Goal: Transaction & Acquisition: Purchase product/service

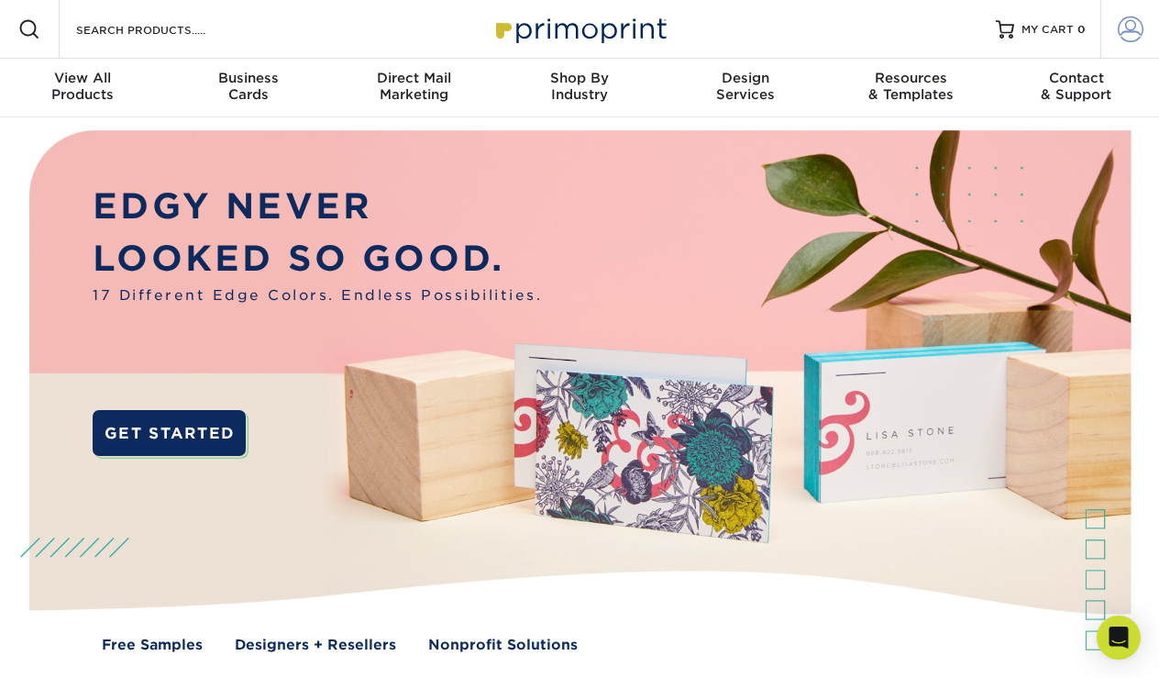
click at [1125, 28] on span at bounding box center [1131, 30] width 26 height 26
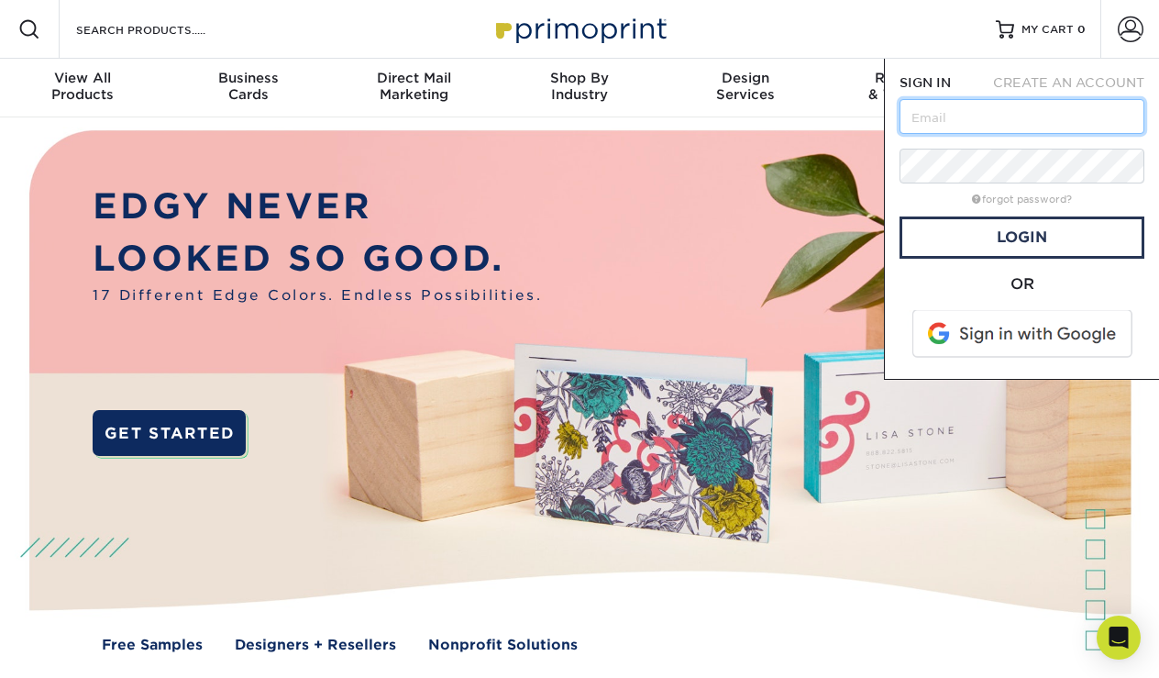
click at [985, 119] on input "text" at bounding box center [1021, 116] width 245 height 35
type input "[EMAIL_ADDRESS][DOMAIN_NAME]"
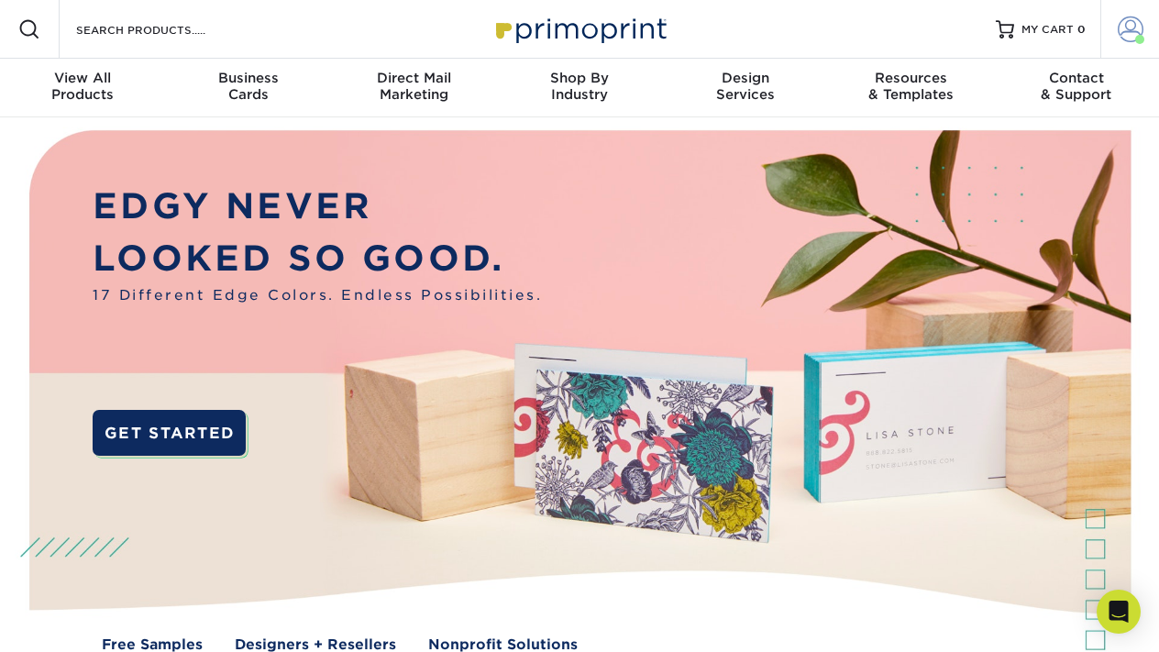
click at [1114, 32] on link "Account" at bounding box center [1129, 29] width 59 height 59
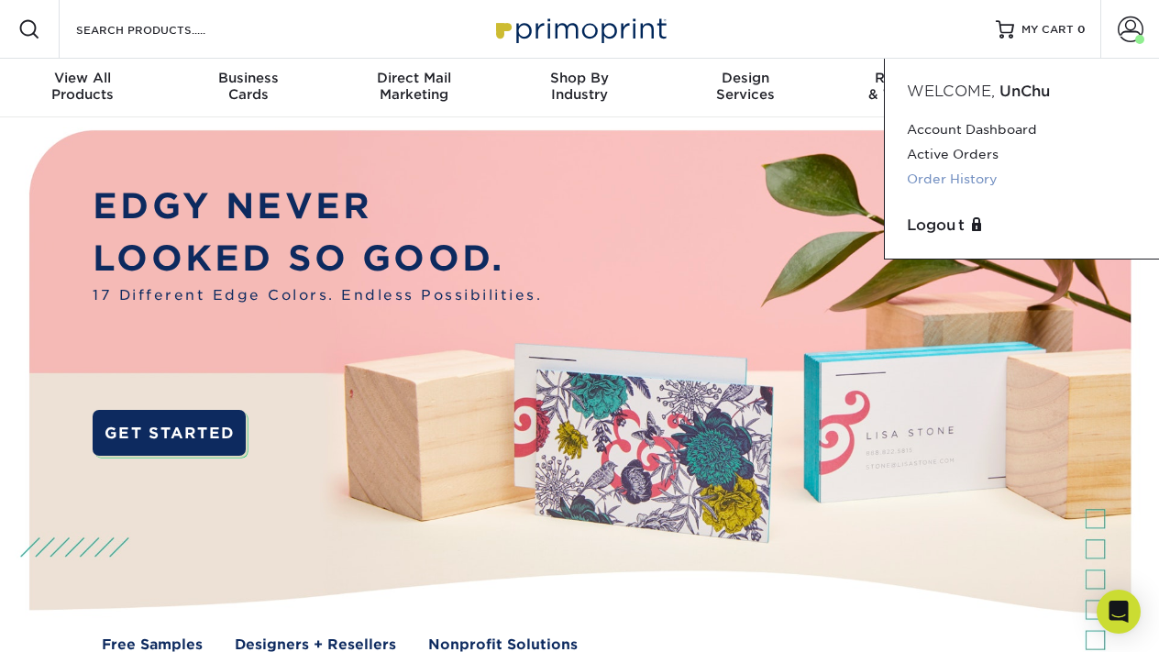
click at [957, 181] on link "Order History" at bounding box center [1022, 179] width 230 height 25
click at [976, 156] on link "Active Orders" at bounding box center [1022, 154] width 230 height 25
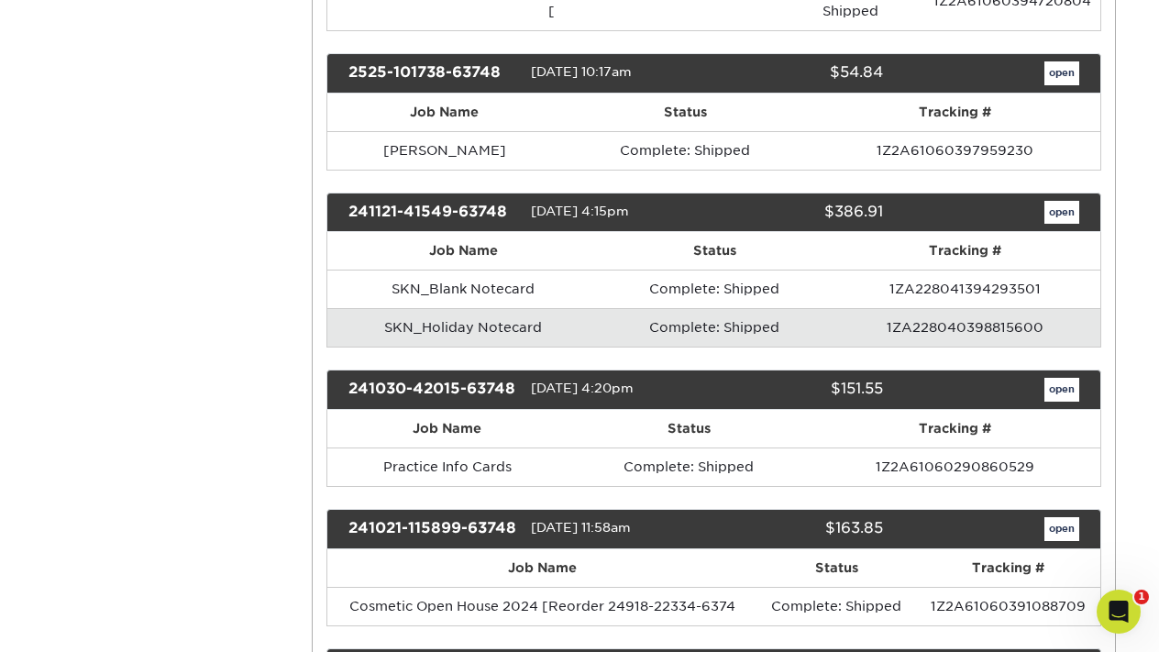
scroll to position [993, 0]
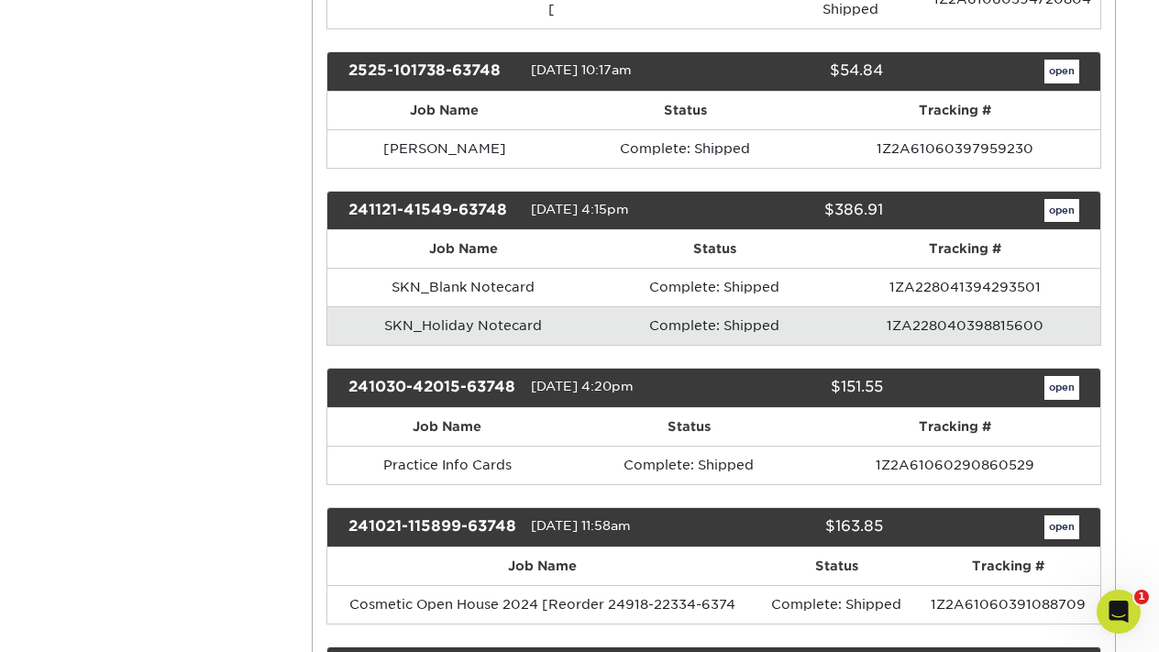
click at [1058, 199] on link "open" at bounding box center [1061, 211] width 35 height 24
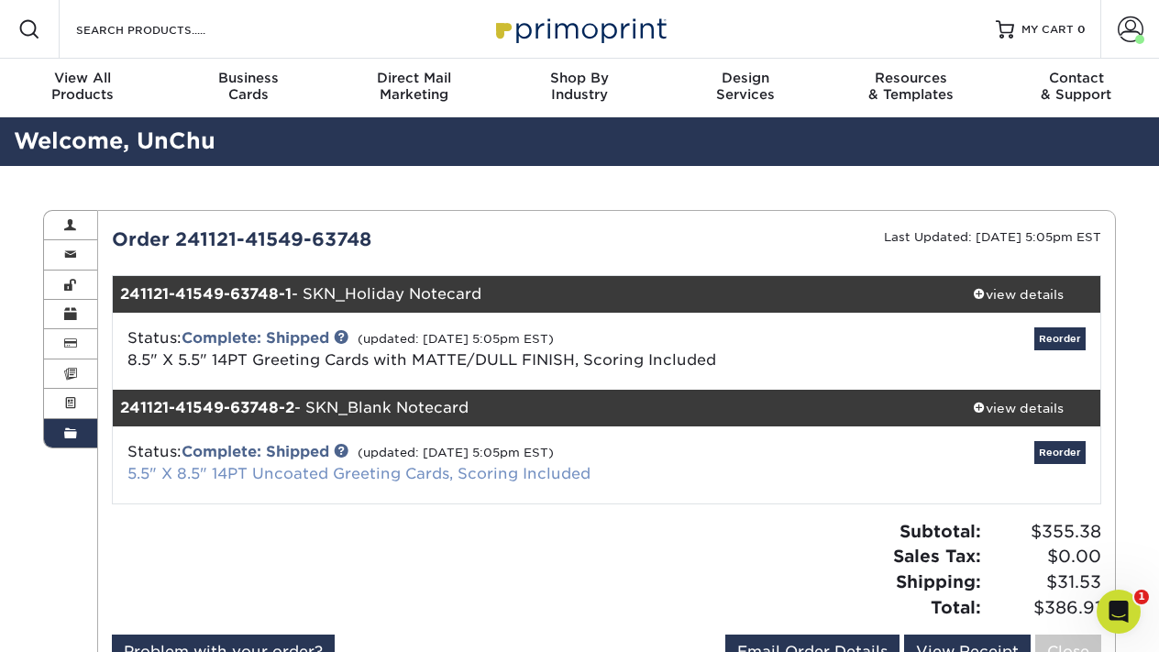
click at [572, 479] on link "5.5" X 8.5" 14PT Uncoated Greeting Cards, Scoring Included" at bounding box center [358, 473] width 463 height 17
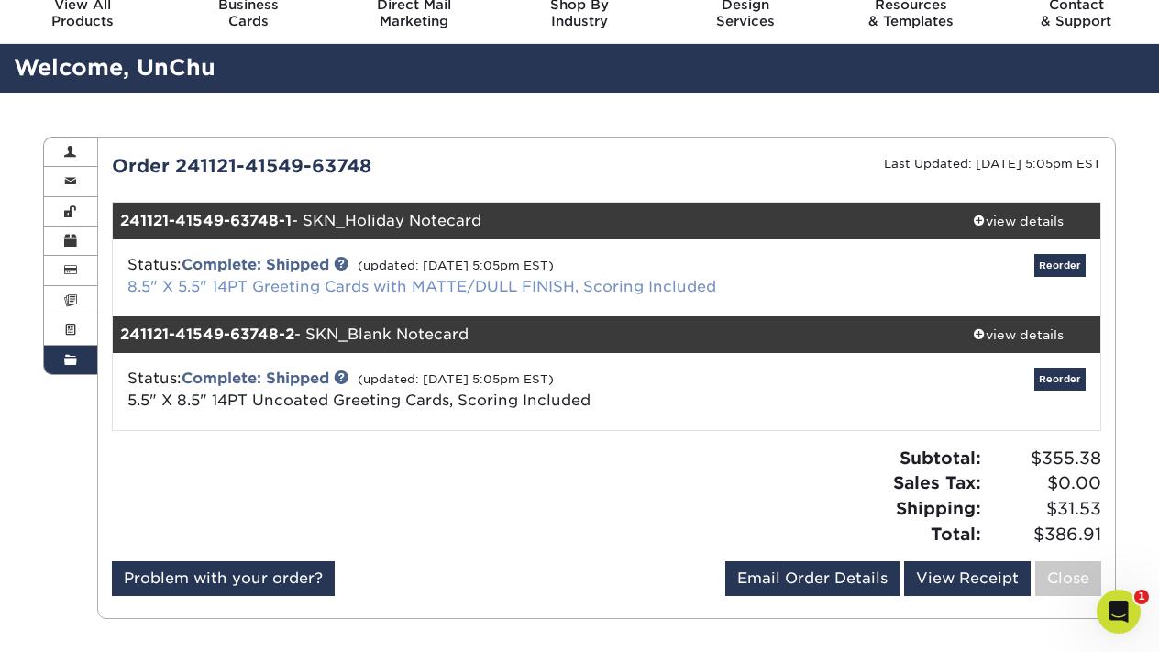
scroll to position [77, 0]
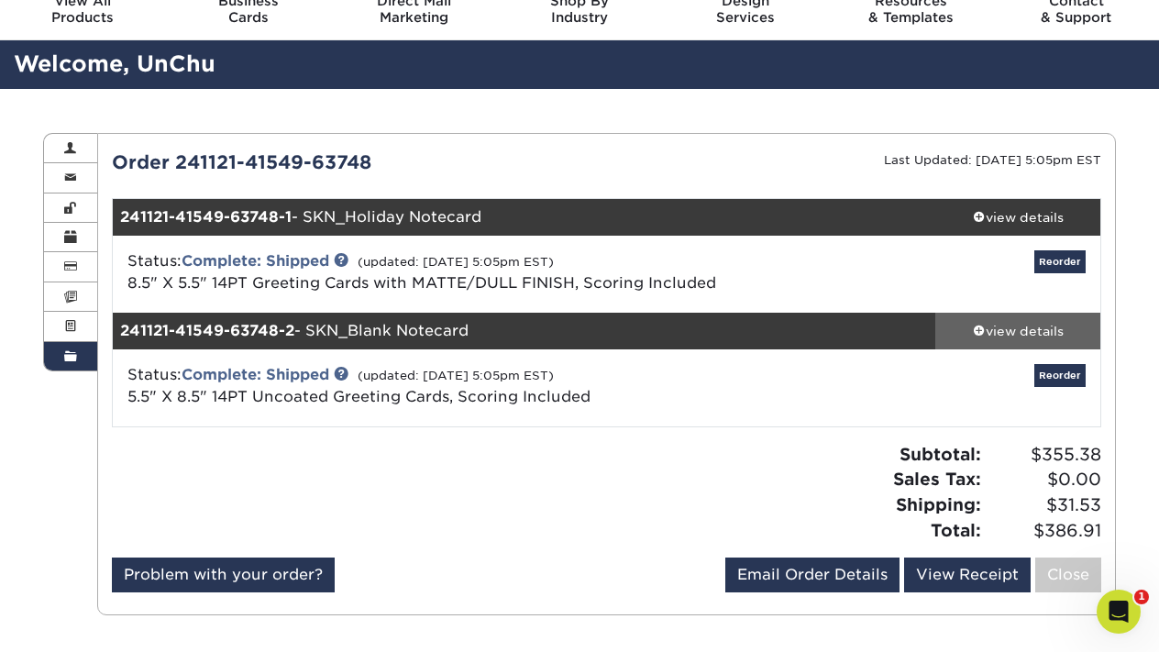
click at [1022, 327] on div "view details" at bounding box center [1017, 331] width 165 height 18
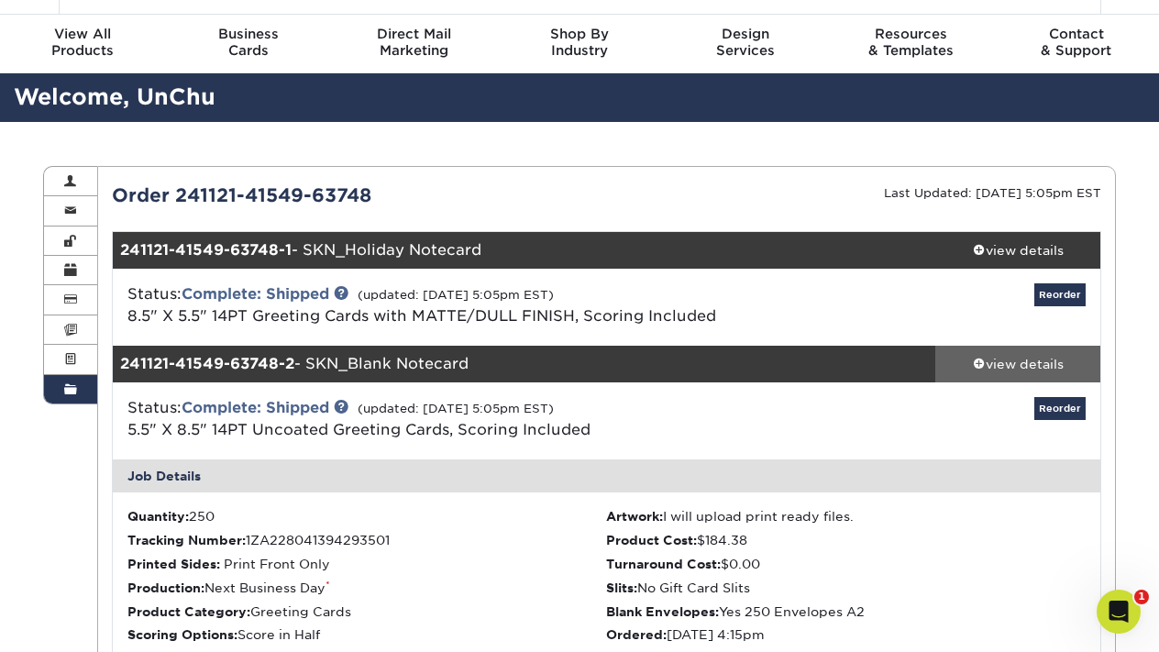
scroll to position [47, 0]
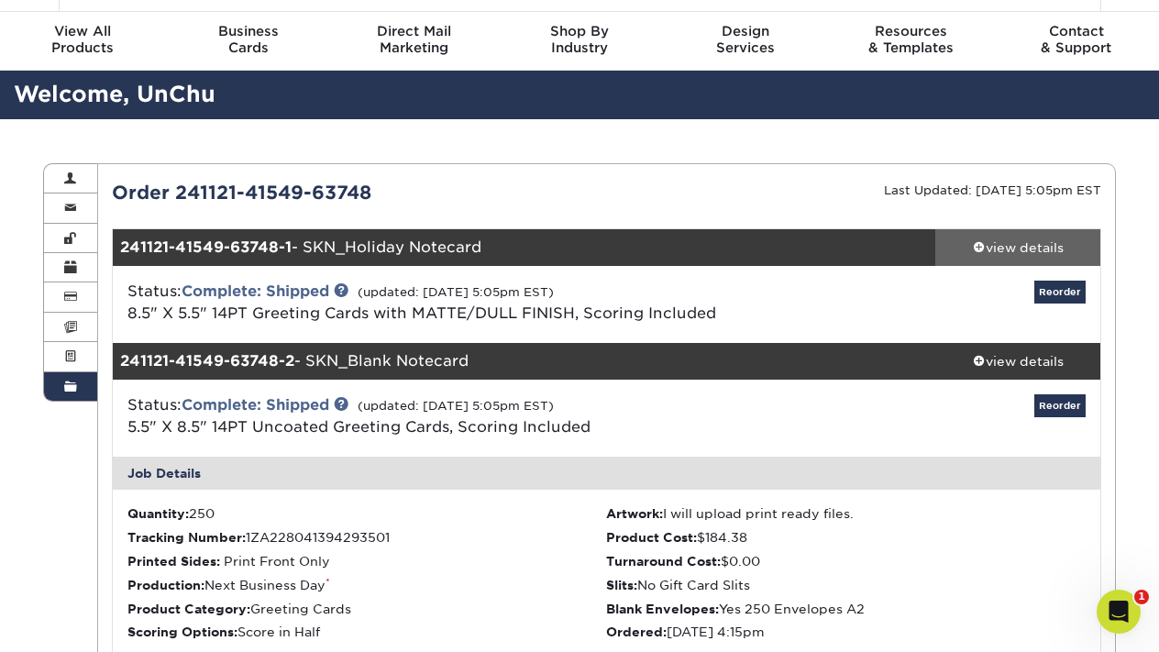
click at [1000, 247] on div "view details" at bounding box center [1017, 247] width 165 height 18
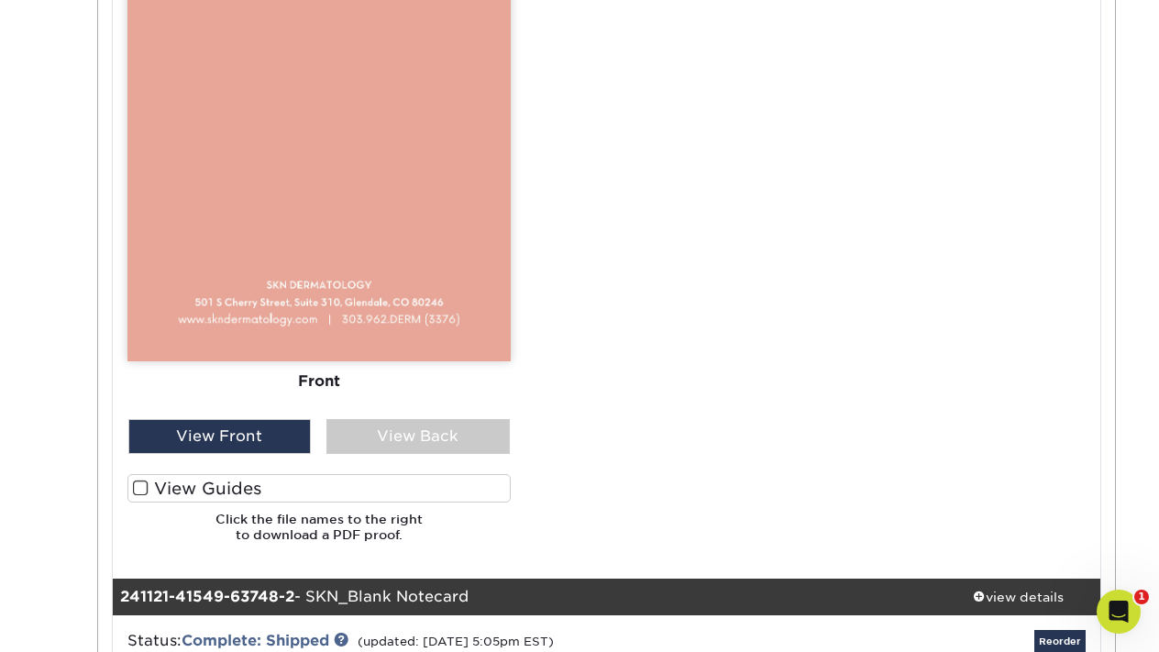
scroll to position [1005, 0]
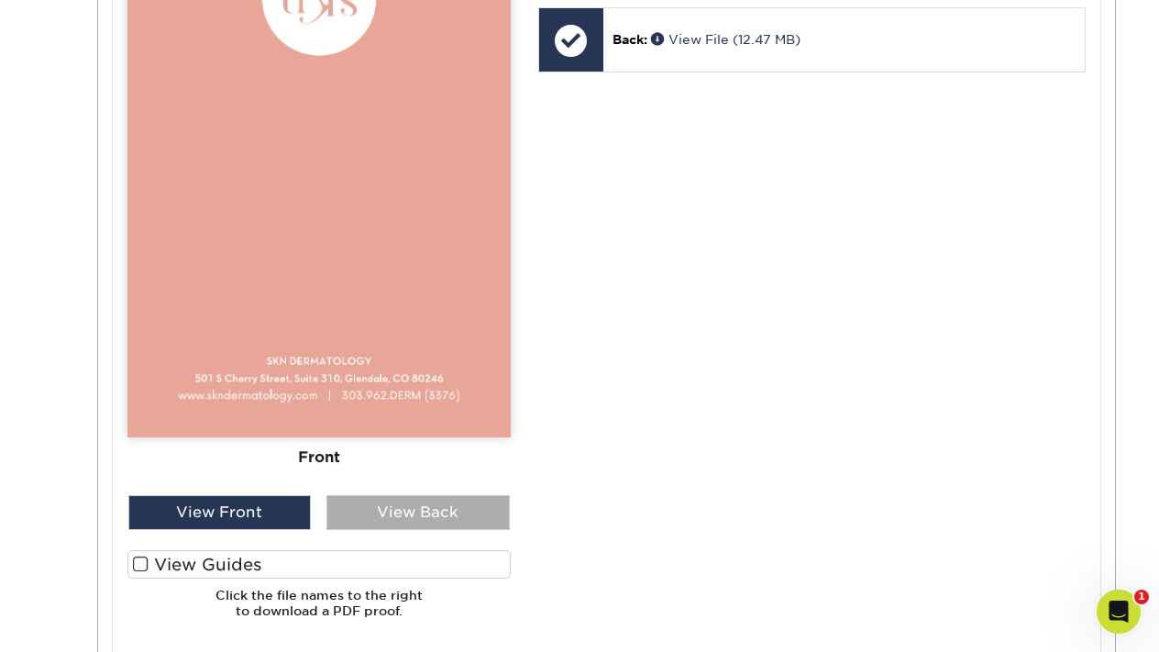
click at [399, 500] on div "View Back" at bounding box center [417, 512] width 183 height 35
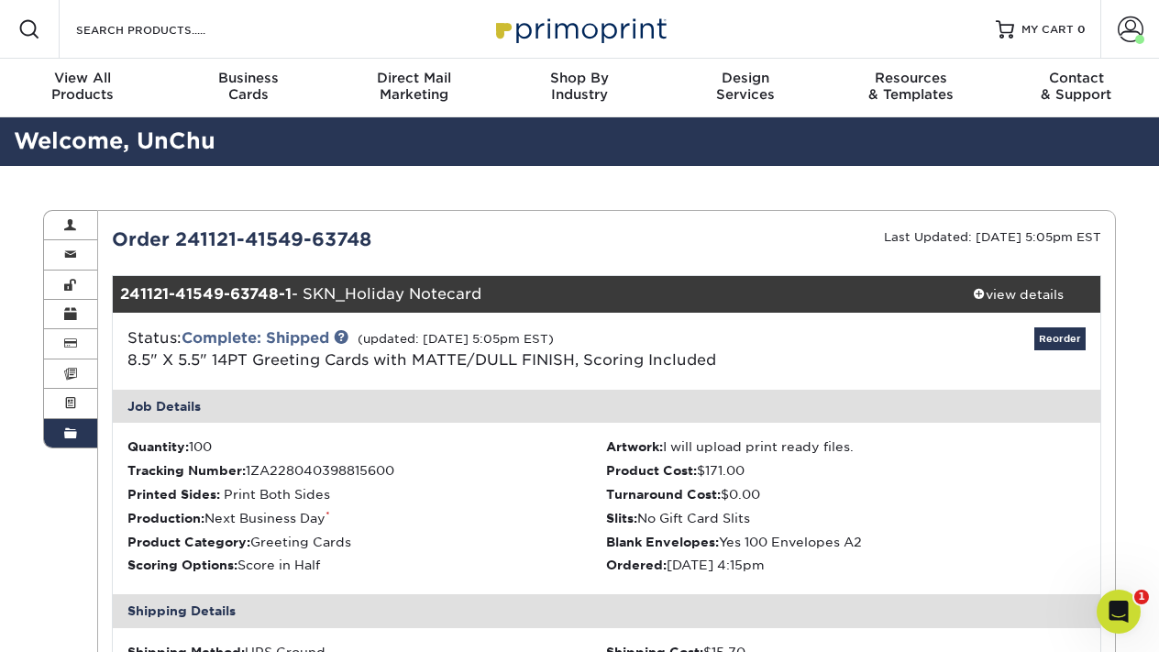
scroll to position [0, 0]
click at [1059, 342] on link "Reorder" at bounding box center [1059, 338] width 51 height 23
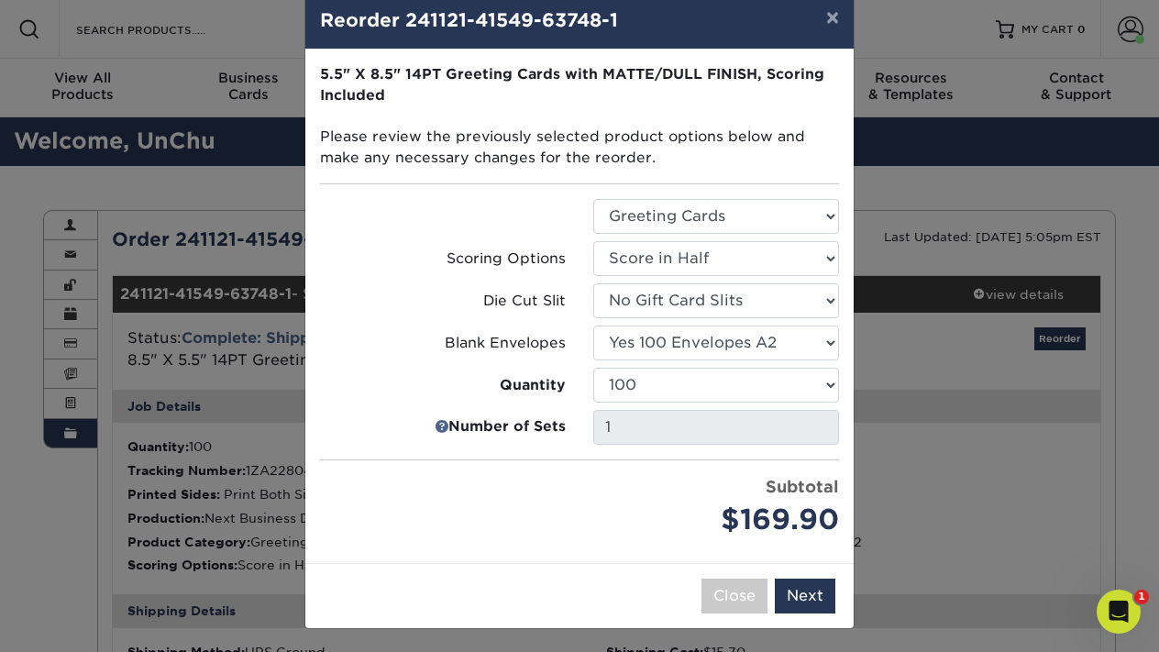
scroll to position [33, 0]
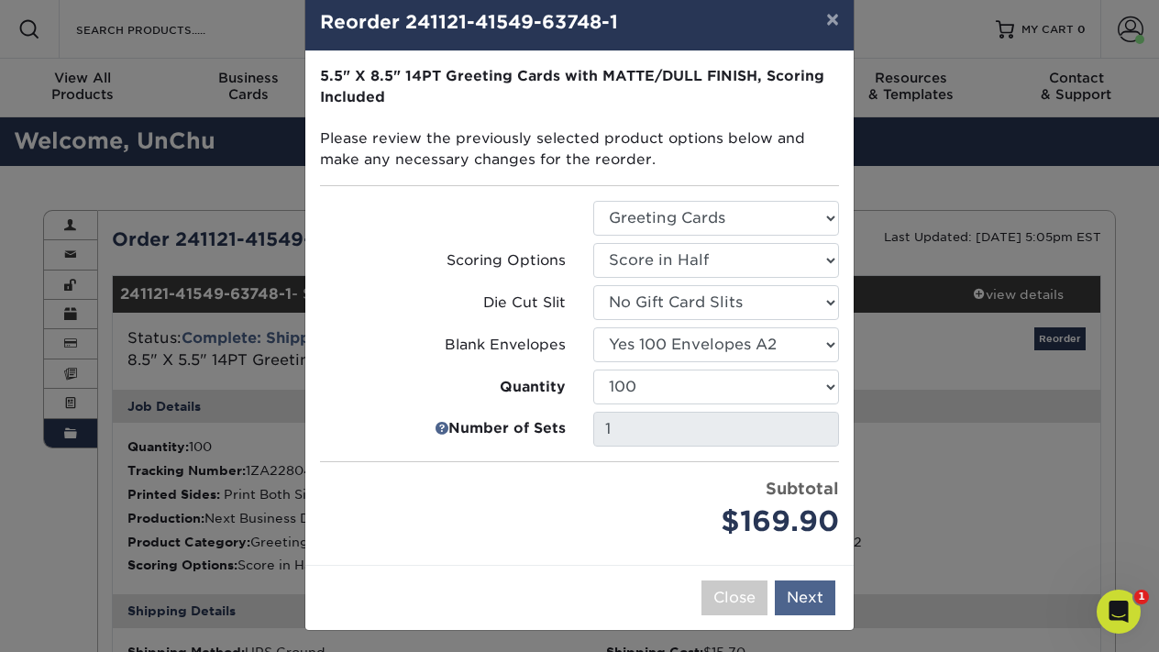
click at [818, 595] on button "Next" at bounding box center [805, 597] width 61 height 35
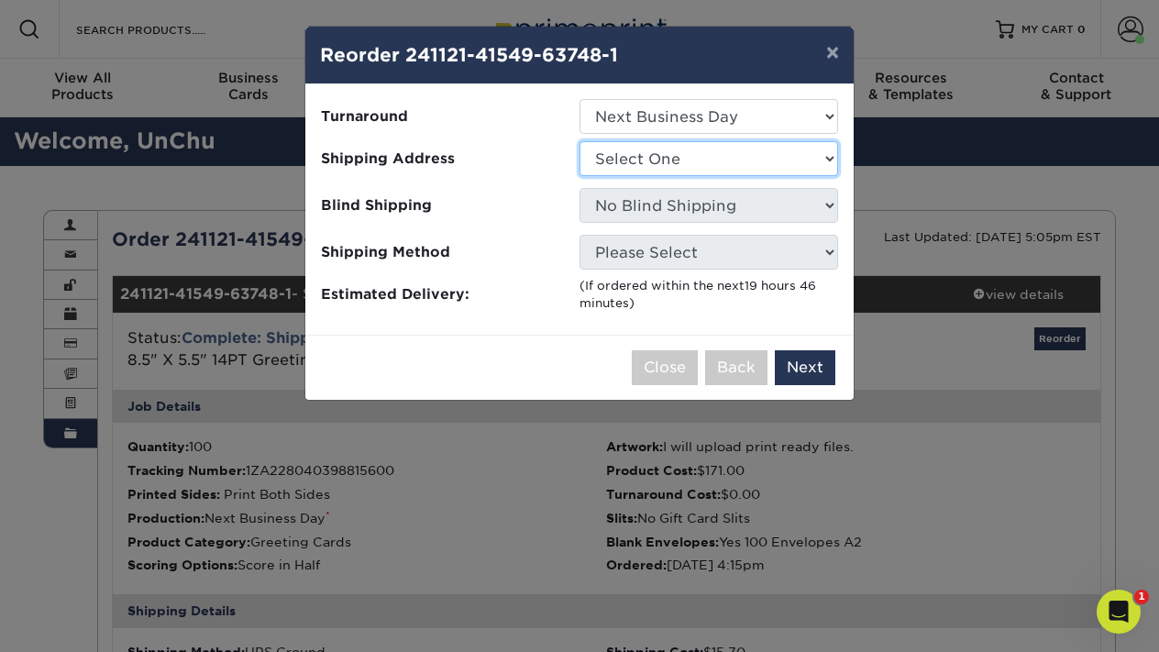
select select "271624"
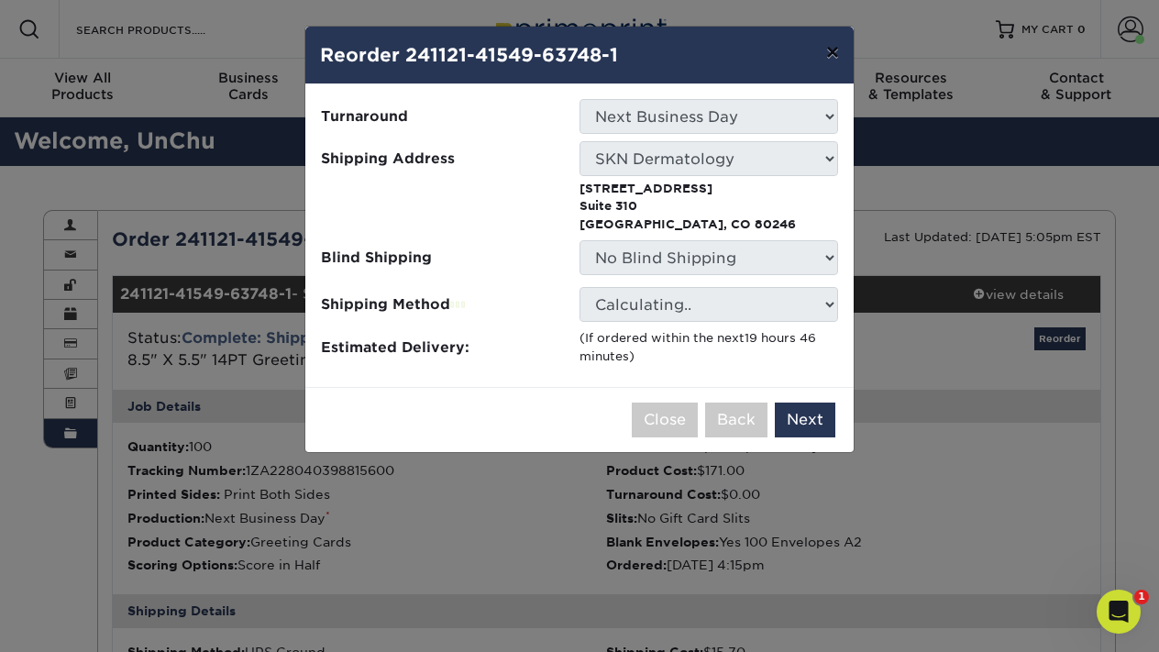
click at [822, 51] on button "×" at bounding box center [832, 52] width 42 height 51
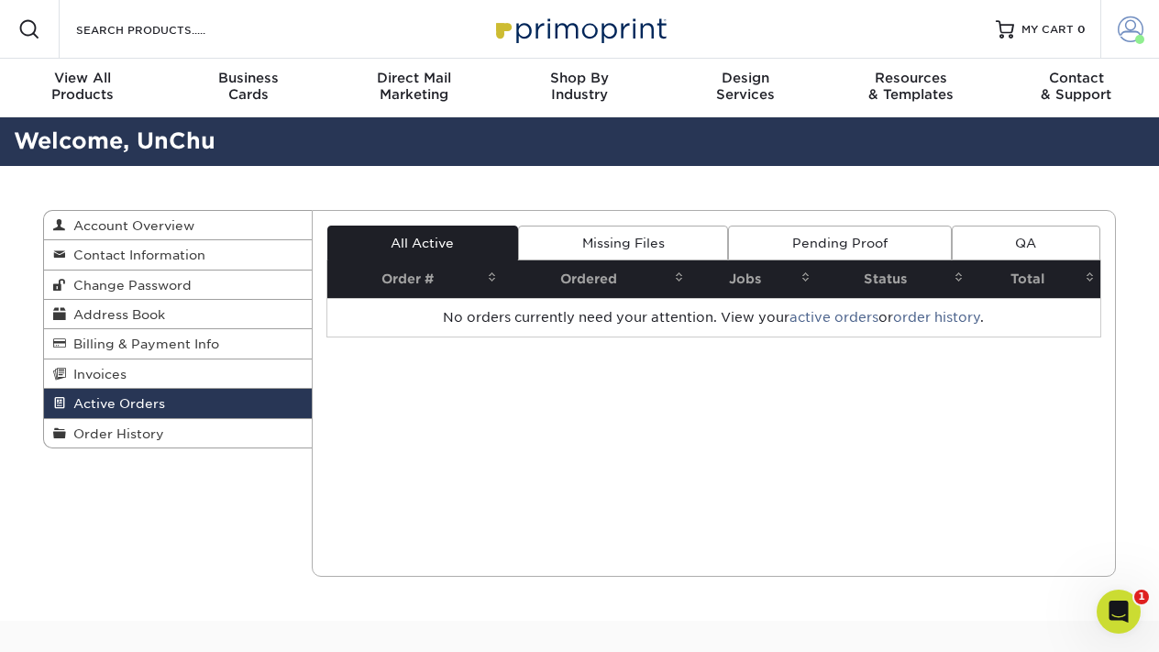
click at [1136, 26] on span at bounding box center [1131, 30] width 26 height 26
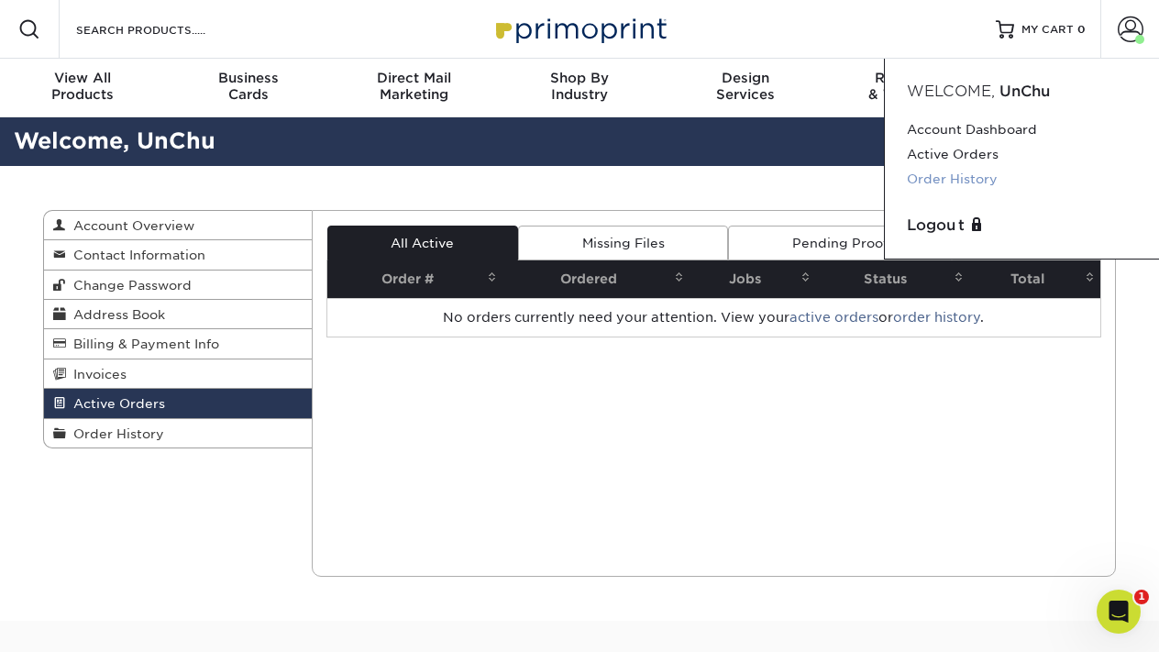
click at [969, 181] on link "Order History" at bounding box center [1022, 179] width 230 height 25
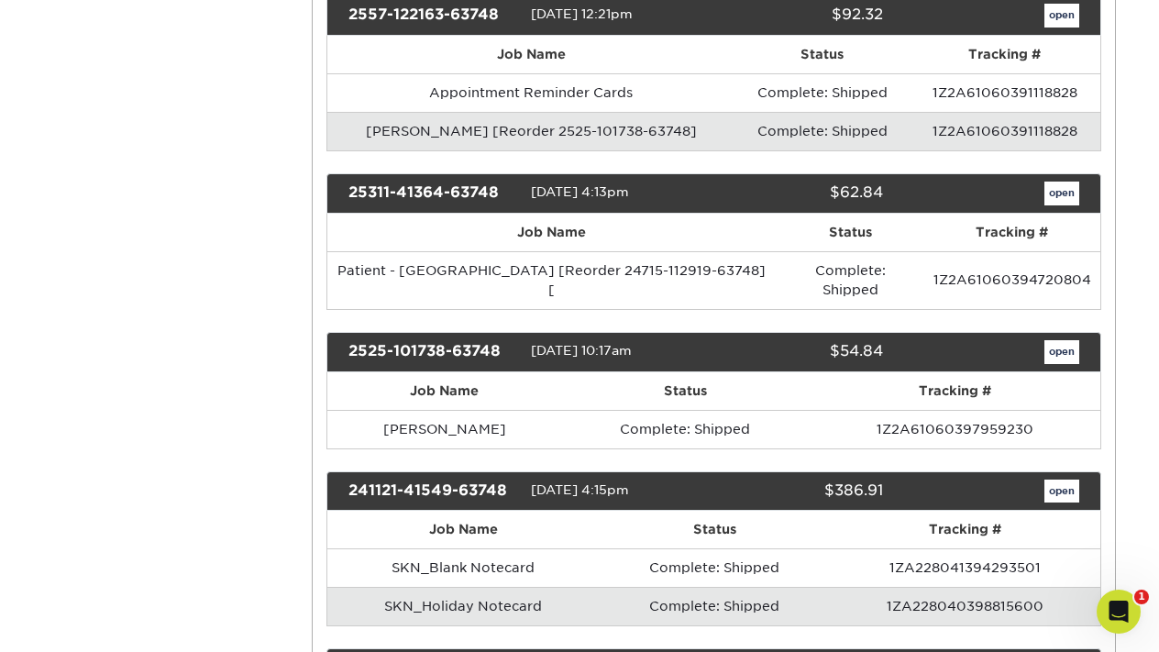
scroll to position [745, 0]
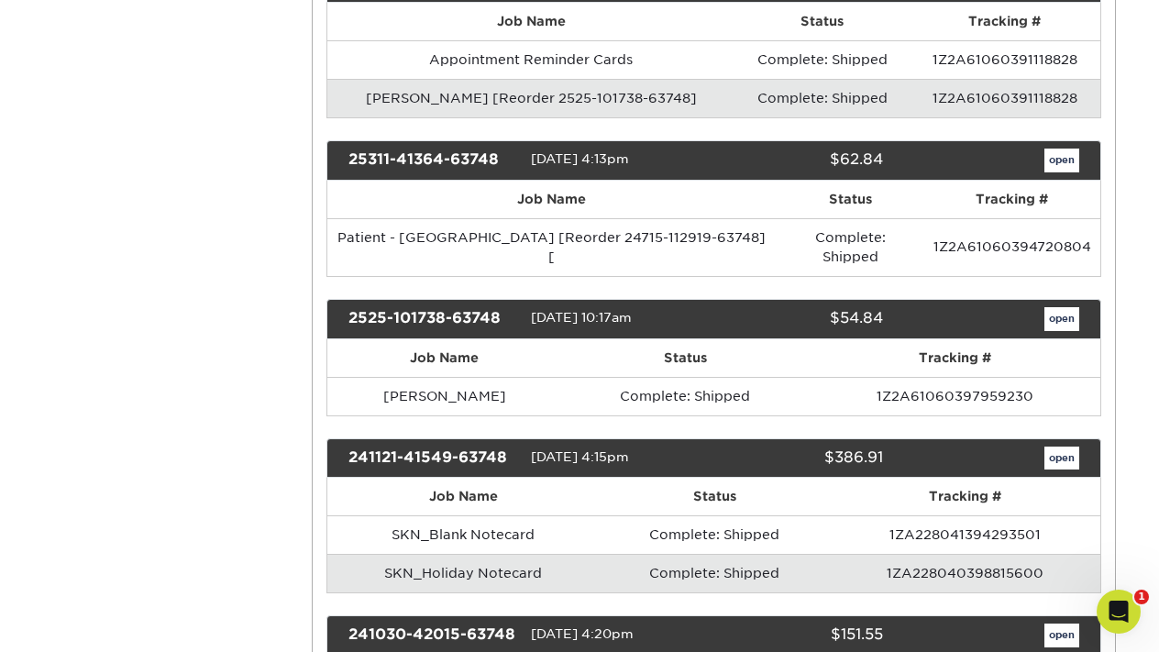
click at [564, 554] on td "SKN_Holiday Notecard" at bounding box center [463, 573] width 272 height 39
click at [458, 554] on td "SKN_Holiday Notecard" at bounding box center [463, 573] width 272 height 39
click at [1063, 446] on link "open" at bounding box center [1061, 458] width 35 height 24
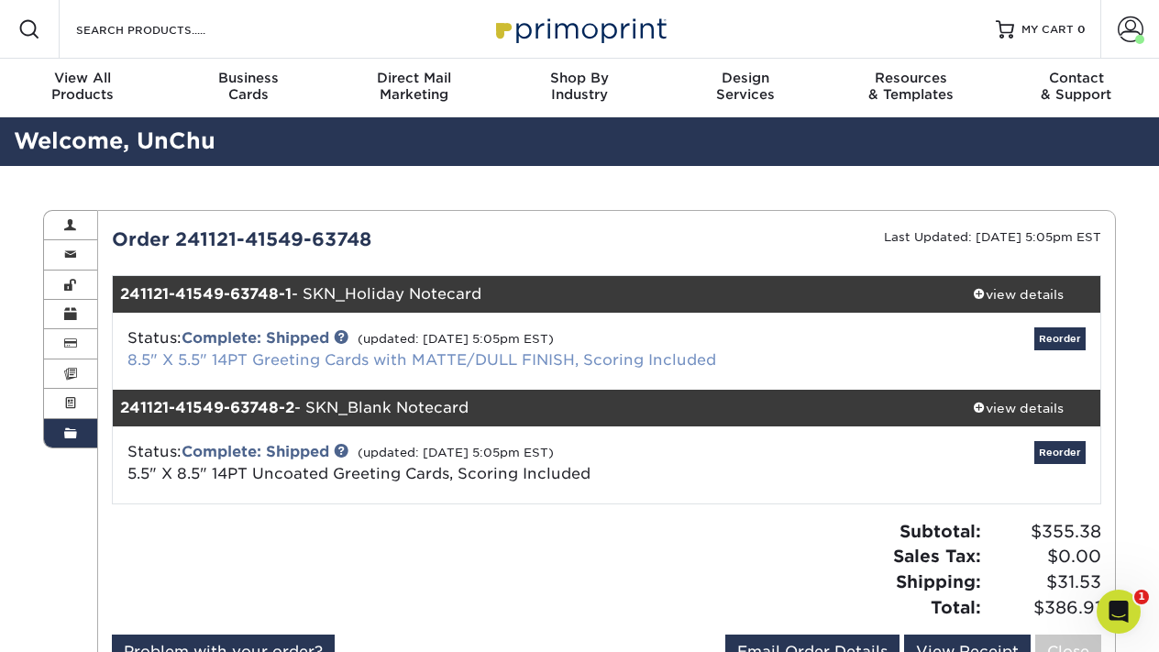
click at [385, 357] on link "8.5" X 5.5" 14PT Greeting Cards with MATTE/DULL FINISH, Scoring Included" at bounding box center [421, 359] width 589 height 17
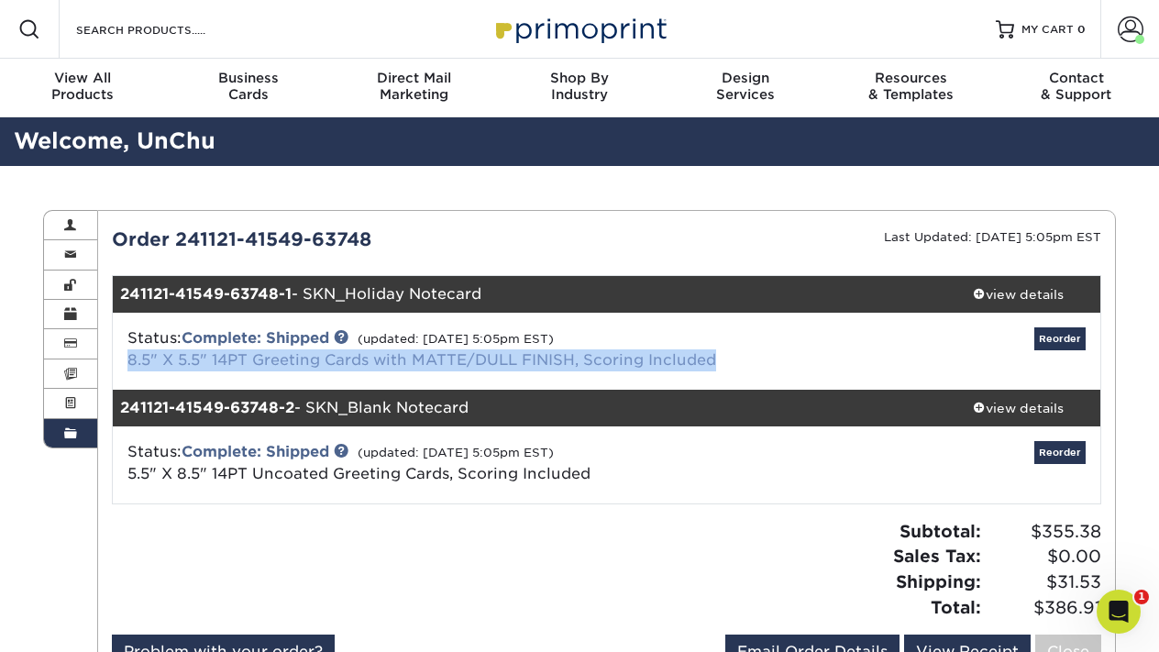
drag, startPoint x: 739, startPoint y: 362, endPoint x: 128, endPoint y: 361, distance: 610.6
click at [128, 361] on div "Status: Complete: Shipped (updated: 12/04/2024 5:05pm EST) 8.5" X 5.5" 14PT Gre…" at bounding box center [442, 349] width 657 height 44
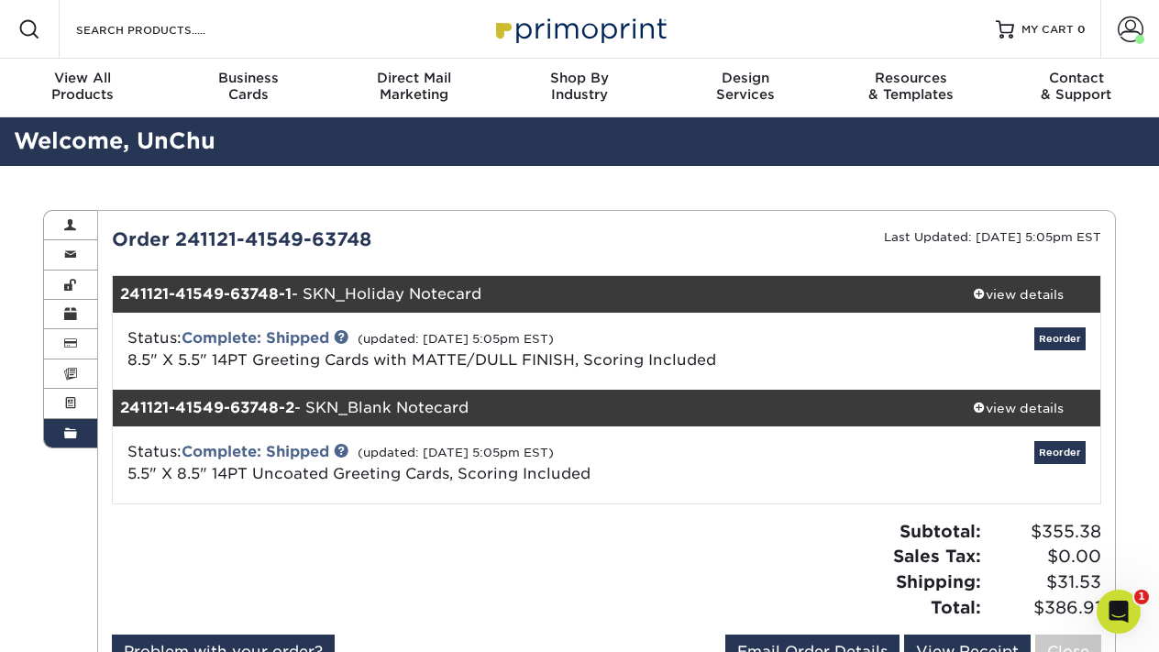
click at [594, 506] on div "Order 241121-41549-63748 Last Updated: 12/04/2024 5:05pm EST 241121-41549-63748…" at bounding box center [607, 451] width 990 height 451
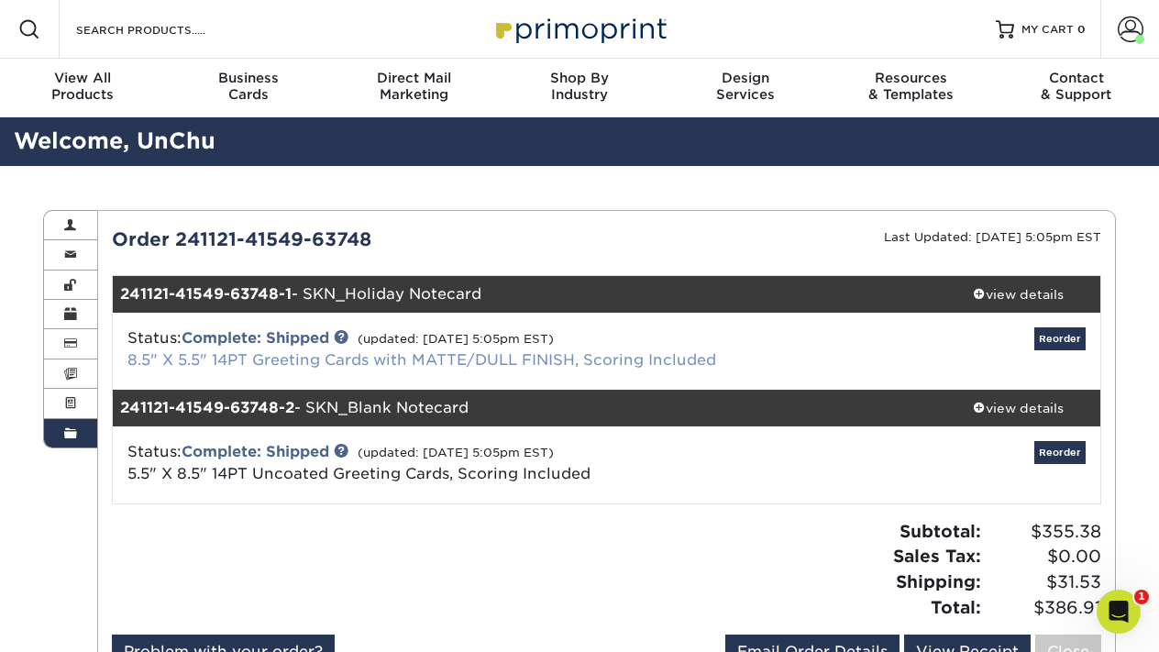
click at [530, 355] on link "8.5" X 5.5" 14PT Greeting Cards with MATTE/DULL FINISH, Scoring Included" at bounding box center [421, 359] width 589 height 17
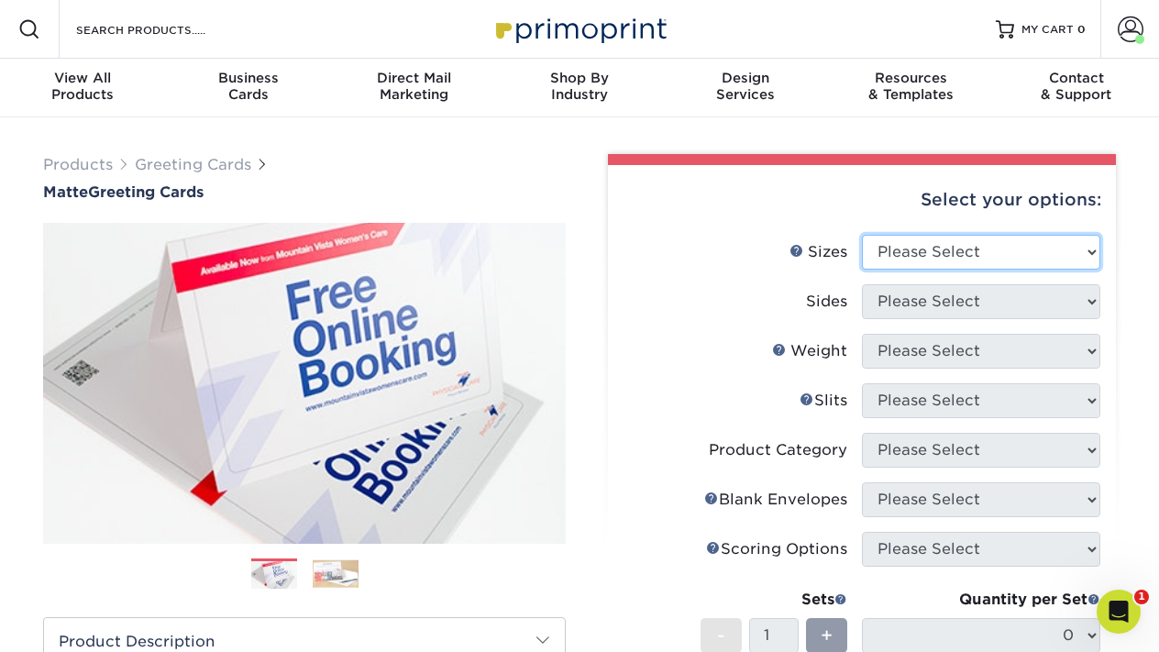
select select "5.50x8.50"
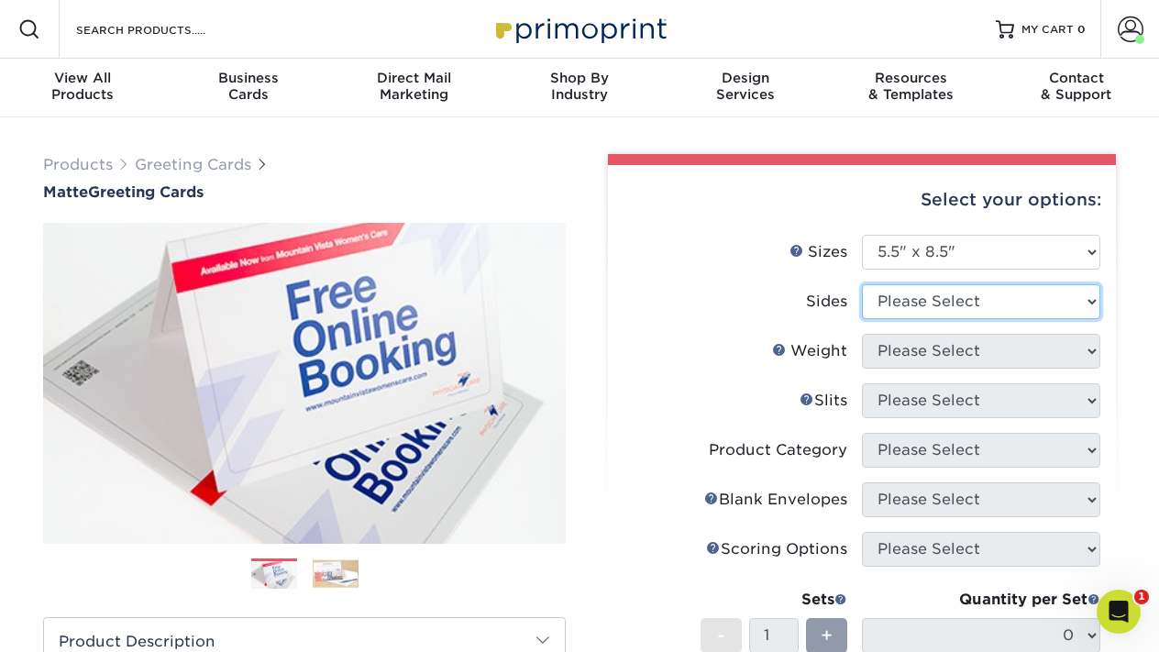
select select "13abbda7-1d64-4f25-8bb2-c179b224825d"
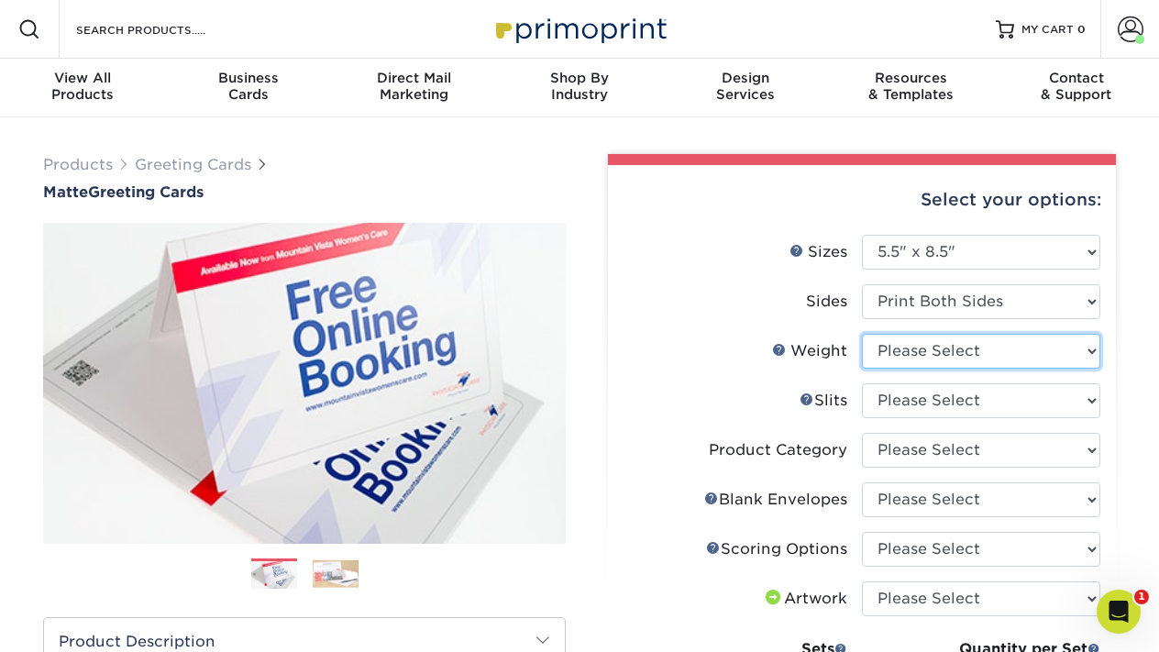
select select "14PT"
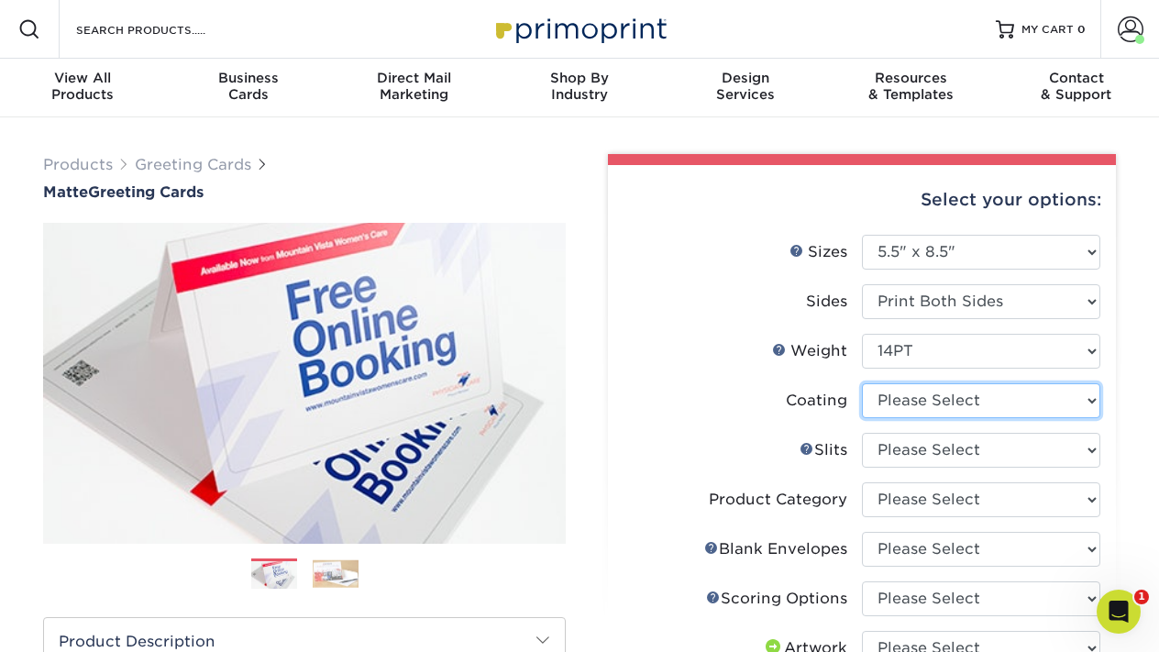
select select "121bb7b5-3b4d-429f-bd8d-bbf80e953313"
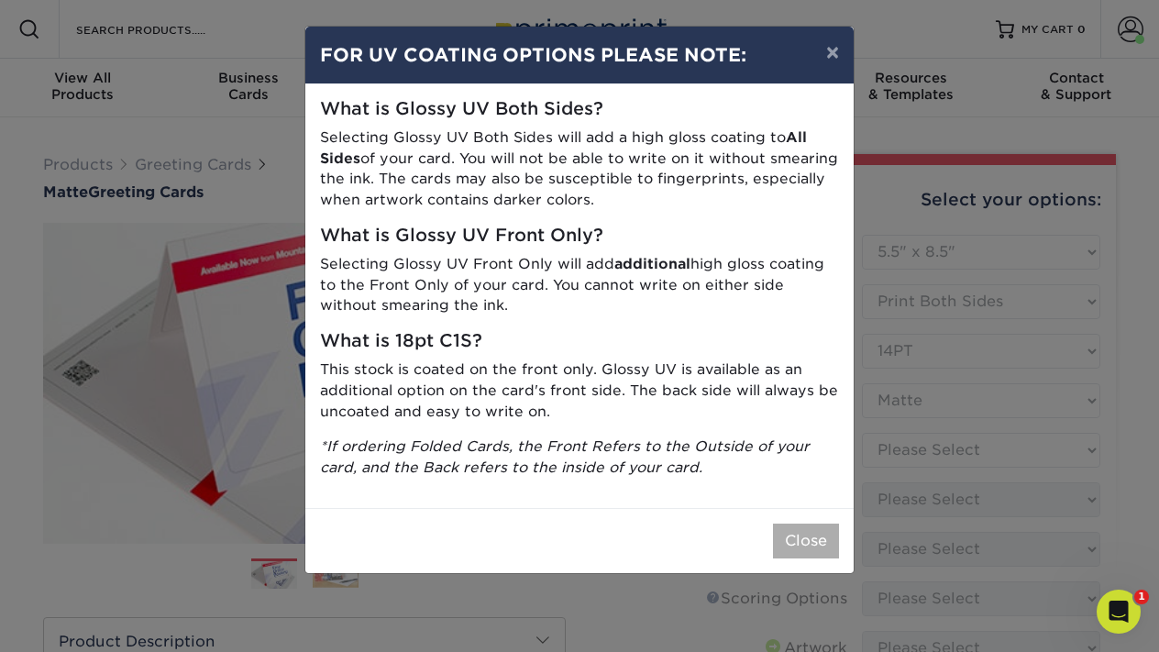
click at [798, 523] on button "Close" at bounding box center [806, 540] width 66 height 35
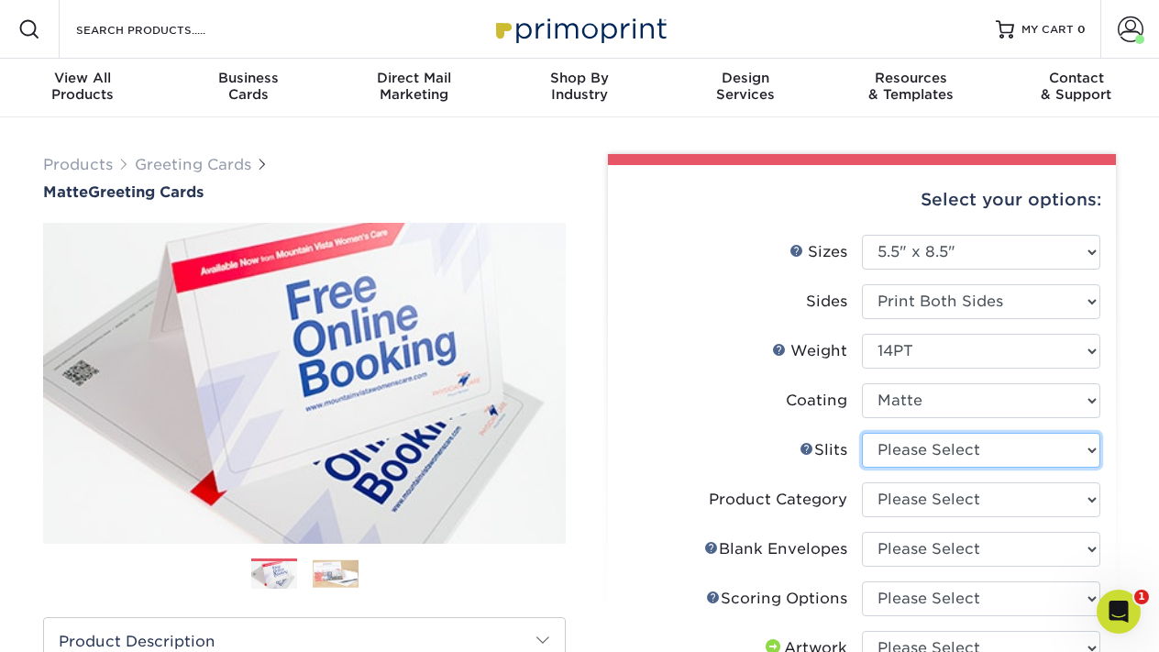
select select "c4055f3c-a707-4a99-931b-ce83690041fd"
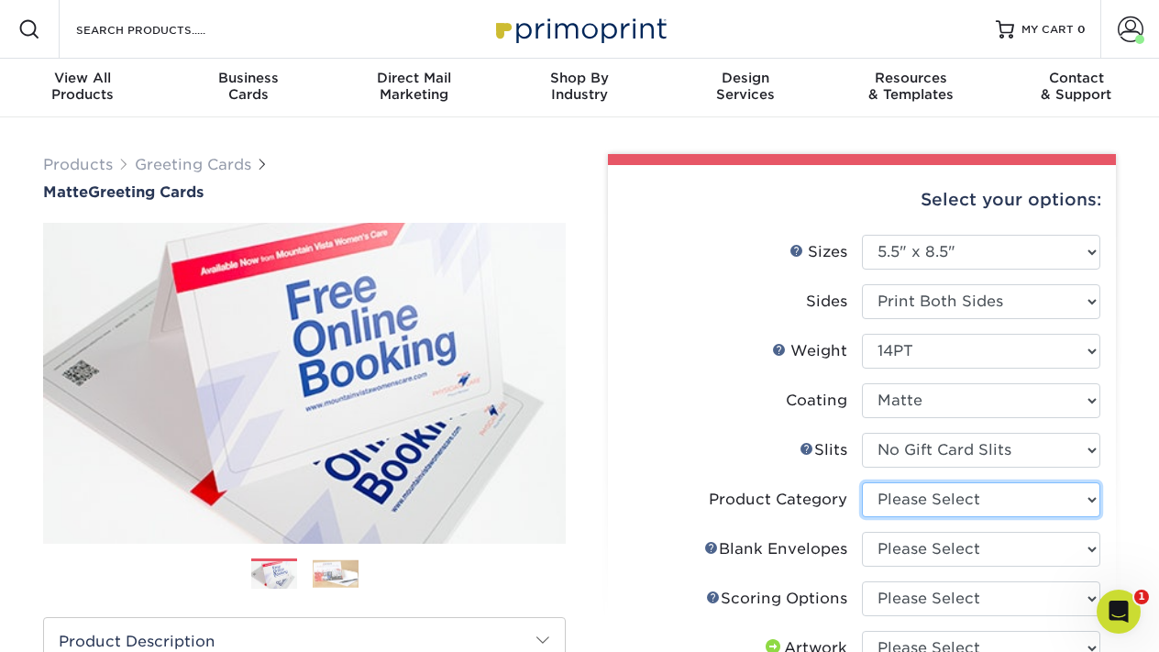
select select "b7f8198f-f281-4438-a52e-cd7a5c5c0cfc"
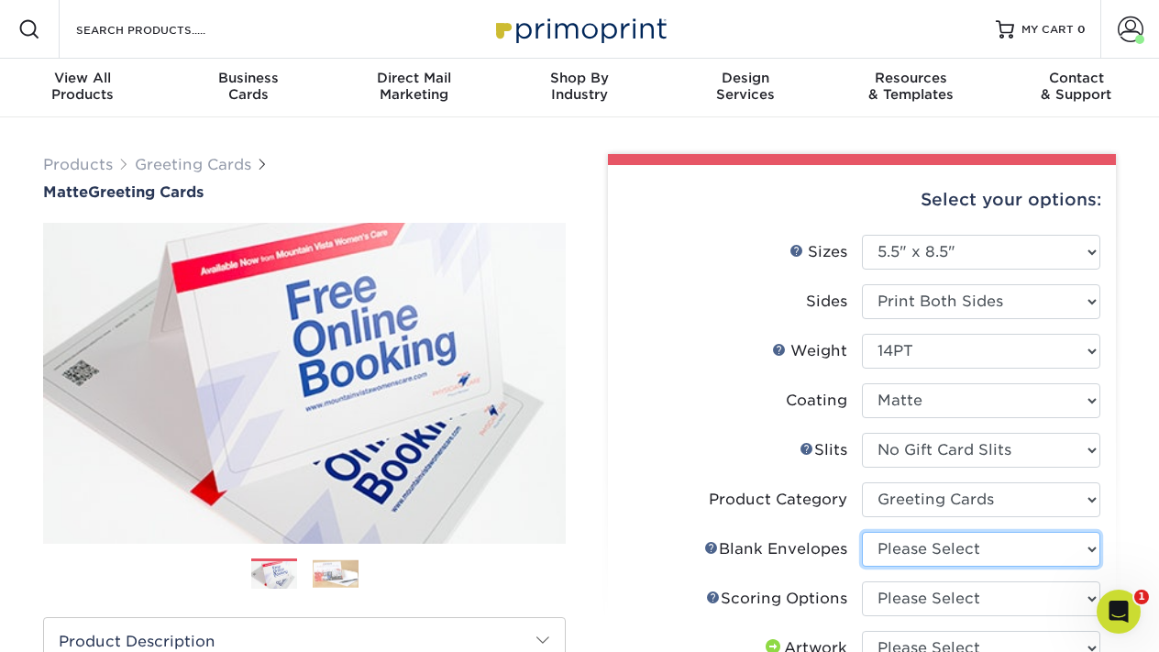
select select "90227d88-221f-44a3-b161-6c9bb9deb1b8"
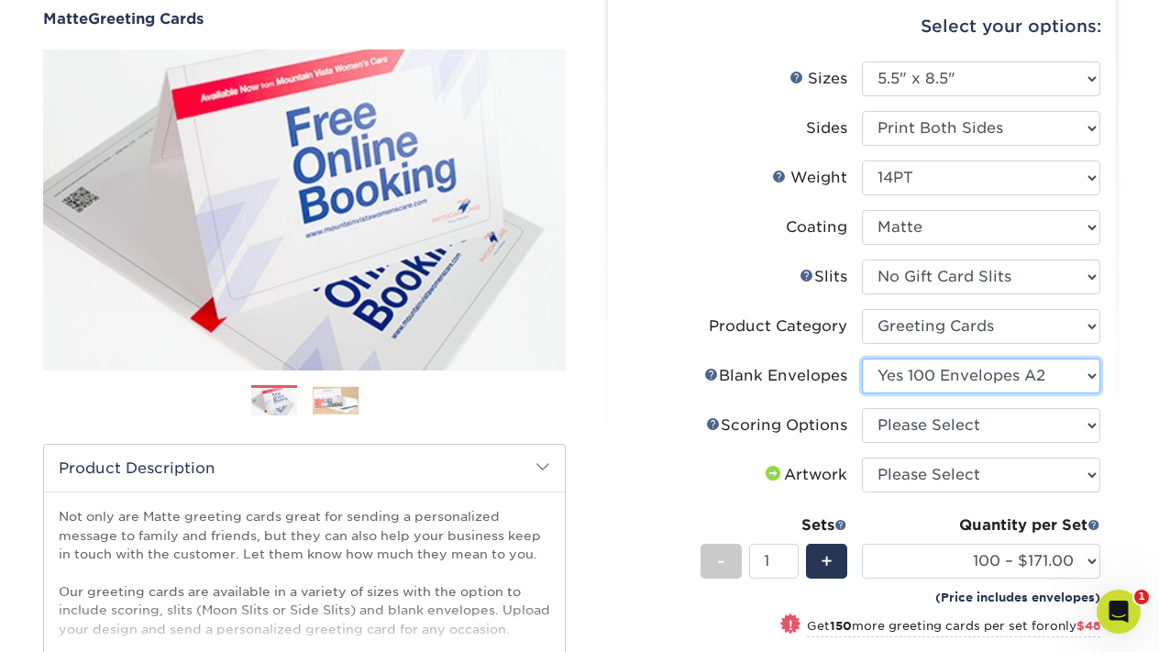
scroll to position [196, 0]
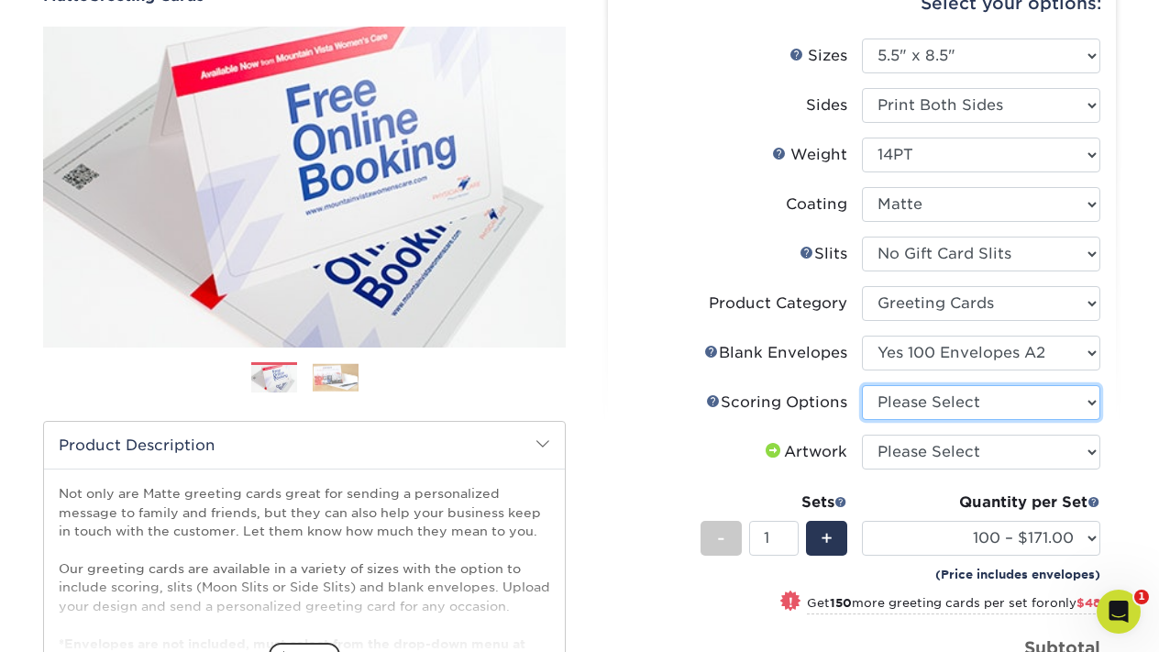
select select "b23166fa-223a-4016-b2d3-d3438452c7d9"
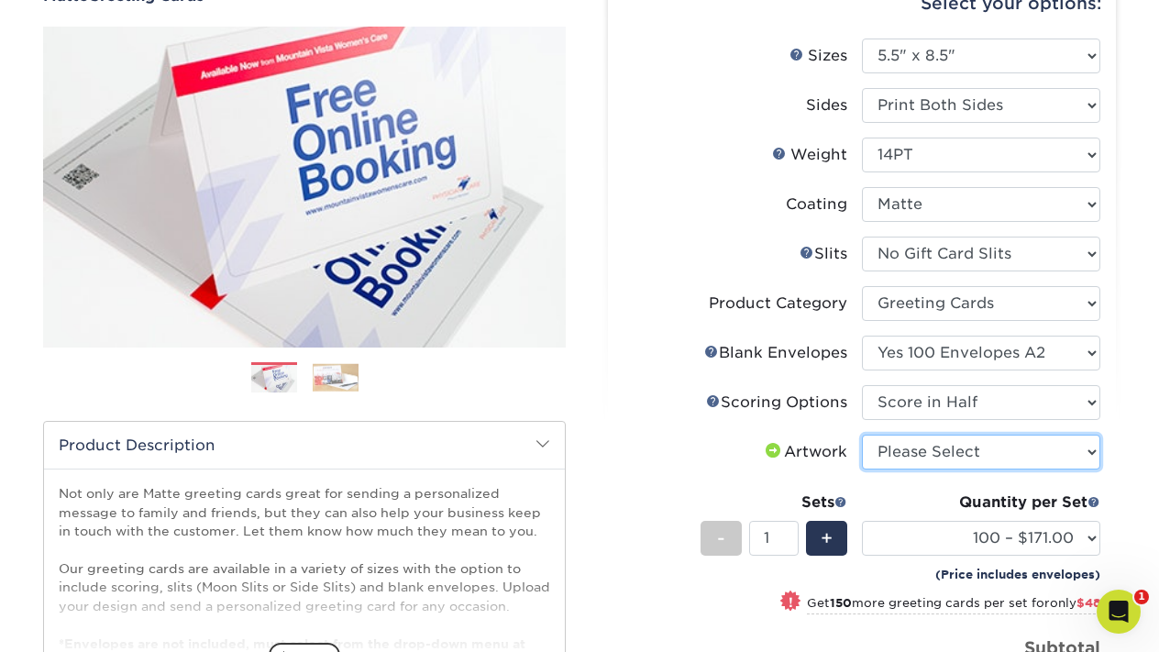
select select "upload"
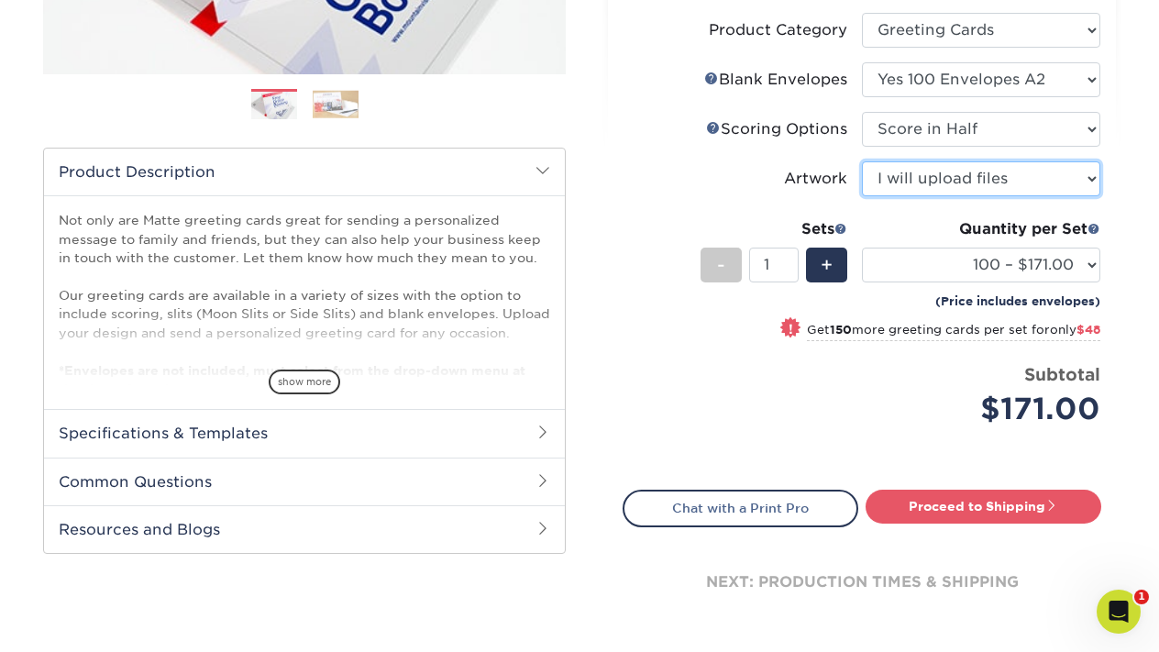
scroll to position [471, 0]
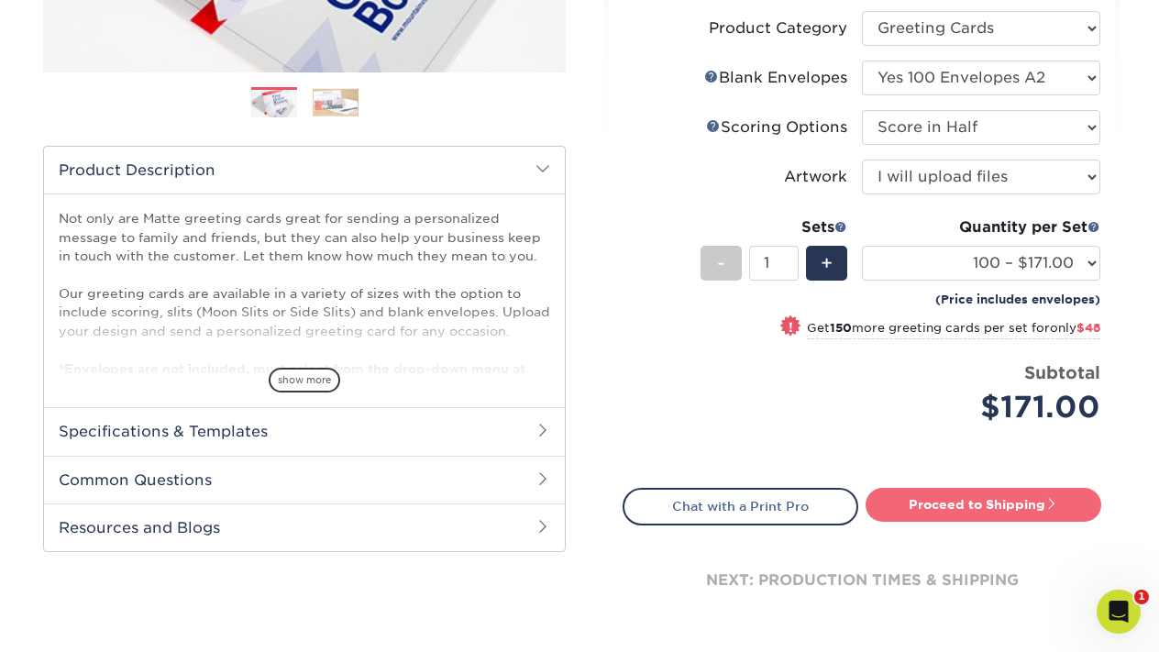
click at [981, 501] on link "Proceed to Shipping" at bounding box center [983, 504] width 236 height 33
type input "Set 1"
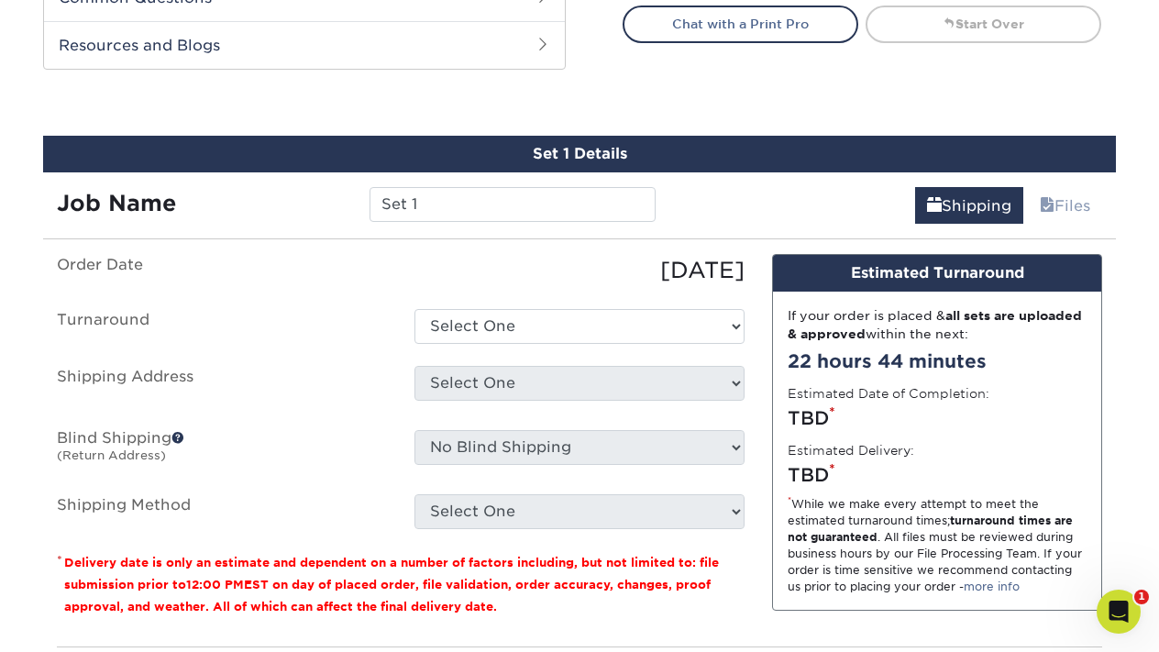
scroll to position [1008, 0]
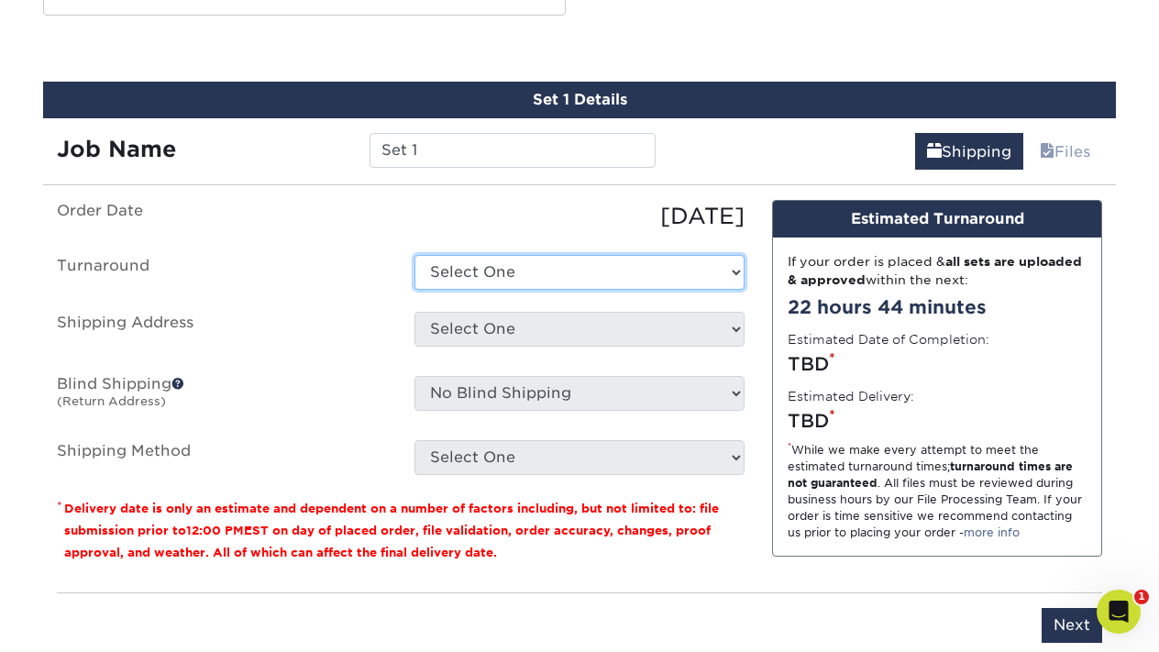
select select "1f1a6fa1-7584-4697-ab16-fd4c78b1456e"
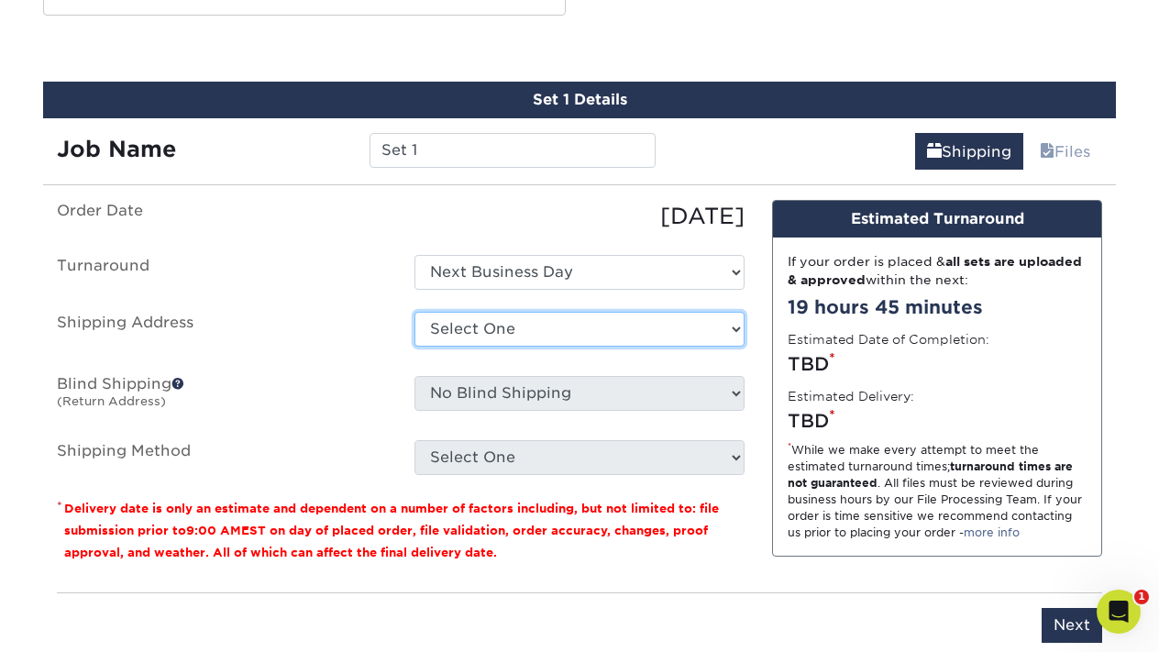
select select "271624"
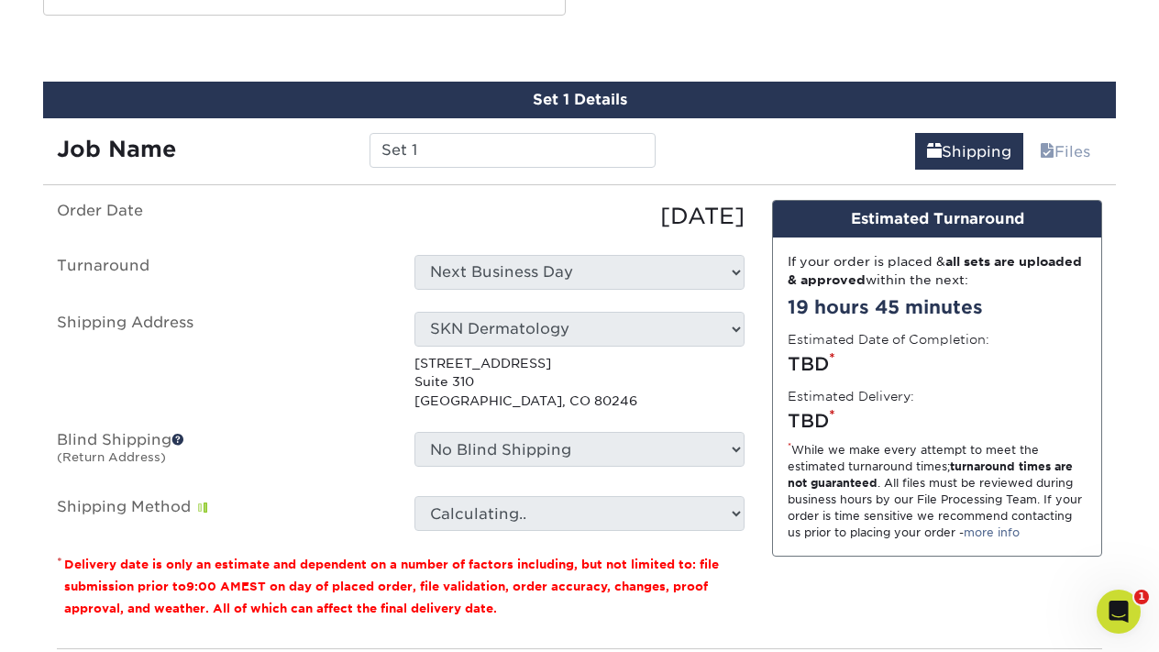
click at [544, 396] on p "501 S Cherry Street Suite 310 Denver, CO 80246" at bounding box center [579, 382] width 330 height 56
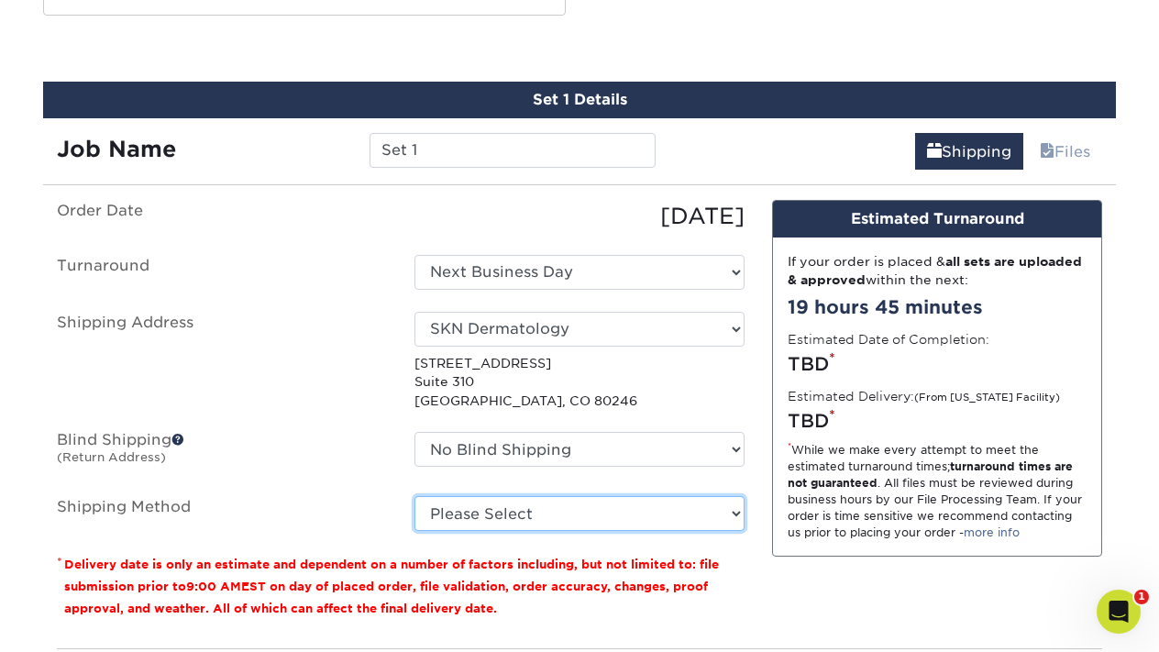
select select "03"
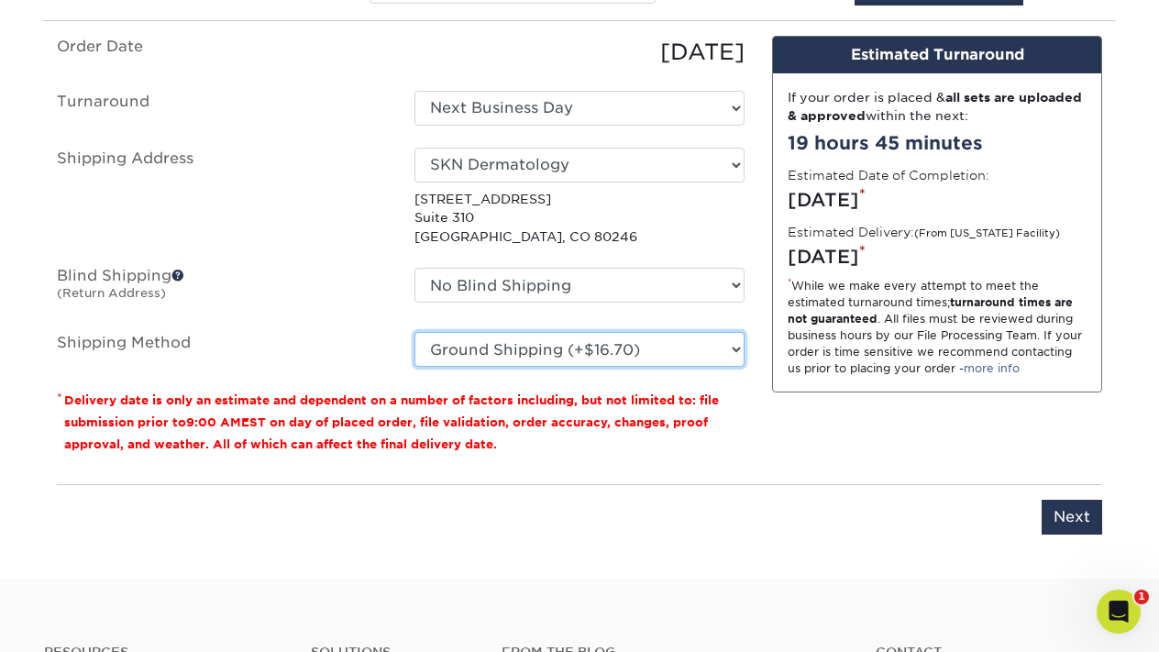
scroll to position [1175, 0]
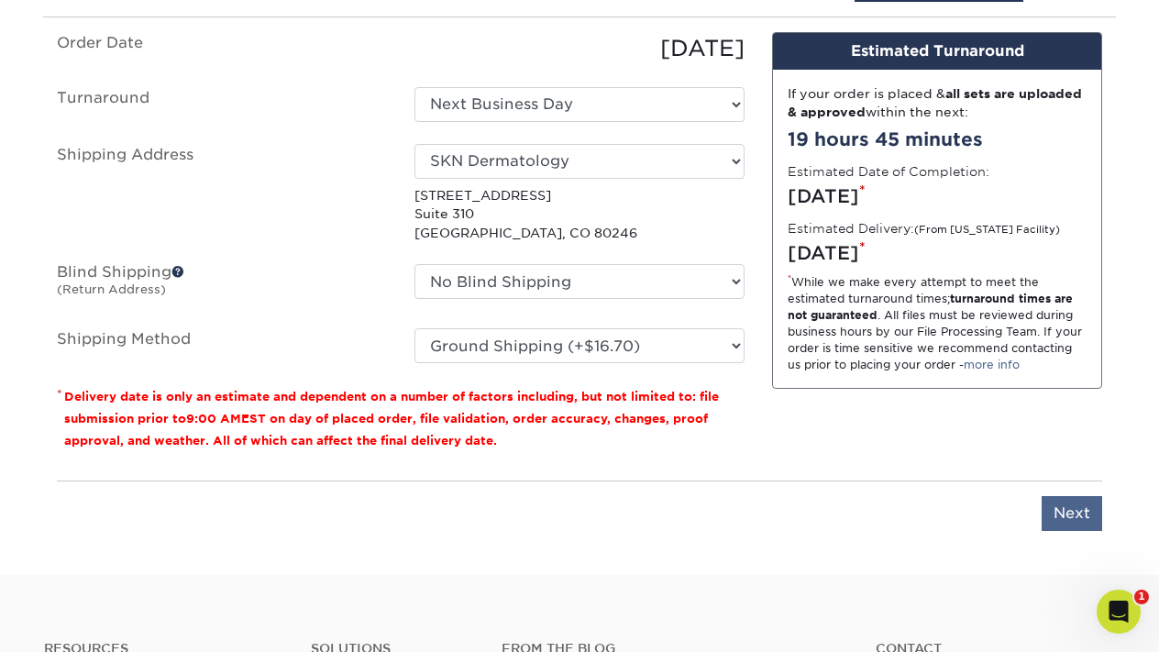
click at [1070, 517] on input "Next" at bounding box center [1071, 513] width 61 height 35
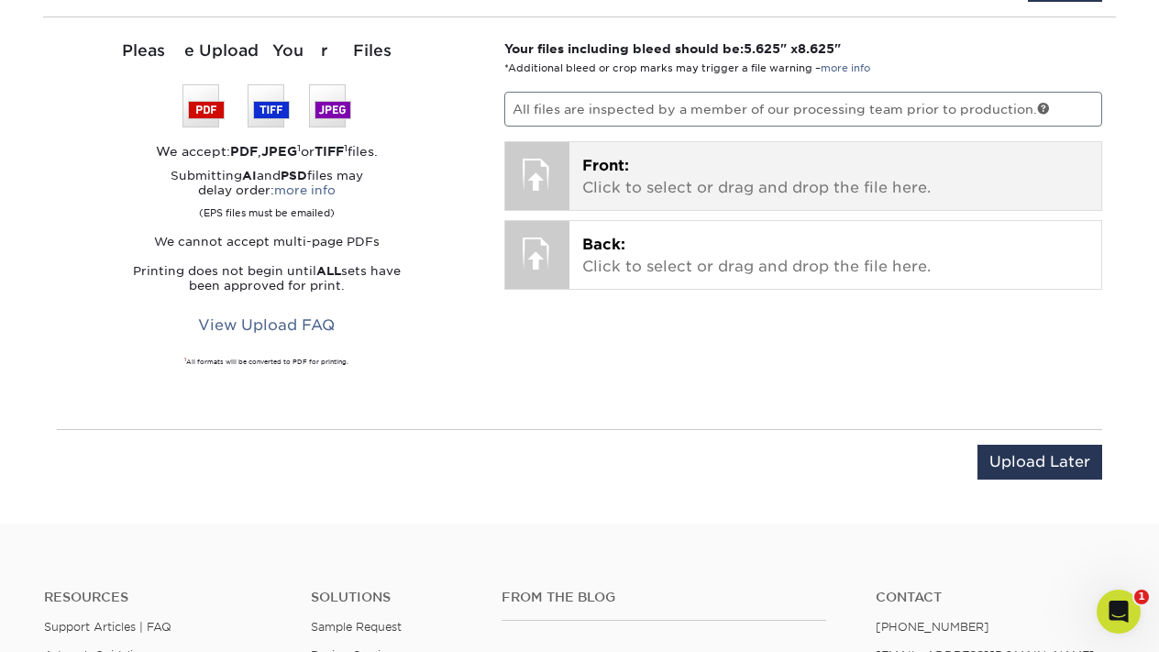
click at [652, 178] on p "Front: Click to select or drag and drop the file here." at bounding box center [835, 177] width 507 height 44
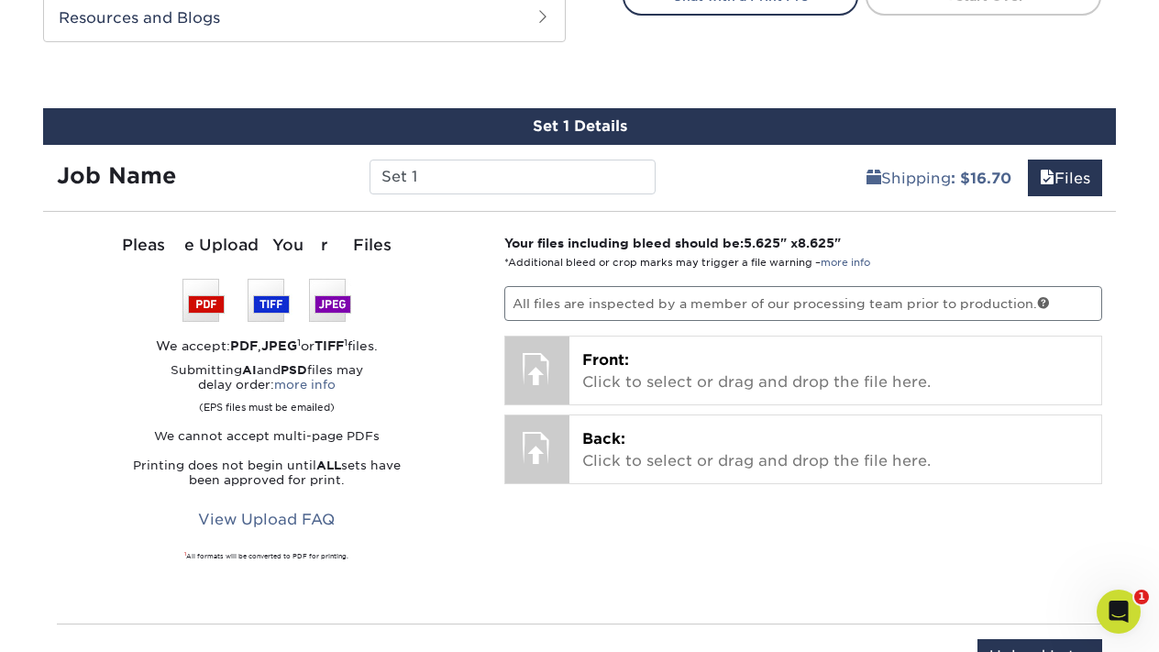
scroll to position [979, 0]
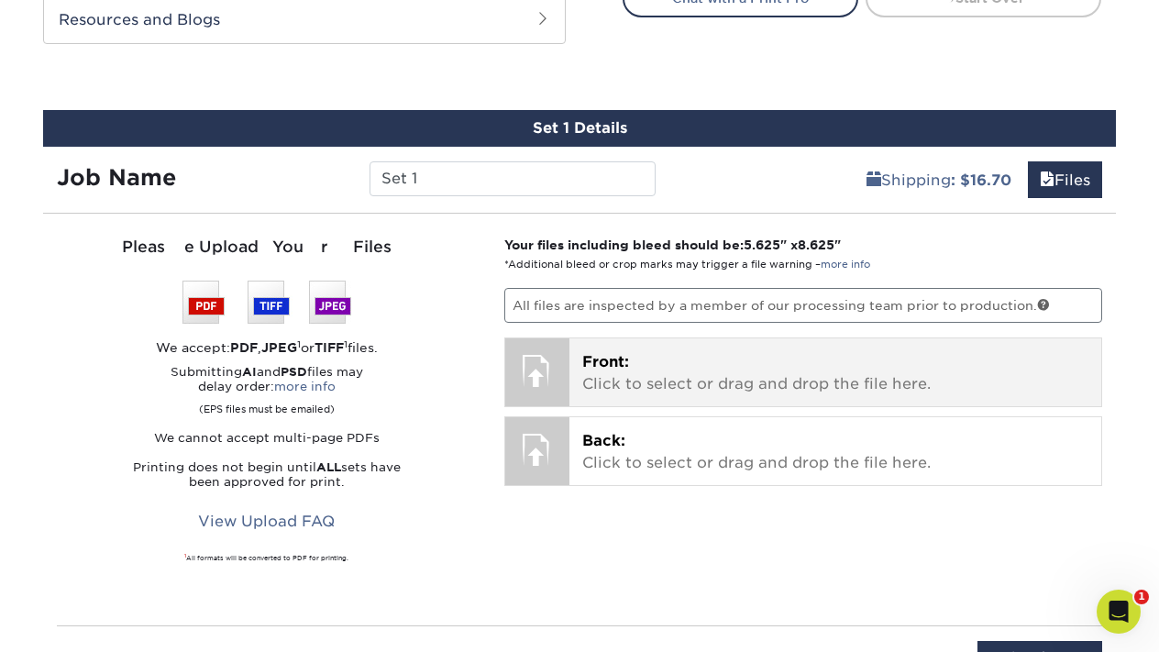
click at [709, 352] on p "Front: Click to select or drag and drop the file here." at bounding box center [835, 373] width 507 height 44
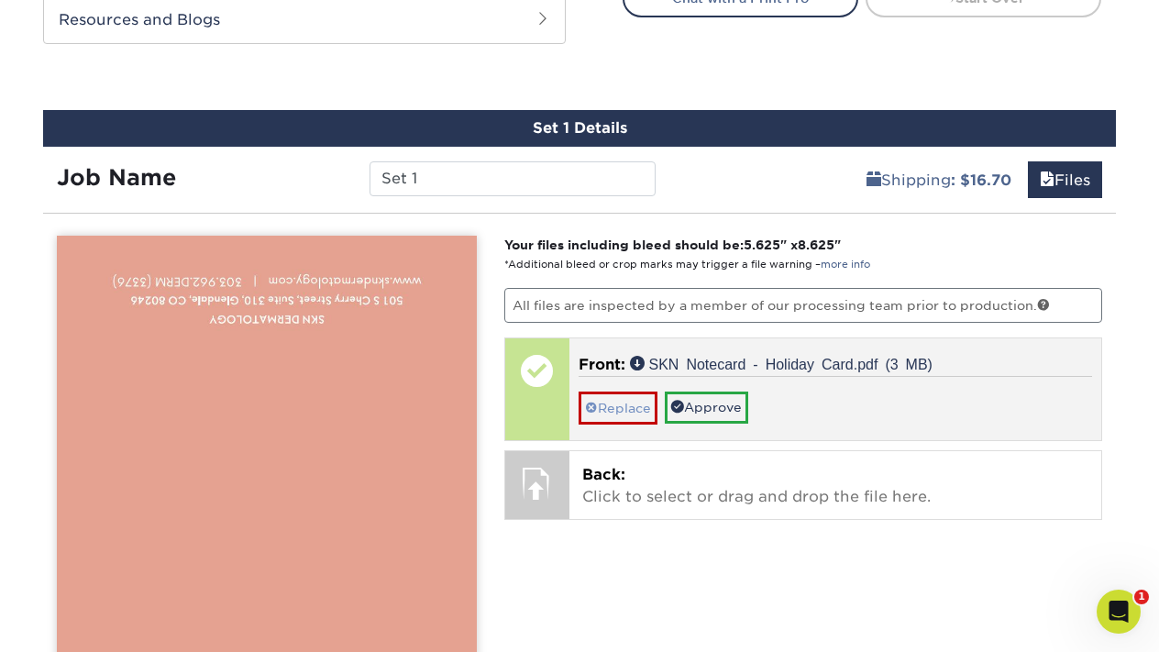
click at [626, 403] on link "Replace" at bounding box center [617, 407] width 79 height 32
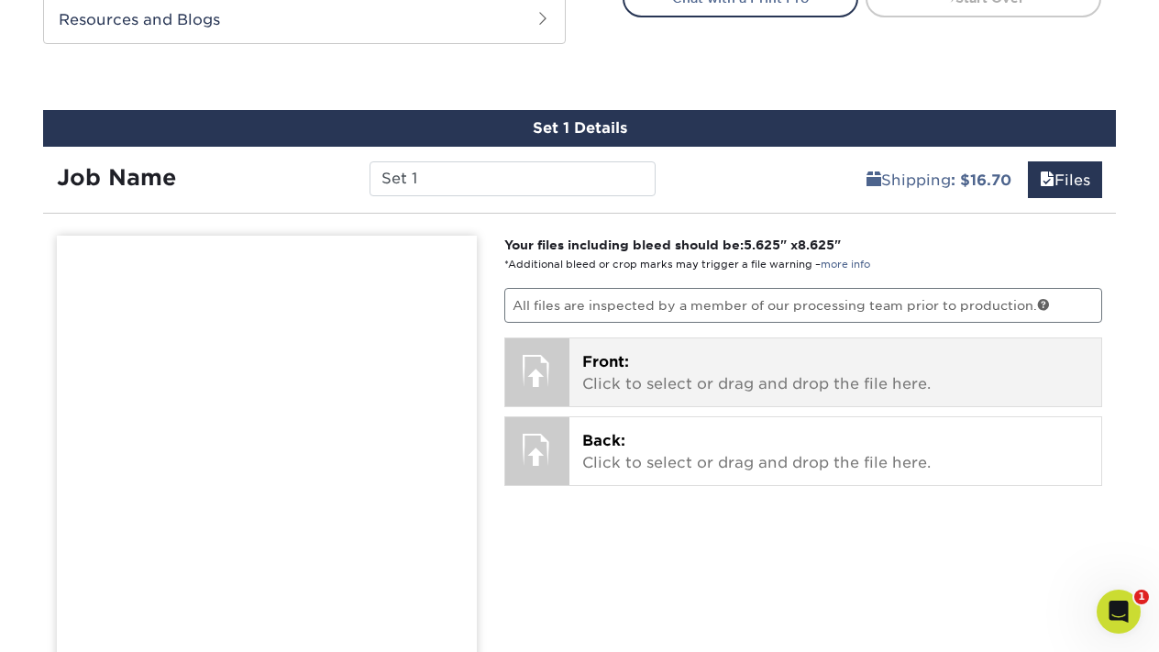
click at [634, 381] on p "Front: Click to select or drag and drop the file here." at bounding box center [835, 373] width 507 height 44
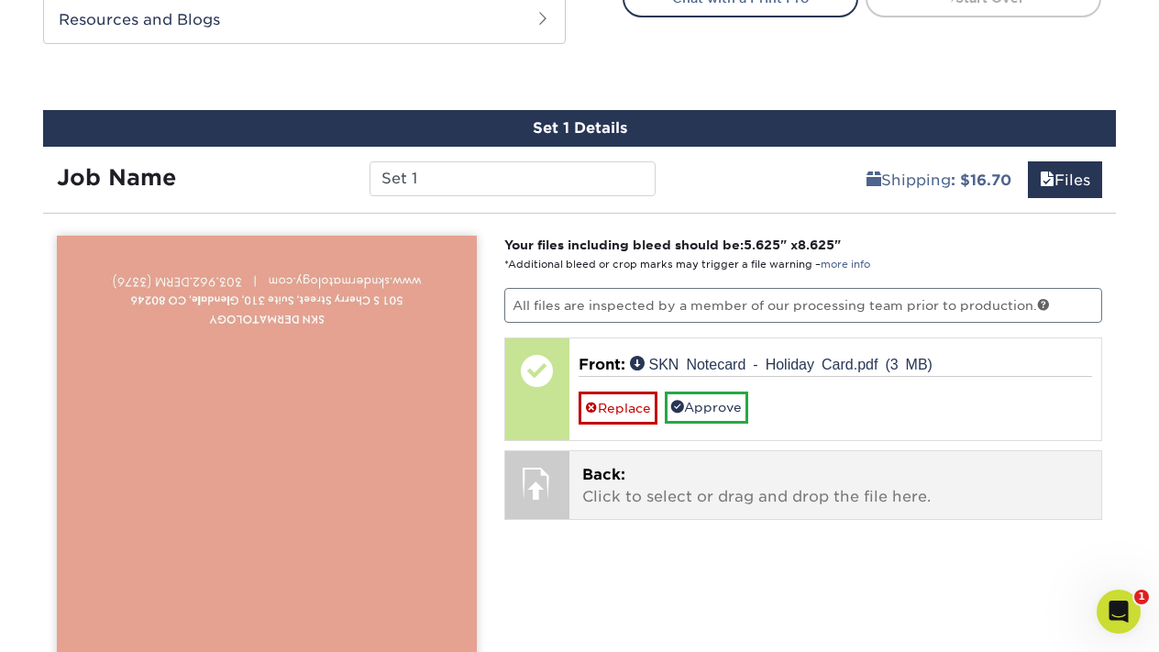
click at [695, 490] on p "Back: Click to select or drag and drop the file here." at bounding box center [835, 486] width 507 height 44
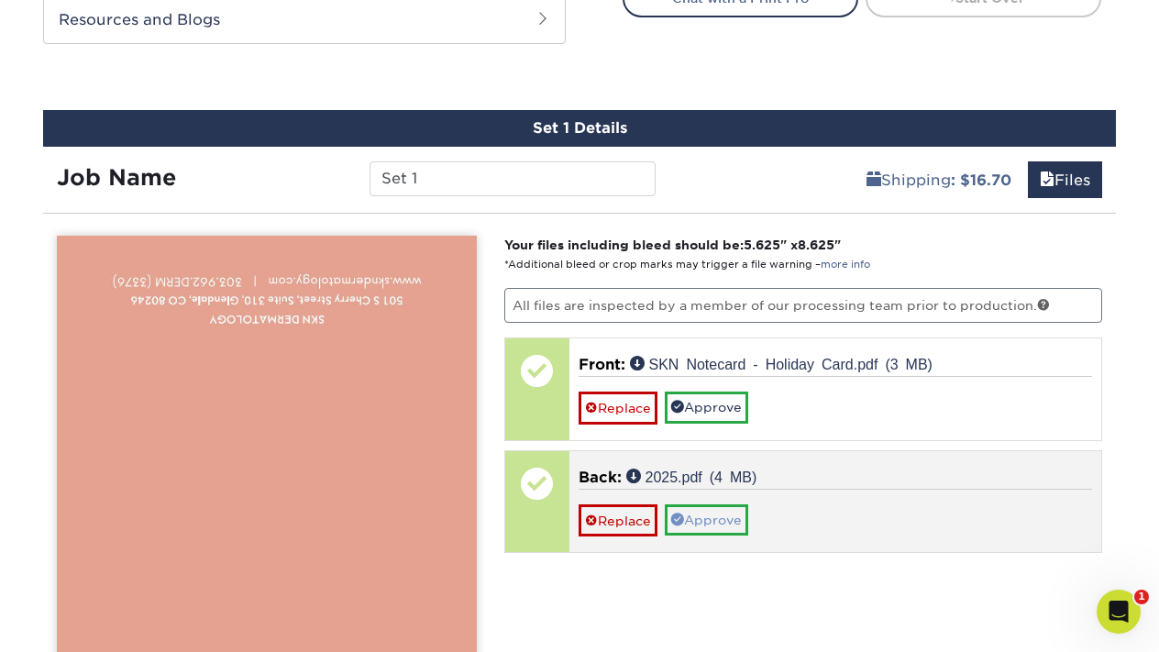
click at [727, 523] on link "Approve" at bounding box center [706, 519] width 83 height 31
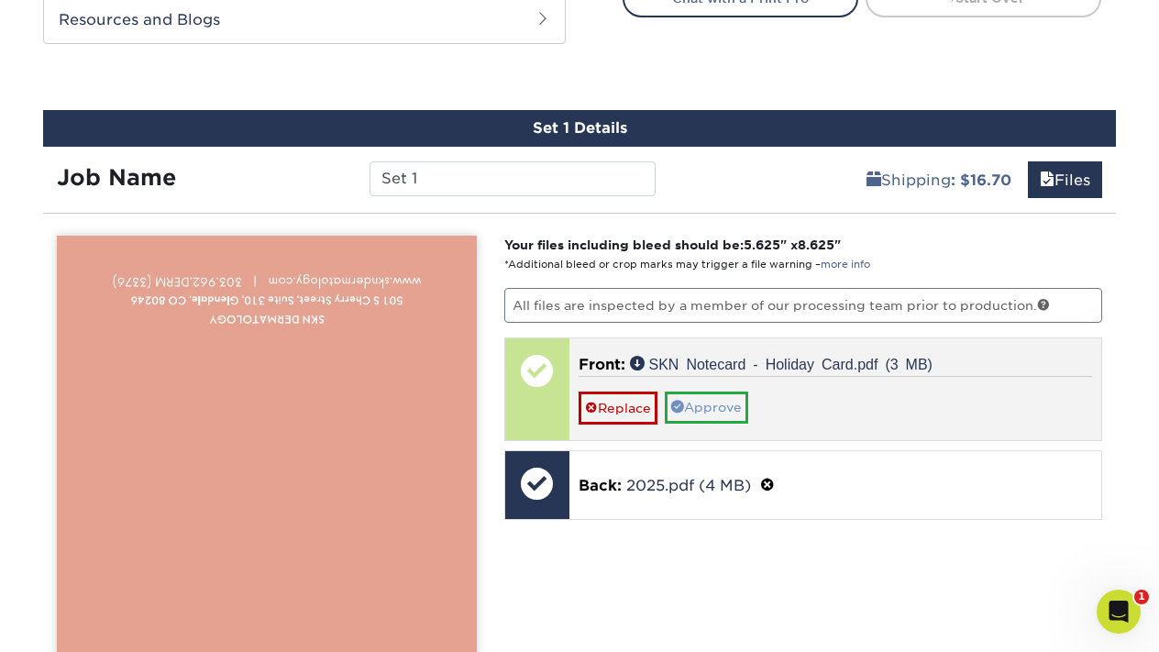
click at [720, 397] on link "Approve" at bounding box center [706, 406] width 83 height 31
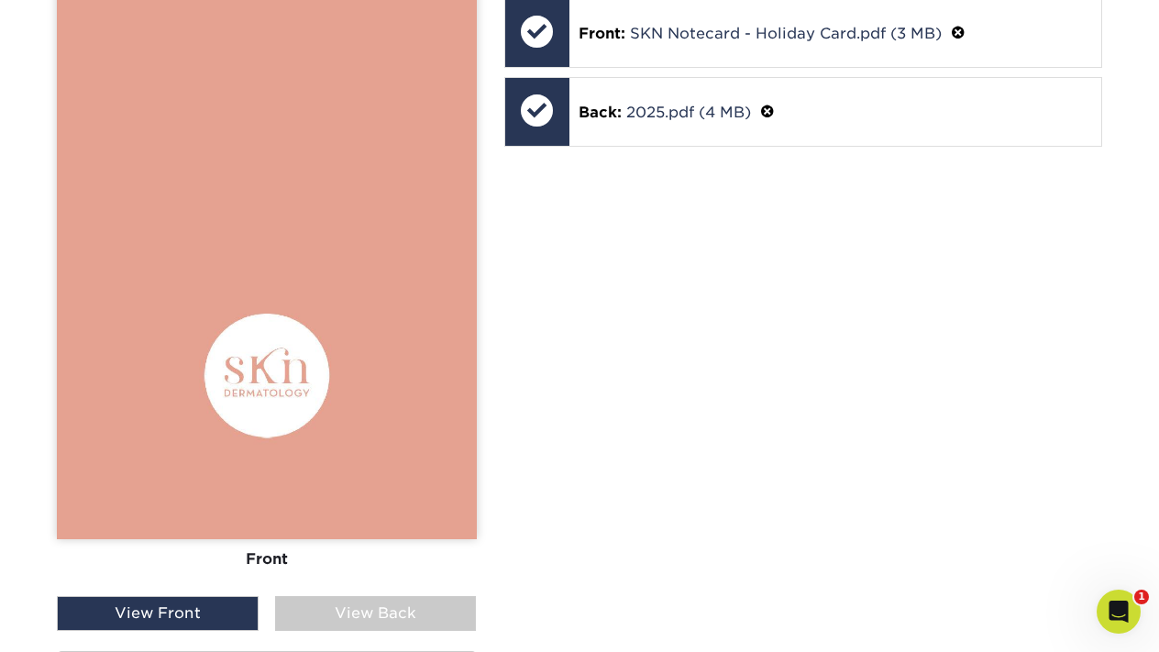
scroll to position [1384, 0]
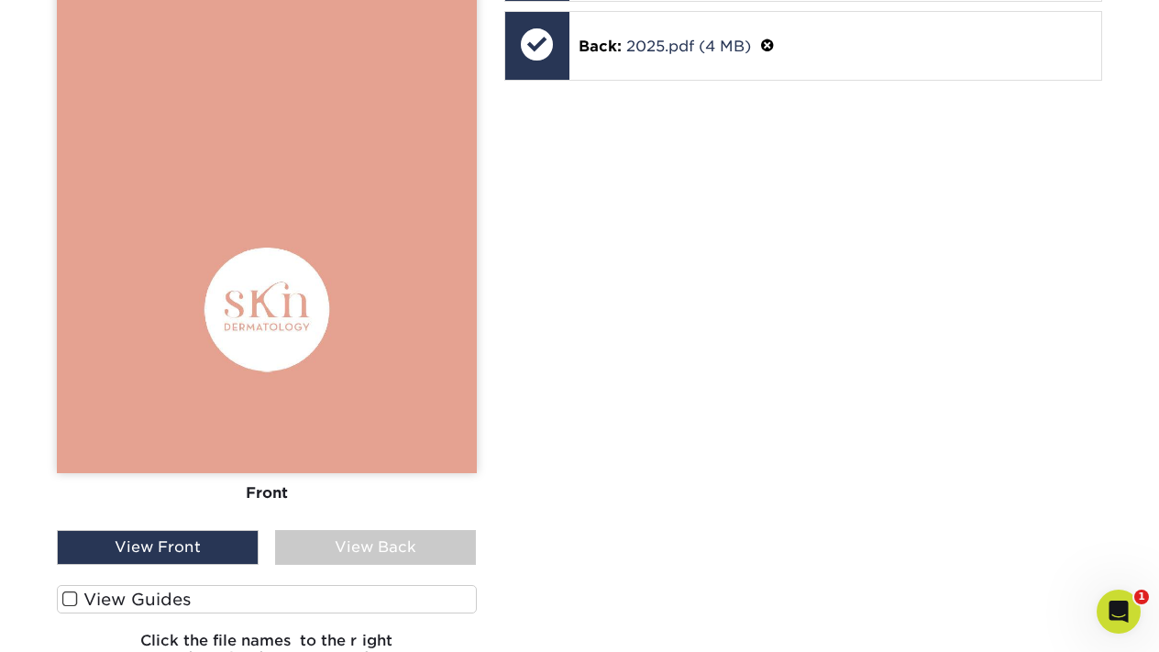
click at [371, 536] on div "View Back" at bounding box center [376, 547] width 202 height 35
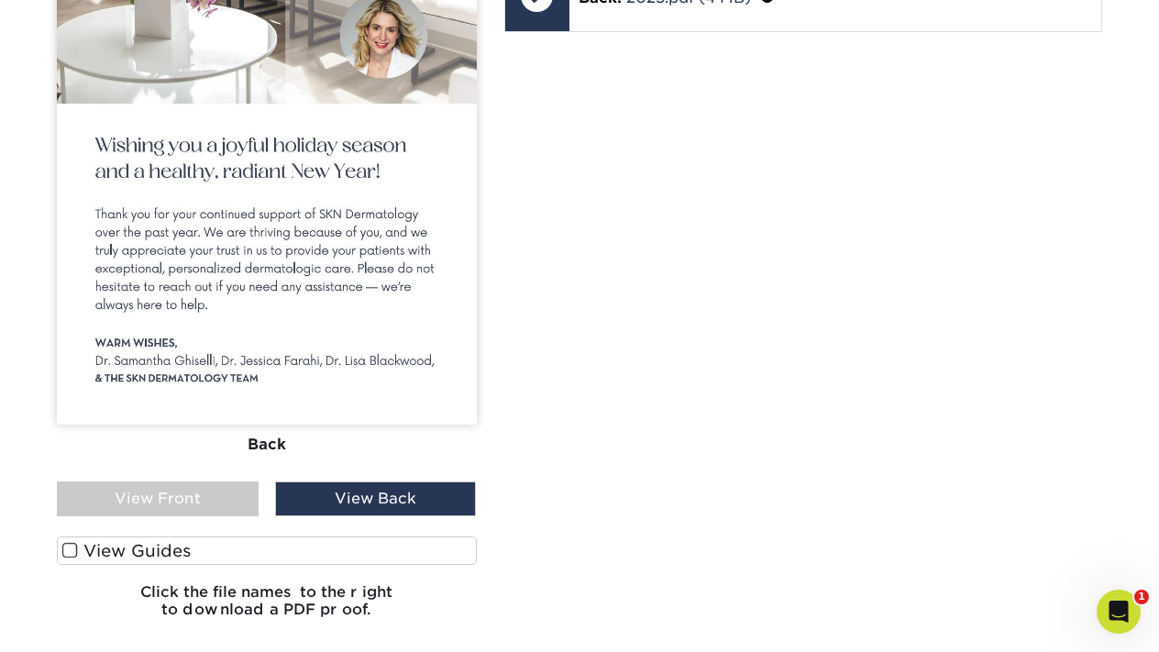
scroll to position [1433, 0]
click at [223, 490] on div "View Front" at bounding box center [158, 498] width 202 height 35
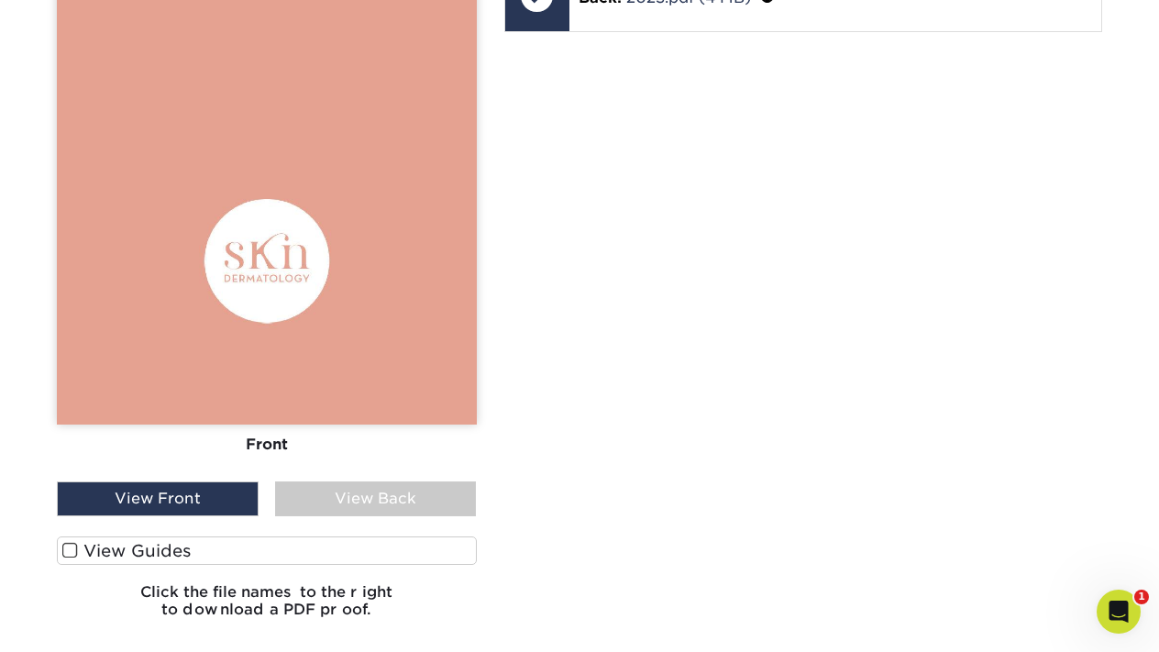
click at [360, 501] on div "View Back" at bounding box center [376, 498] width 202 height 35
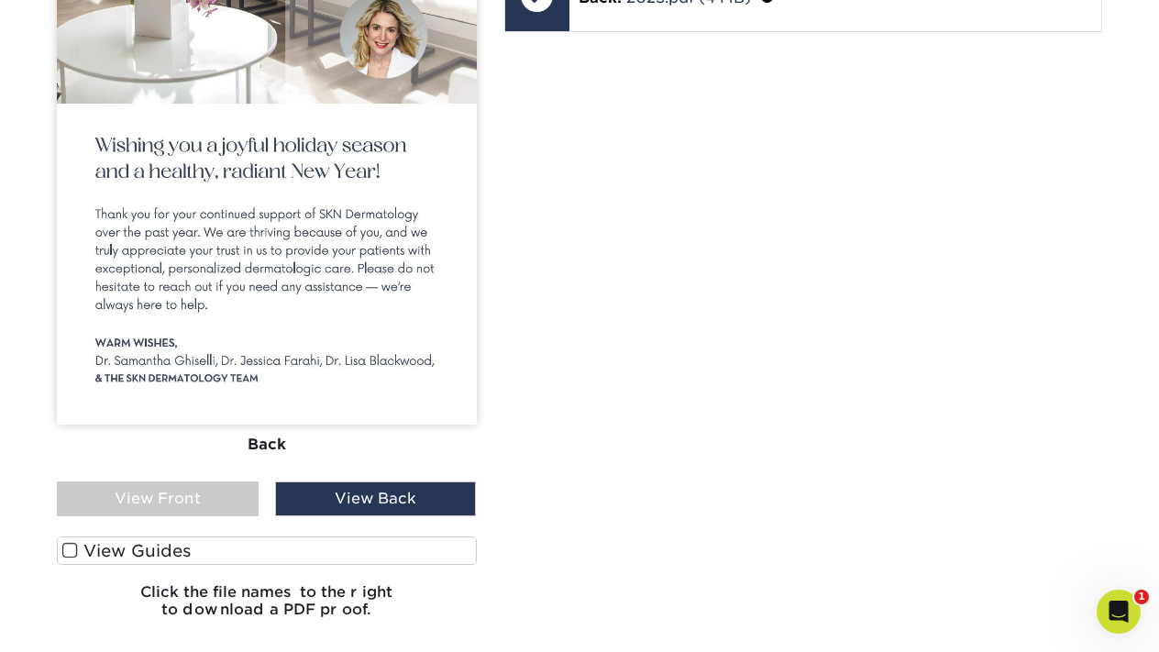
click at [211, 497] on div "View Front" at bounding box center [158, 498] width 202 height 35
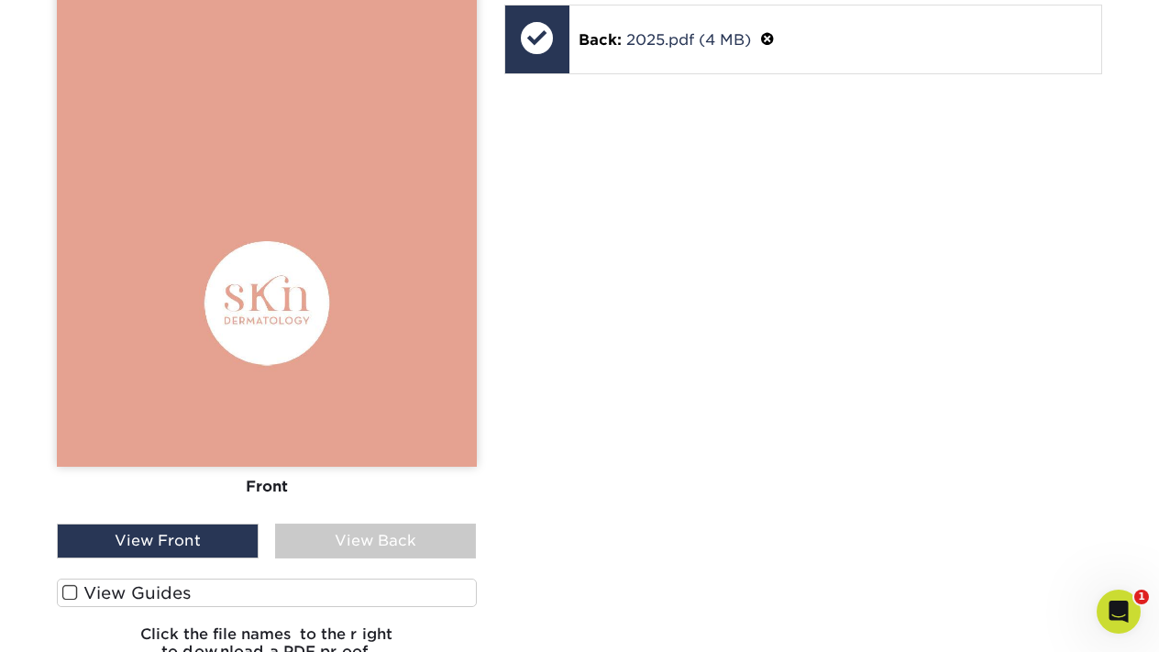
scroll to position [1417, 0]
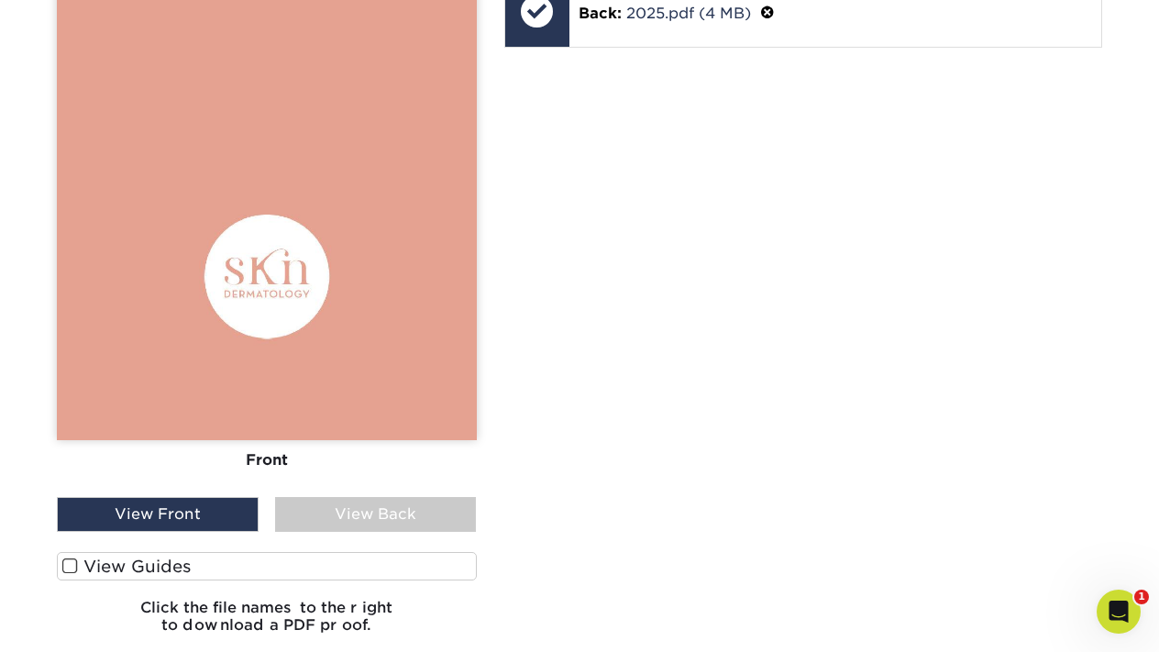
click at [333, 518] on div "View Back" at bounding box center [376, 514] width 202 height 35
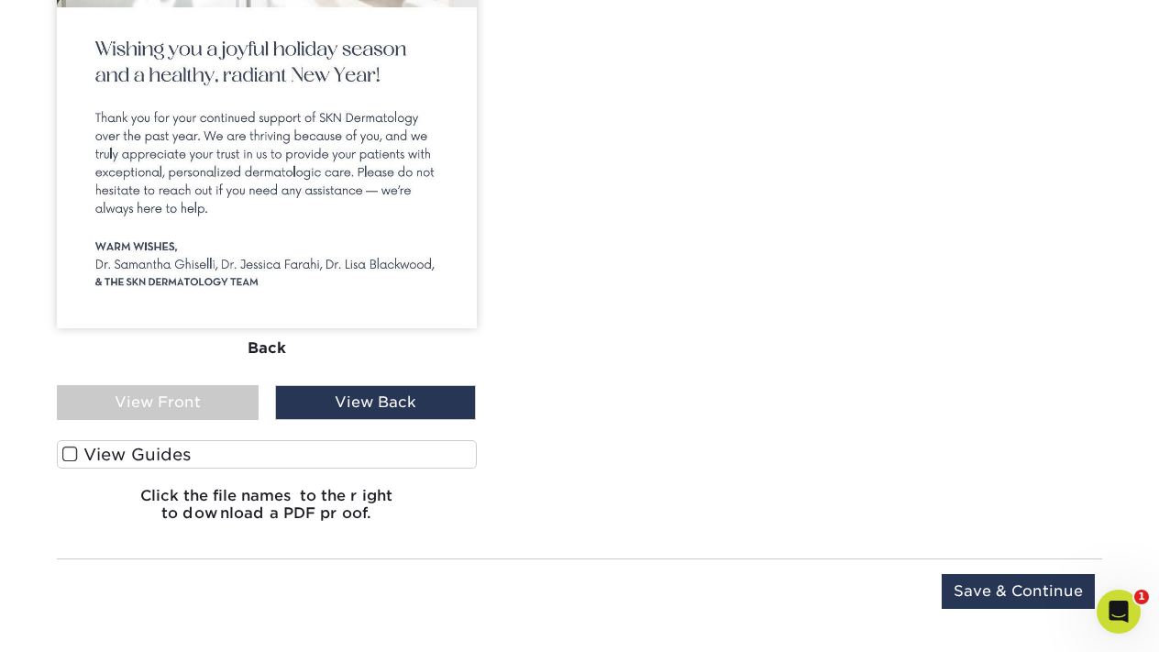
scroll to position [1529, 0]
click at [1007, 600] on input "Save & Continue" at bounding box center [1018, 591] width 153 height 35
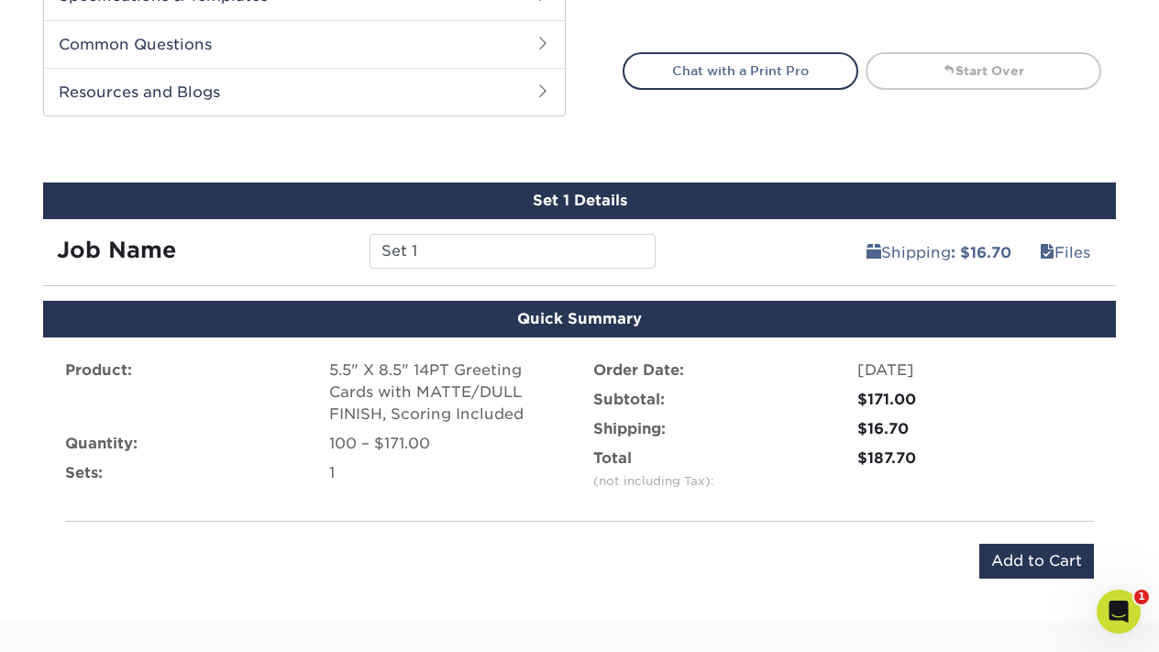
scroll to position [915, 0]
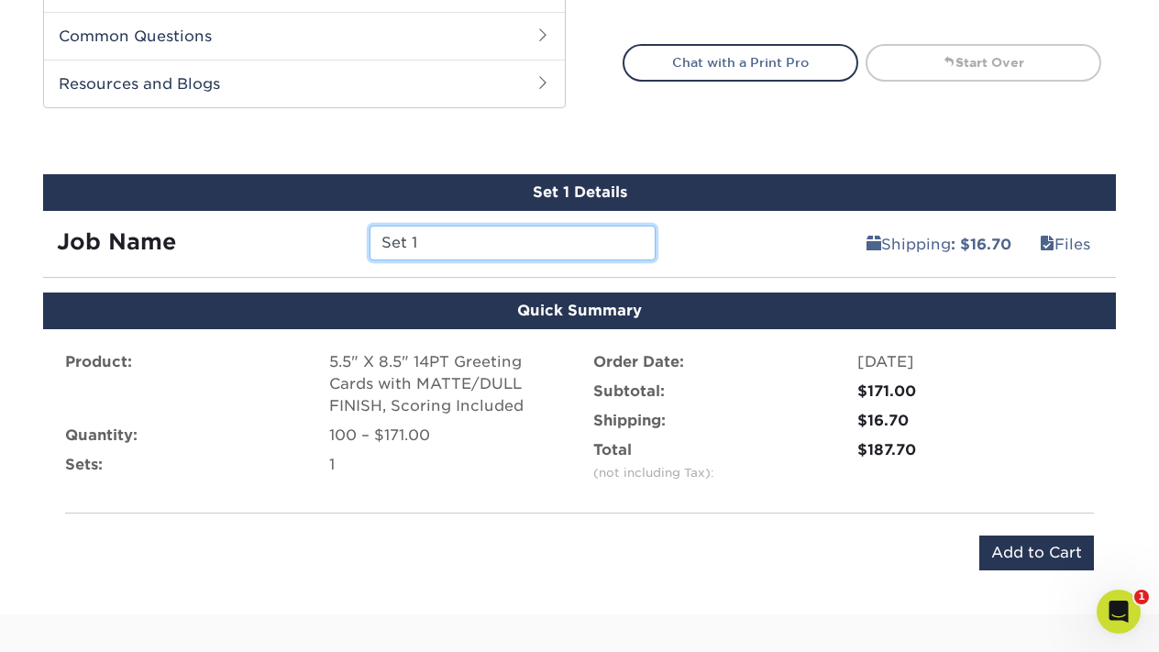
drag, startPoint x: 465, startPoint y: 248, endPoint x: 336, endPoint y: 234, distance: 129.1
click at [336, 234] on div "Job Name Set 1" at bounding box center [356, 243] width 626 height 35
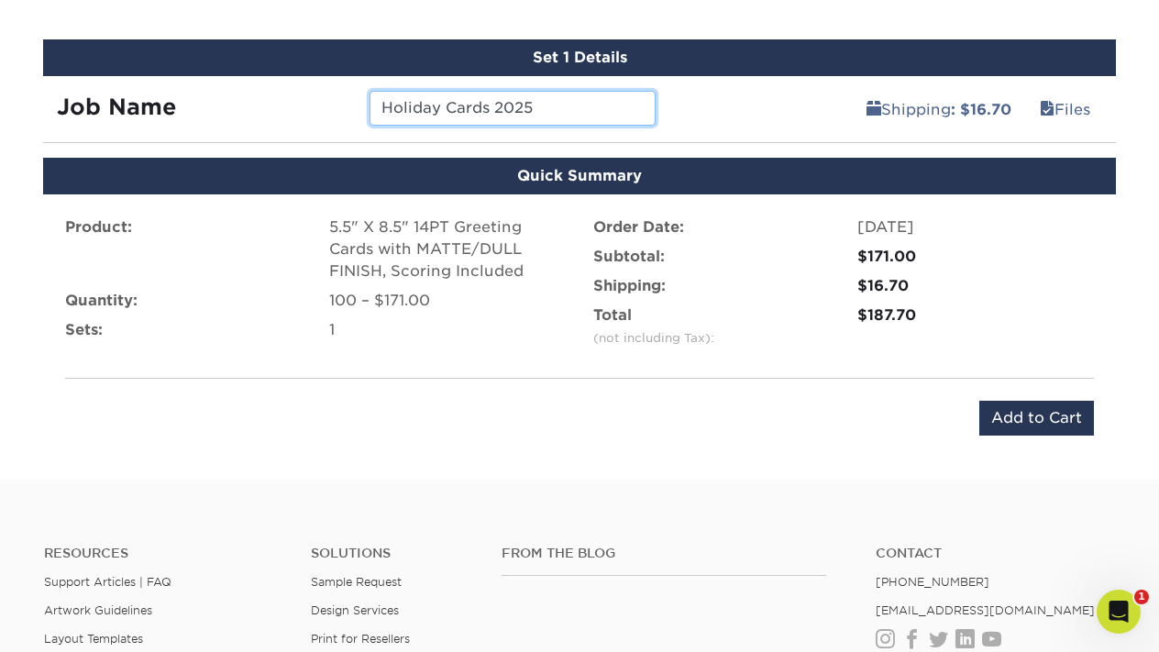
scroll to position [1053, 0]
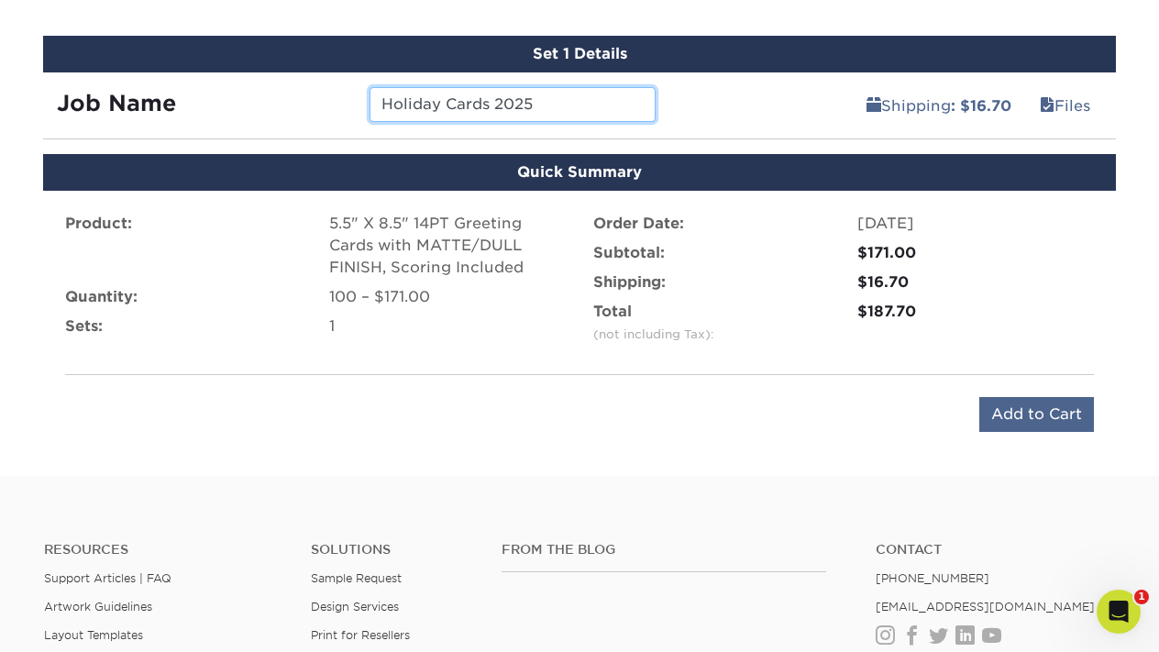
type input "Holiday Cards 2025"
click at [1005, 412] on input "Add to Cart" at bounding box center [1036, 414] width 115 height 35
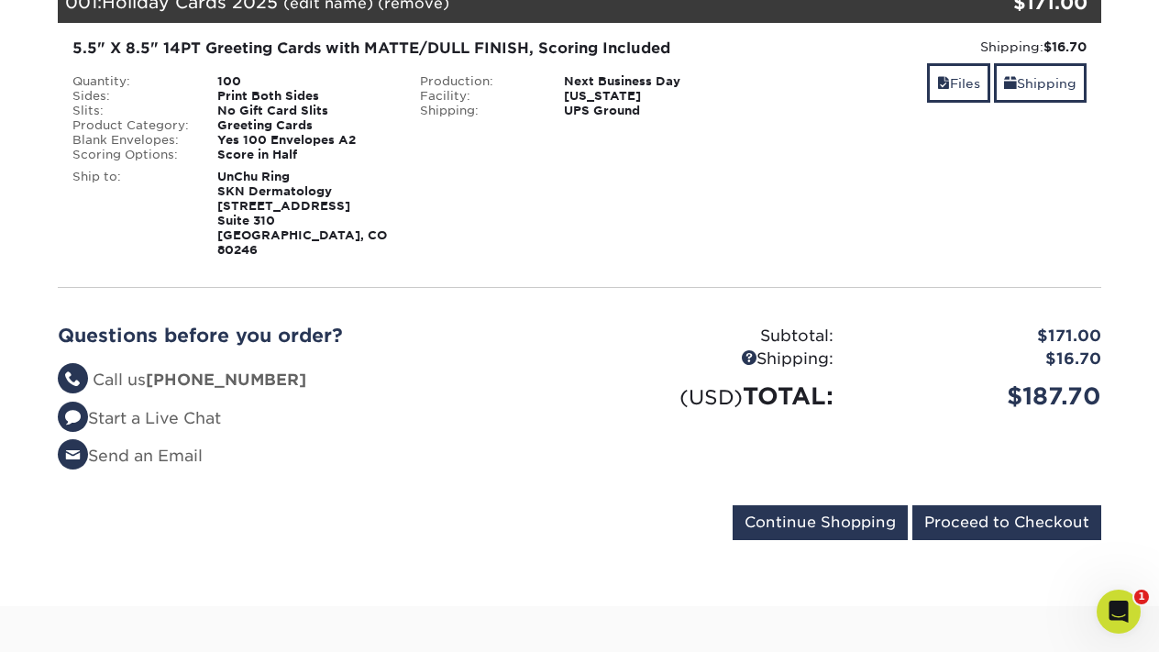
scroll to position [296, 0]
click at [981, 505] on input "Proceed to Checkout" at bounding box center [1006, 522] width 189 height 35
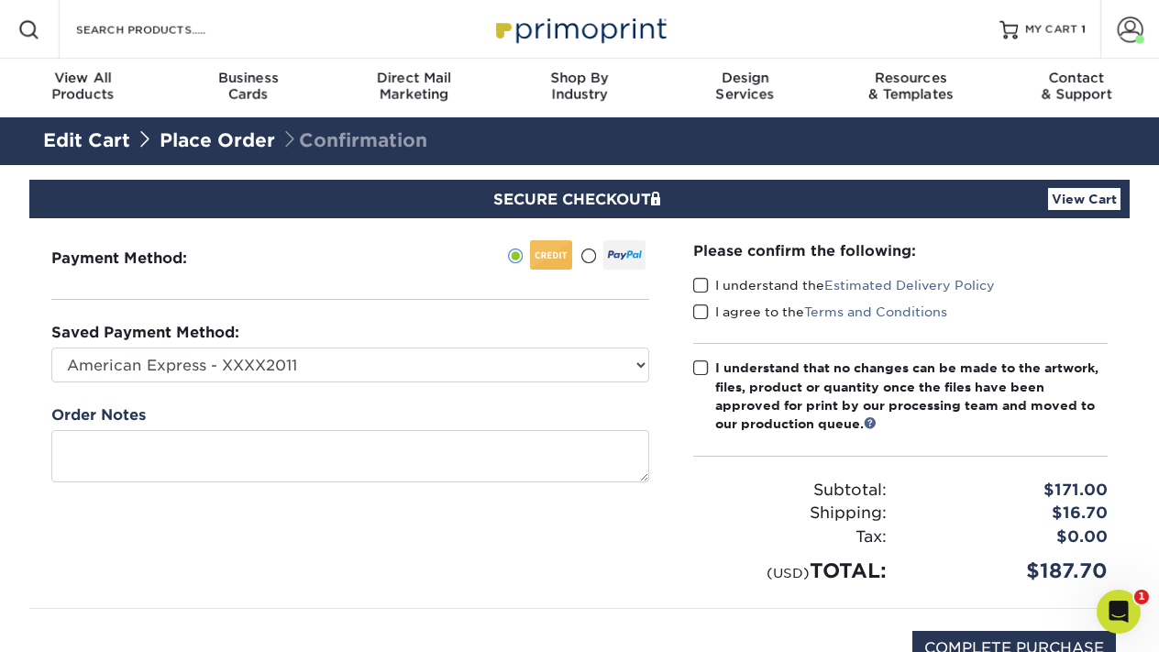
scroll to position [133, 0]
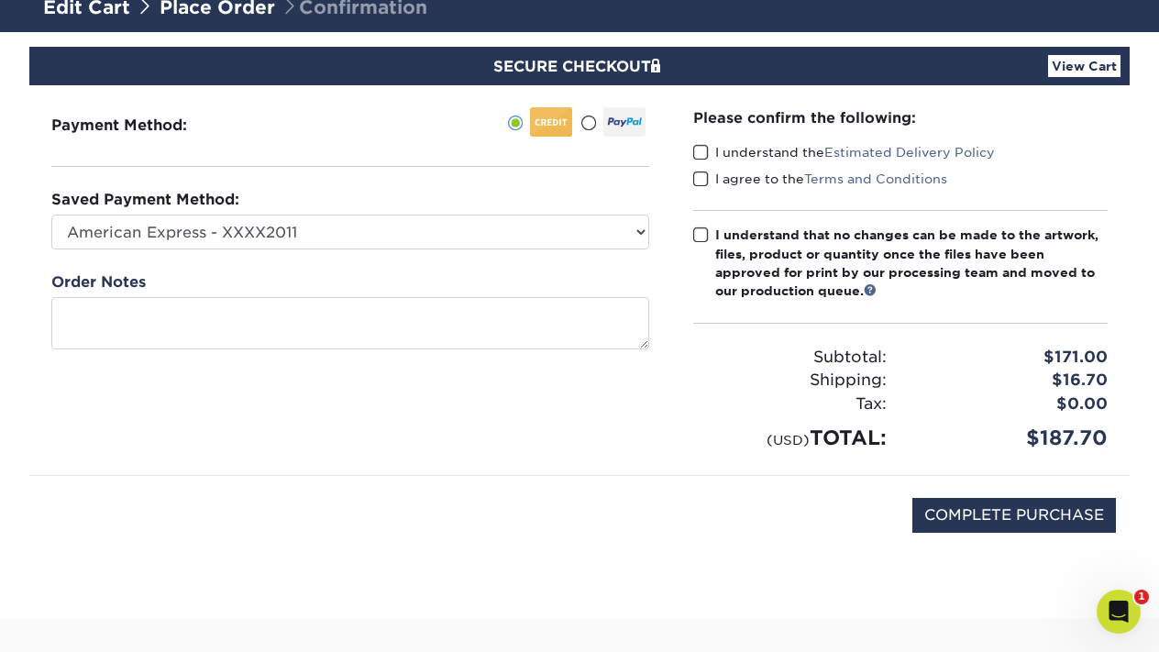
click at [700, 155] on span at bounding box center [701, 152] width 16 height 17
click at [0, 0] on input "I understand the Estimated Delivery Policy" at bounding box center [0, 0] width 0 height 0
click at [700, 174] on span at bounding box center [701, 179] width 16 height 17
click at [0, 0] on input "I agree to the Terms and Conditions" at bounding box center [0, 0] width 0 height 0
click at [698, 233] on span at bounding box center [701, 234] width 16 height 17
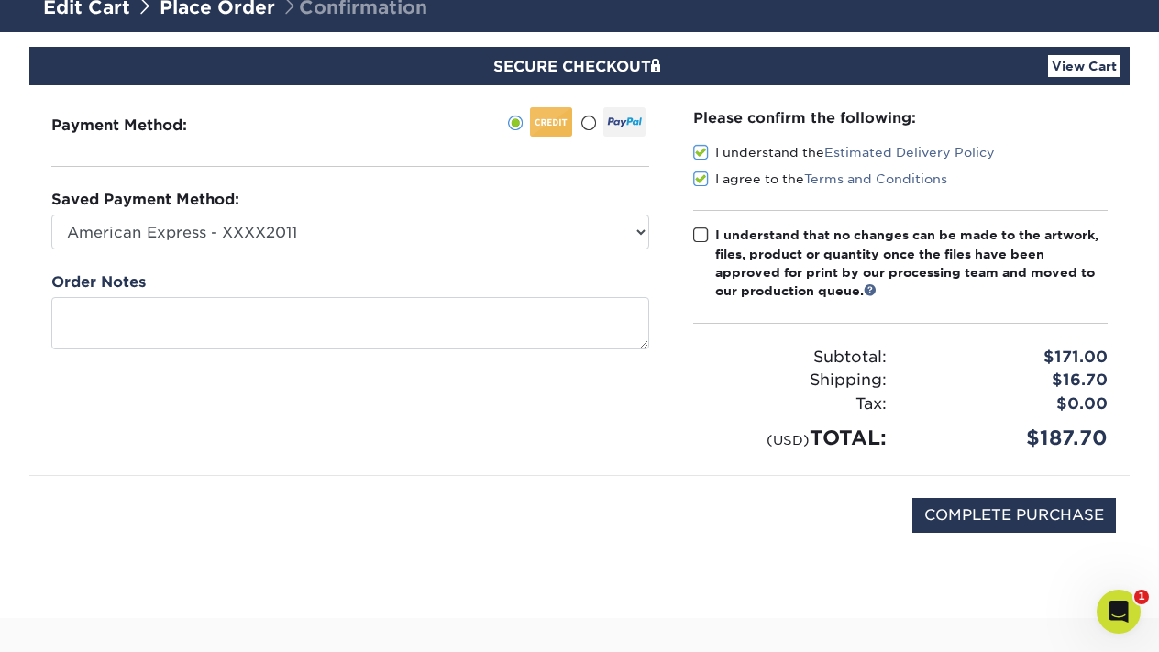
click at [0, 0] on input "I understand that no changes can be made to the artwork, files, product or quan…" at bounding box center [0, 0] width 0 height 0
click at [1017, 523] on input "COMPLETE PURCHASE" at bounding box center [1014, 515] width 204 height 35
type input "PROCESSING, PLEASE WAIT..."
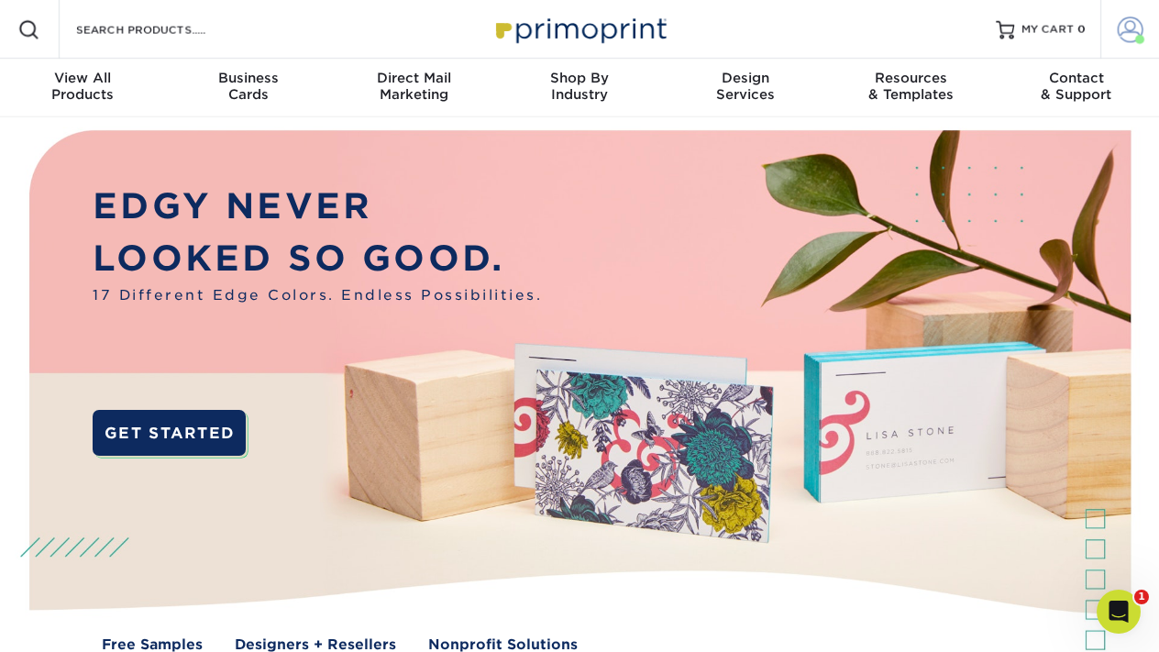
click at [1126, 34] on span at bounding box center [1131, 30] width 26 height 26
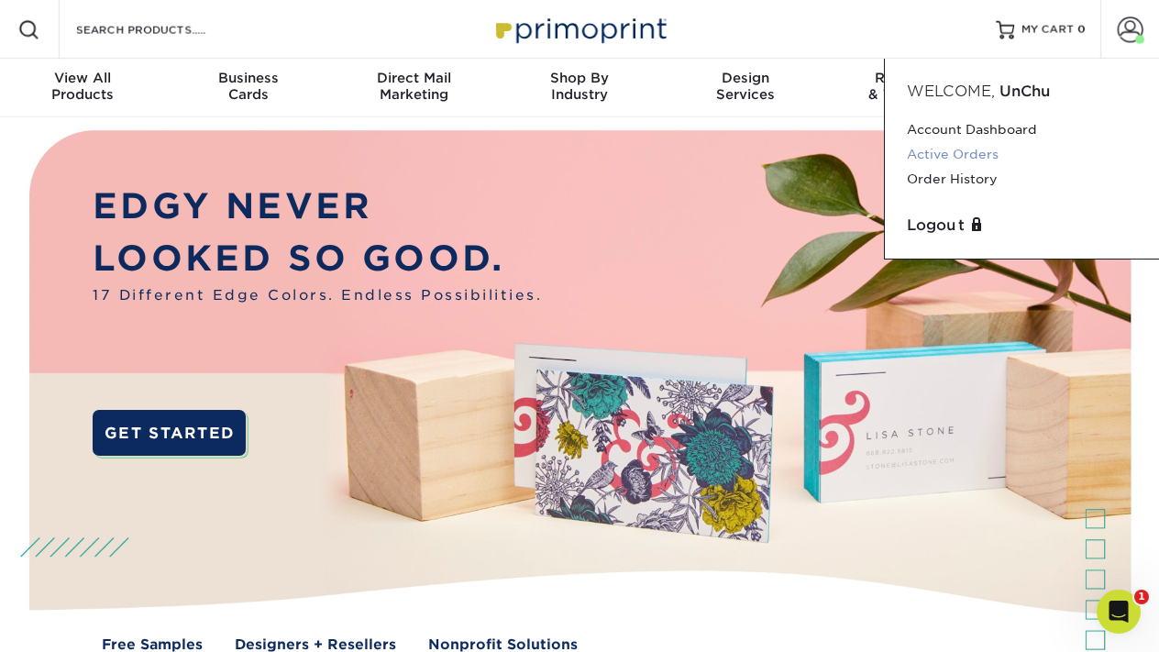
click at [946, 155] on link "Active Orders" at bounding box center [1022, 154] width 230 height 25
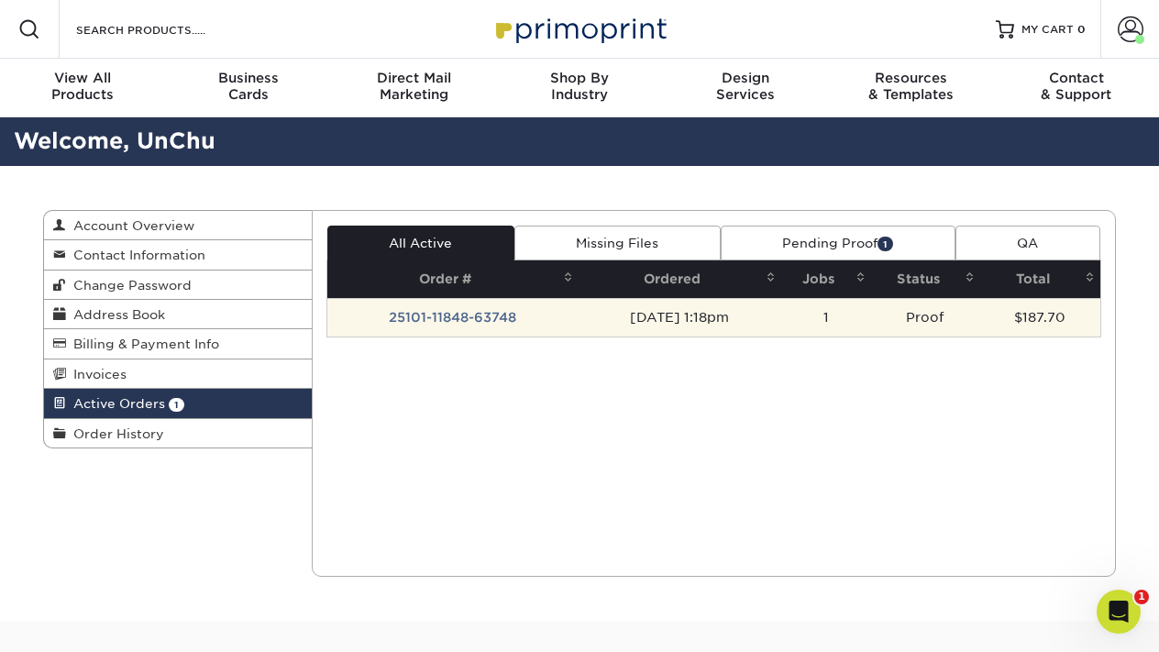
click at [447, 308] on td "25101-11848-63748" at bounding box center [452, 317] width 251 height 39
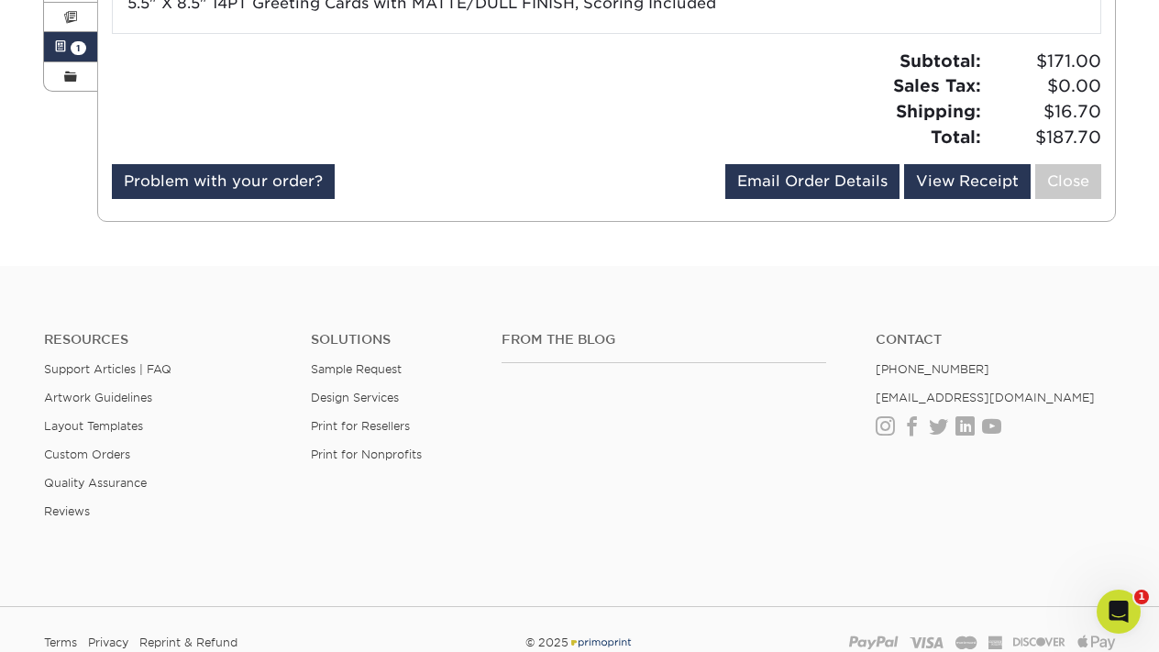
scroll to position [356, 0]
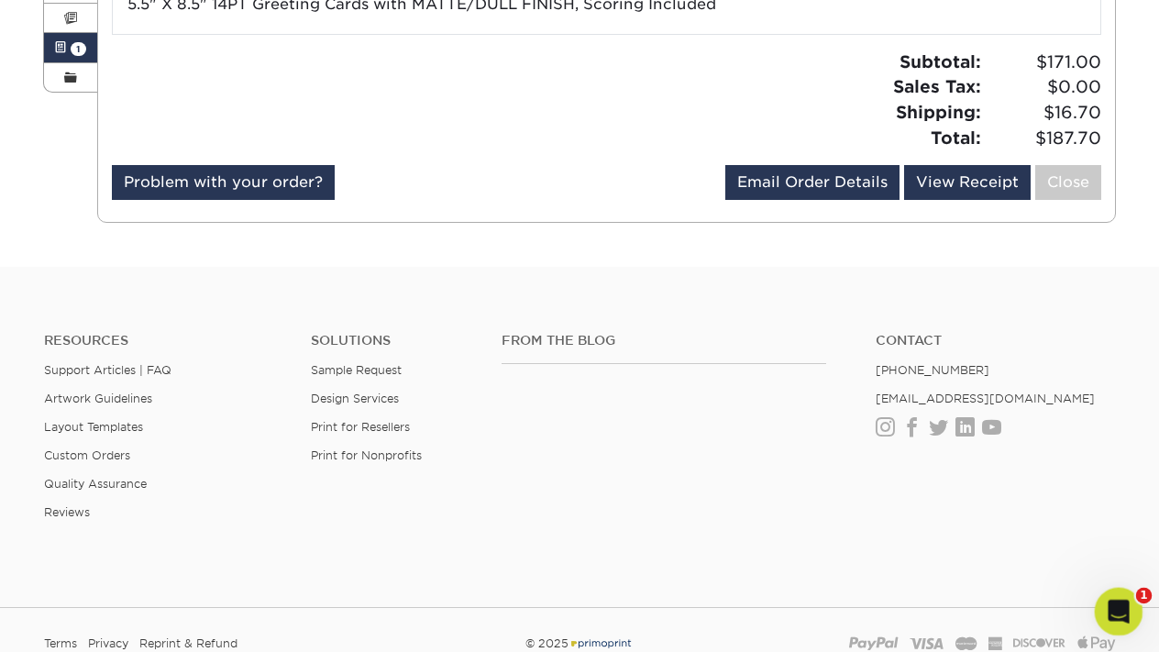
click at [1107, 615] on icon "Open Intercom Messenger" at bounding box center [1116, 609] width 30 height 30
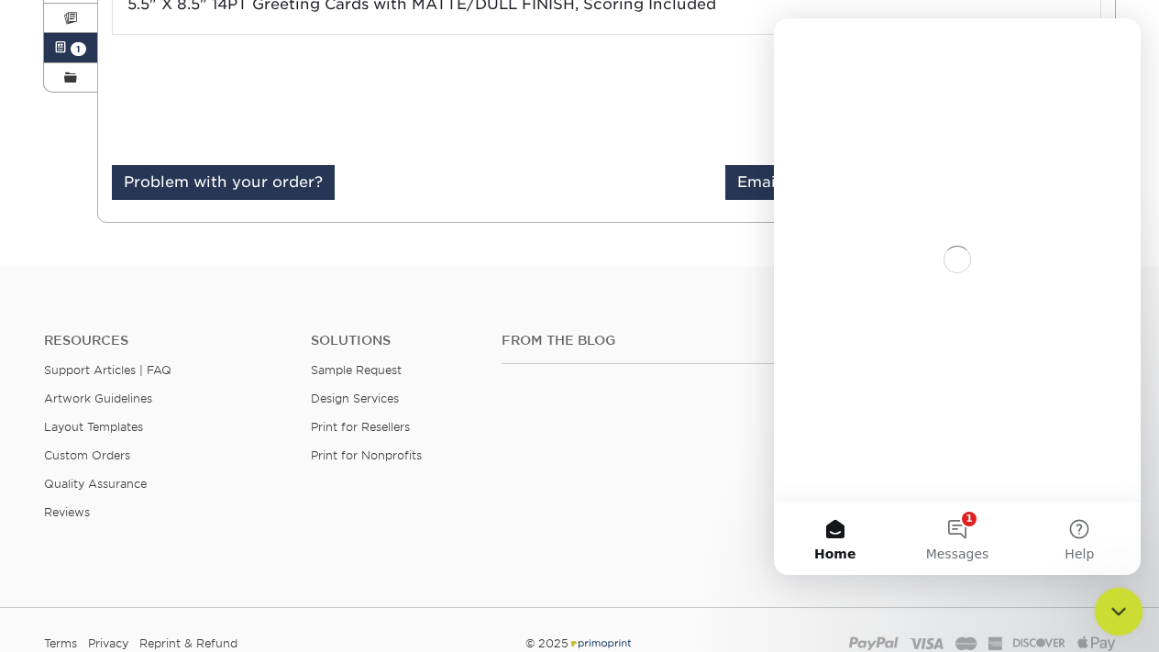
scroll to position [0, 0]
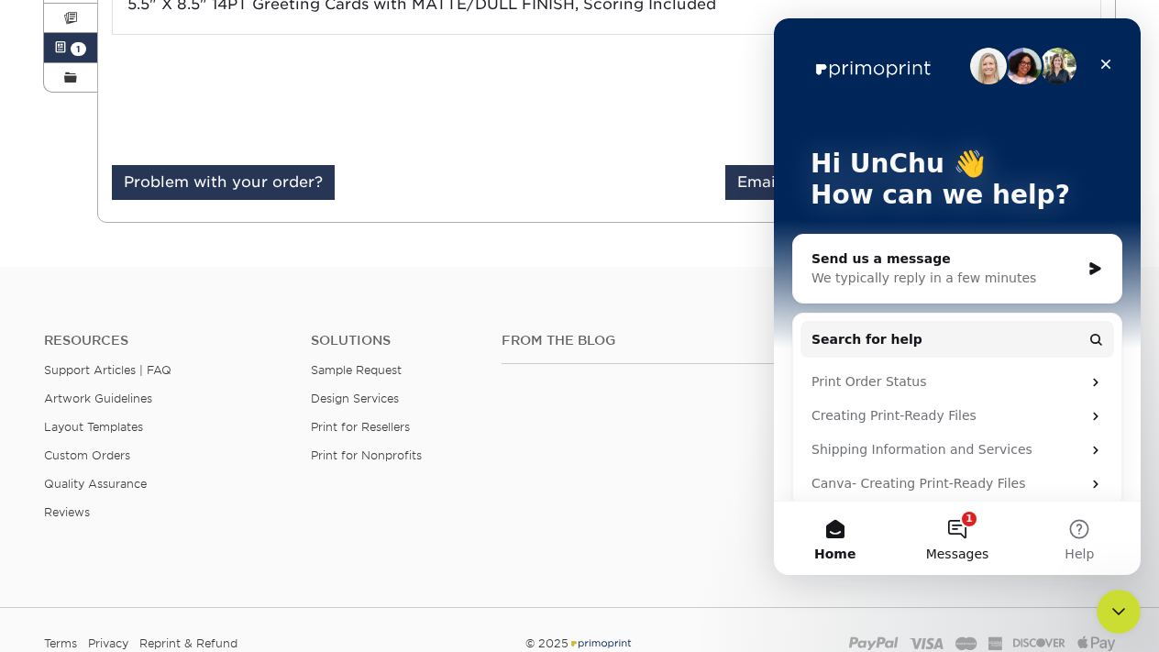
click at [964, 549] on span "Messages" at bounding box center [957, 553] width 63 height 13
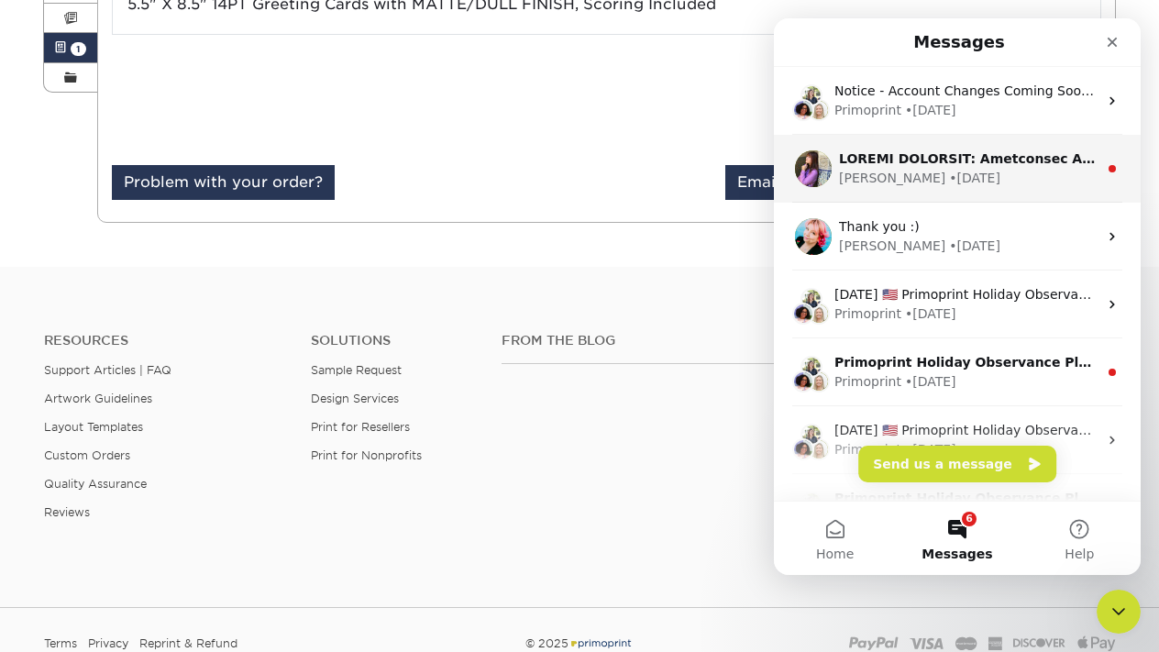
click at [994, 185] on div "Erica • 20w ago" at bounding box center [968, 178] width 259 height 19
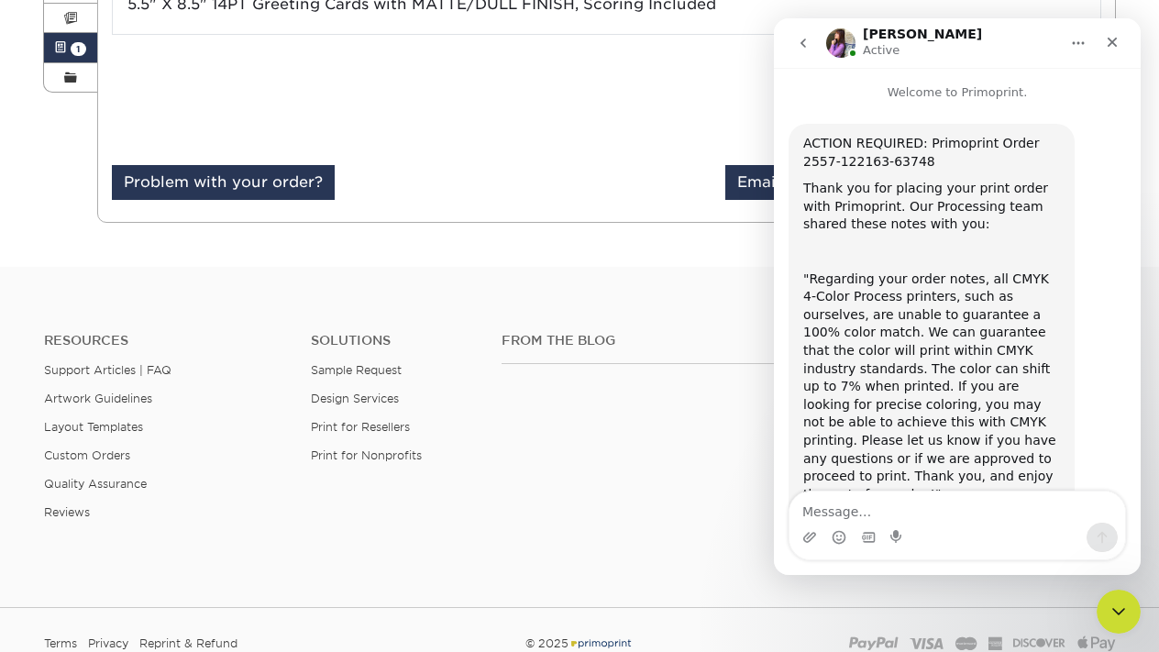
scroll to position [314, 0]
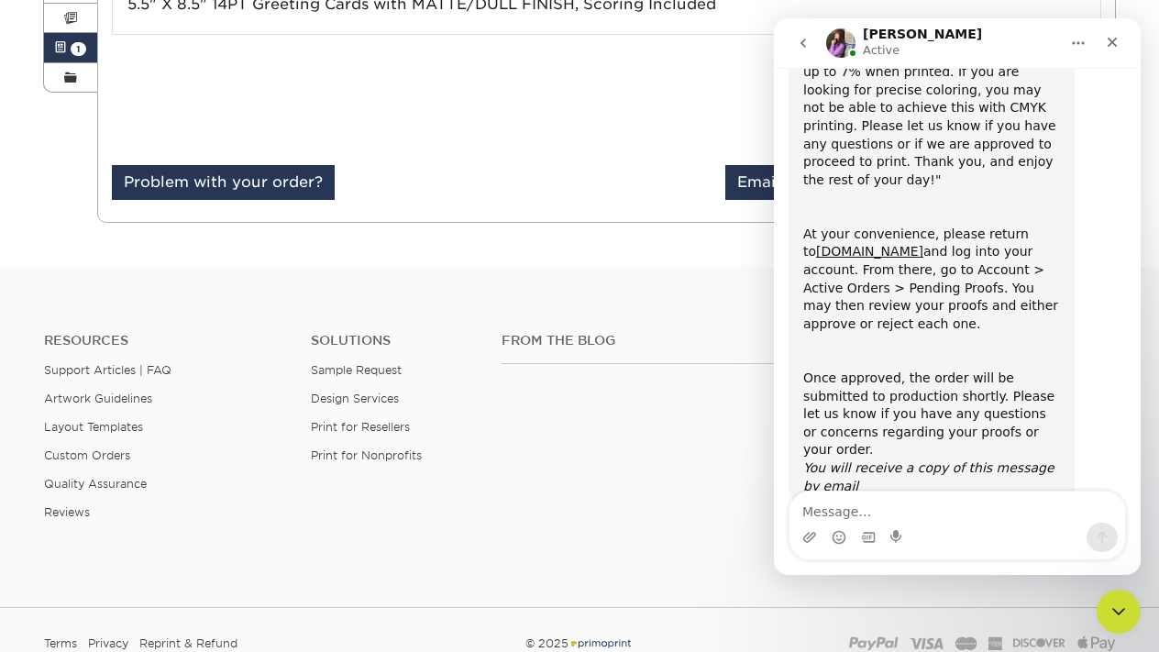
click at [799, 43] on icon "go back" at bounding box center [803, 43] width 15 height 15
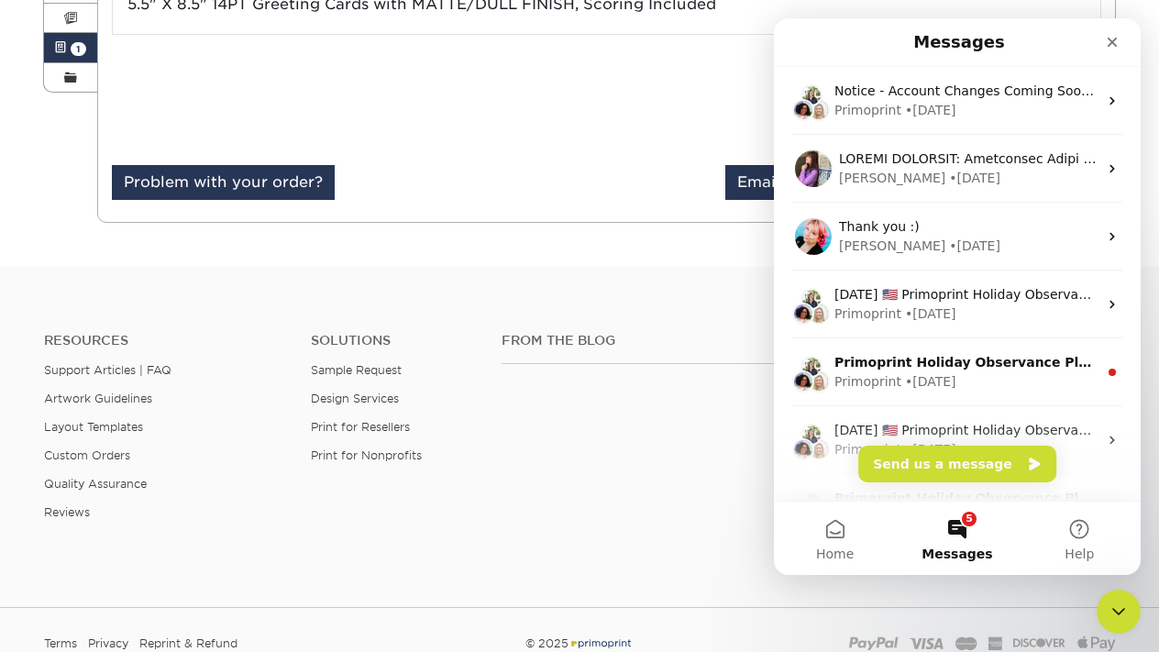
scroll to position [0, 0]
click at [567, 193] on div "Problem with your order? Email Order Details unchur@skndermatology.com Send Vie…" at bounding box center [607, 186] width 990 height 42
click at [963, 527] on button "5 Messages" at bounding box center [957, 537] width 122 height 73
click at [501, 171] on div "Problem with your order? Email Order Details unchur@skndermatology.com Send Vie…" at bounding box center [607, 186] width 990 height 42
click at [1114, 39] on icon "Close" at bounding box center [1112, 42] width 15 height 15
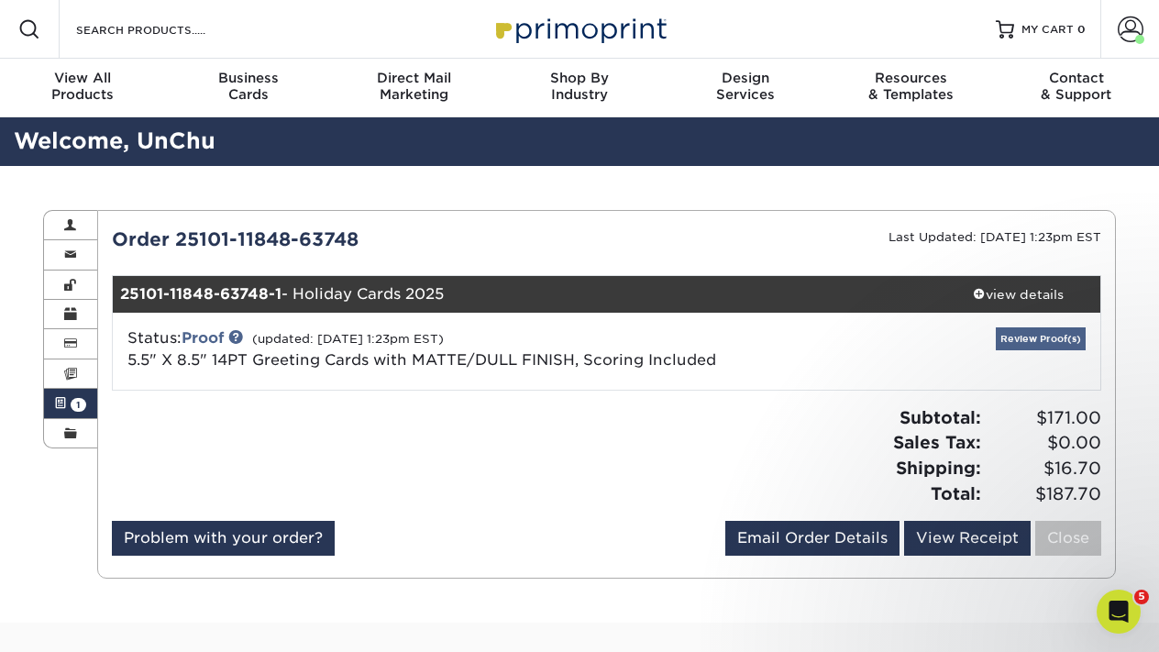
click at [1012, 336] on link "Review Proof(s)" at bounding box center [1041, 338] width 90 height 23
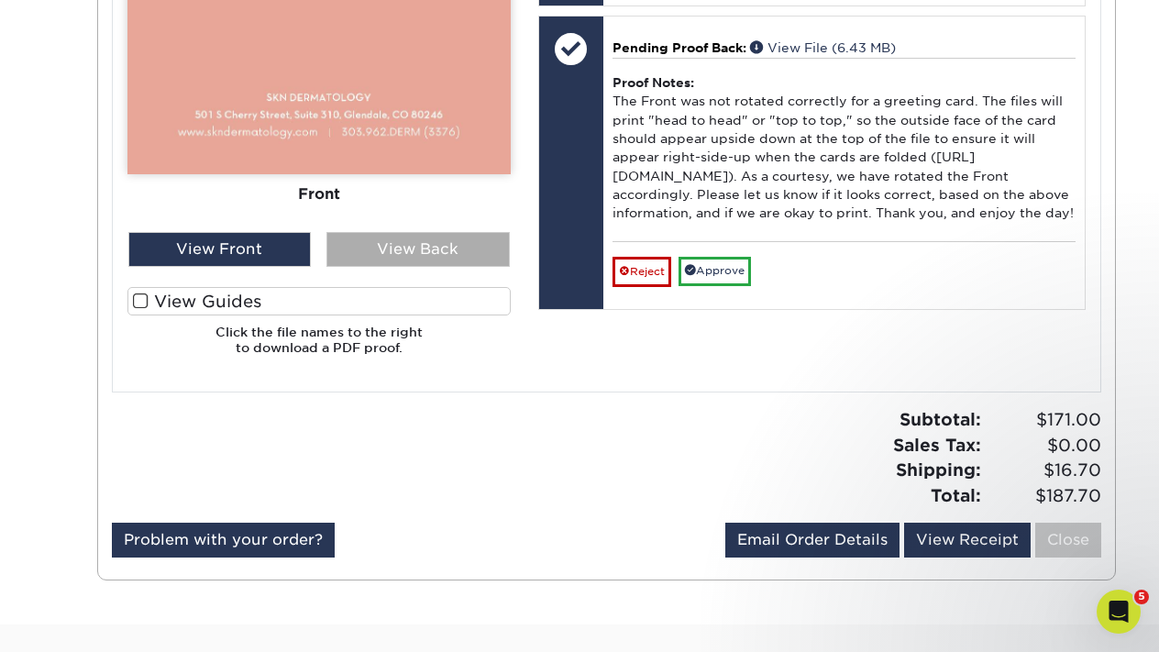
scroll to position [1269, 0]
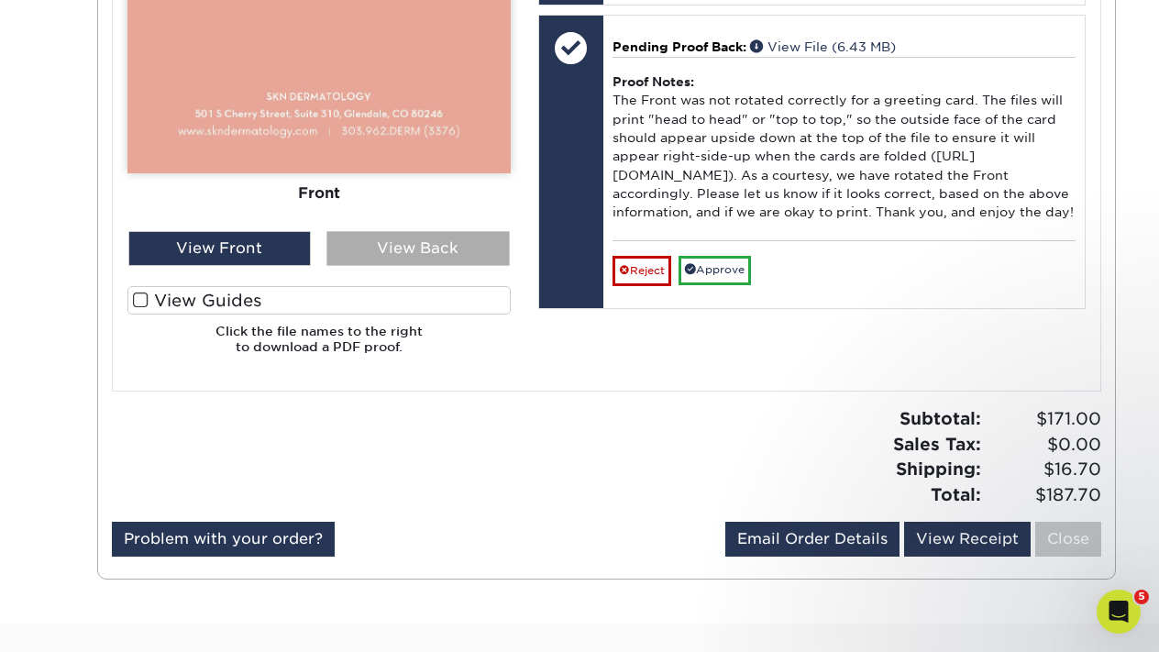
click at [436, 249] on div "View Back" at bounding box center [417, 248] width 183 height 35
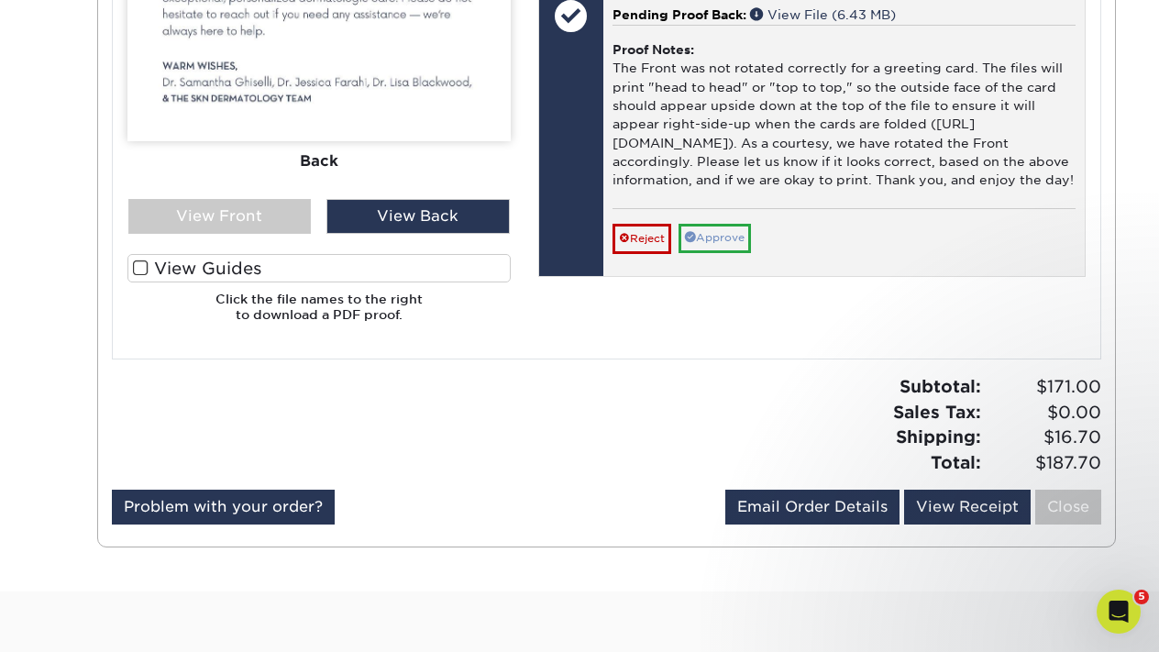
scroll to position [1297, 0]
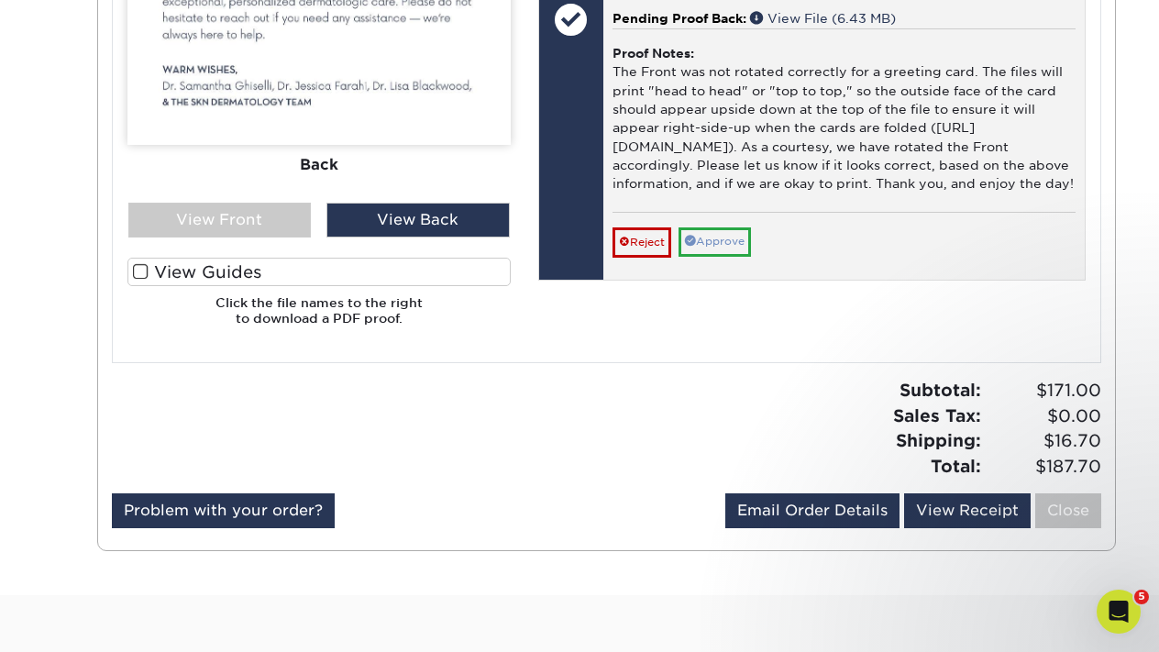
click at [729, 256] on link "Approve" at bounding box center [714, 241] width 72 height 28
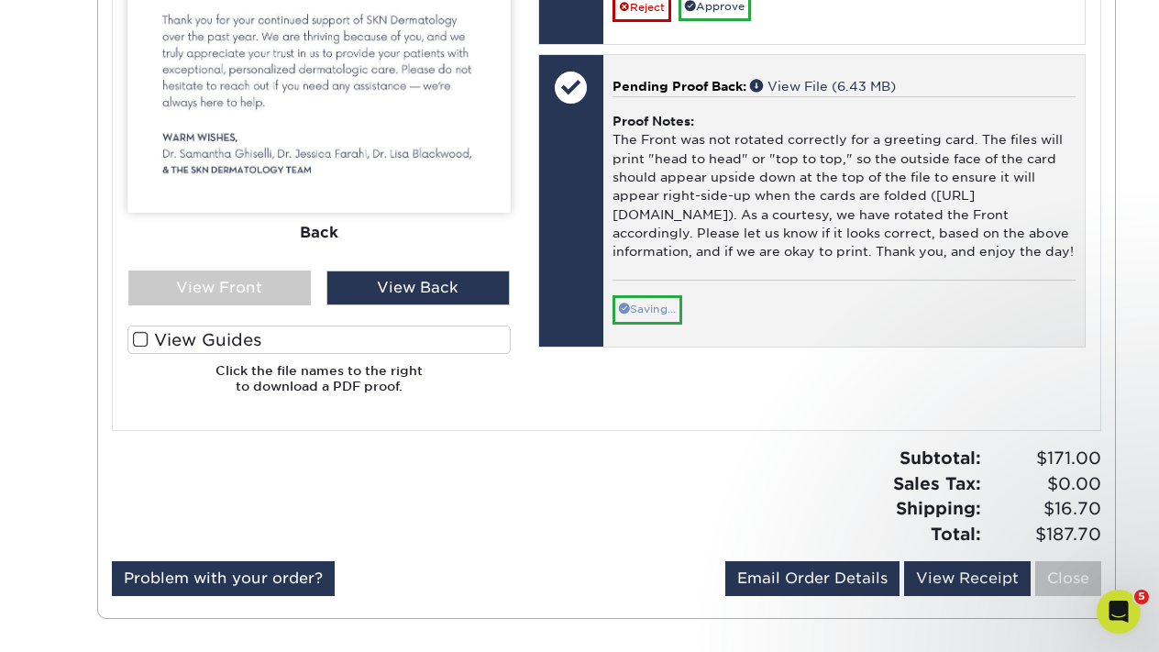
scroll to position [996, 0]
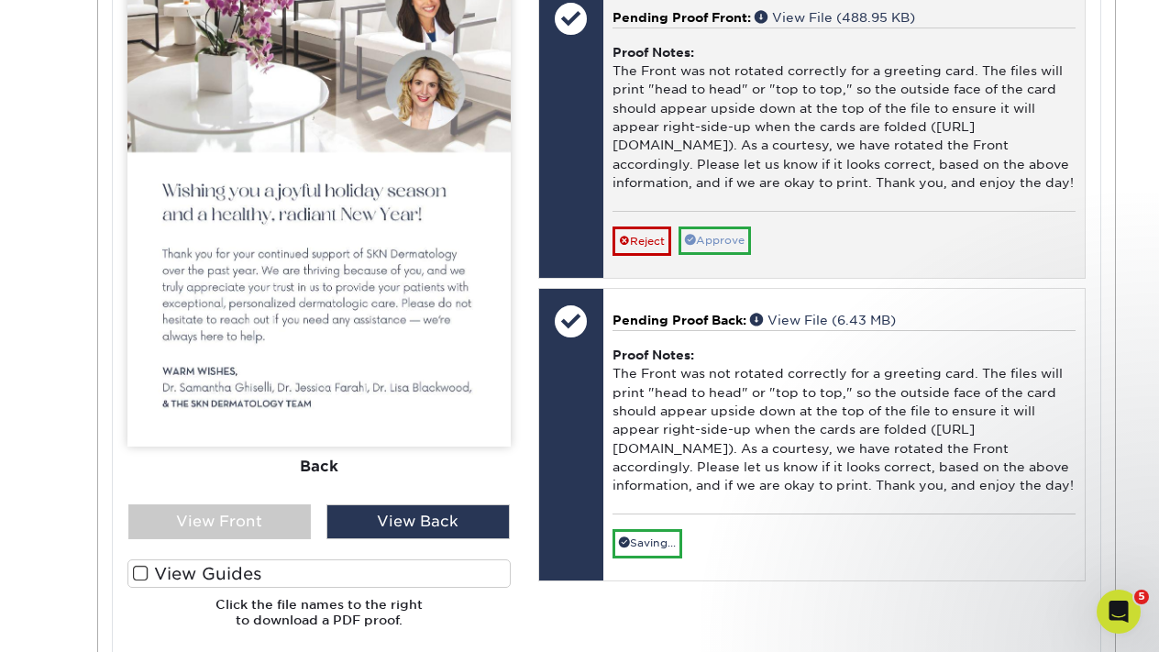
click at [716, 255] on link "Approve" at bounding box center [714, 240] width 72 height 28
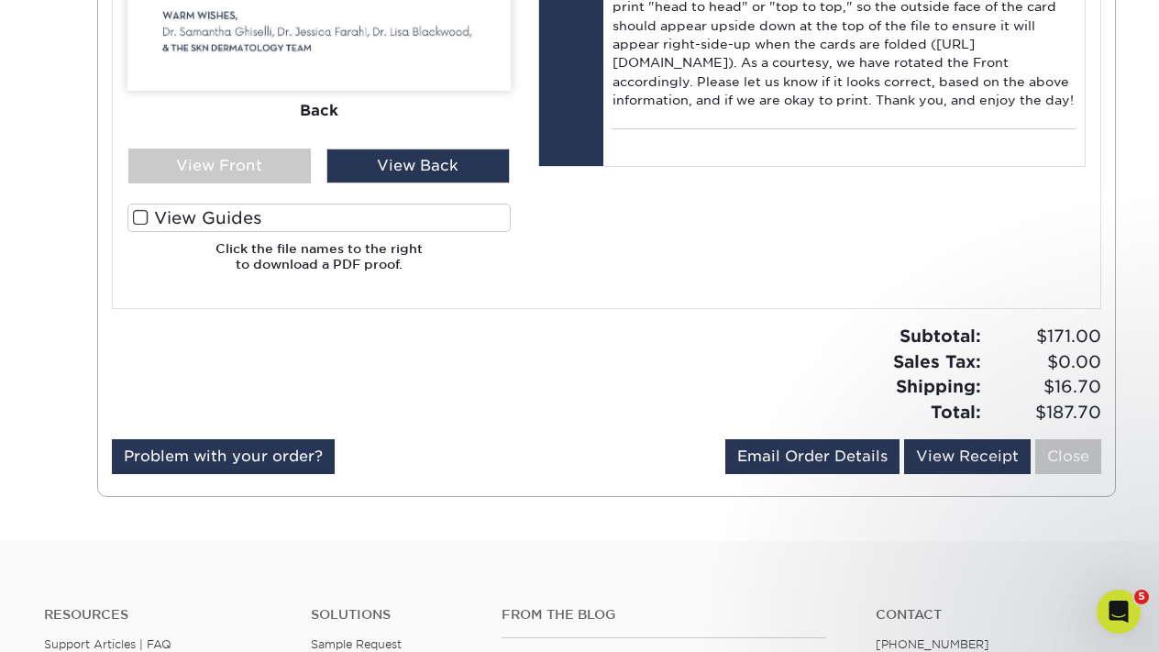
scroll to position [1353, 0]
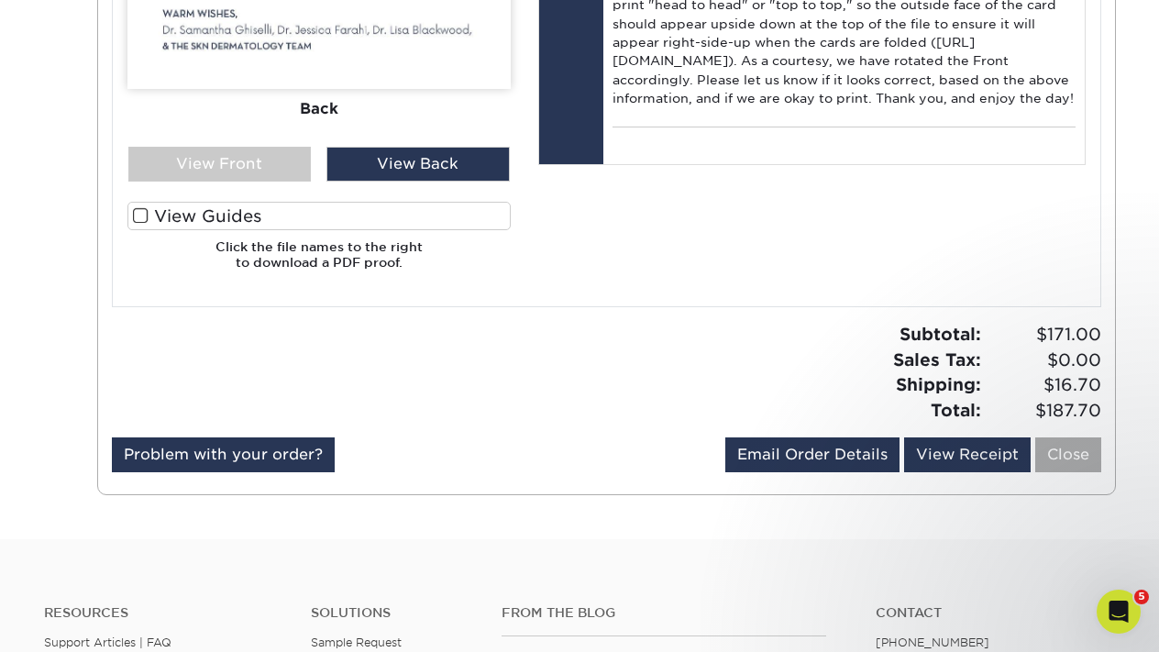
click at [1057, 445] on link "Close" at bounding box center [1068, 454] width 66 height 35
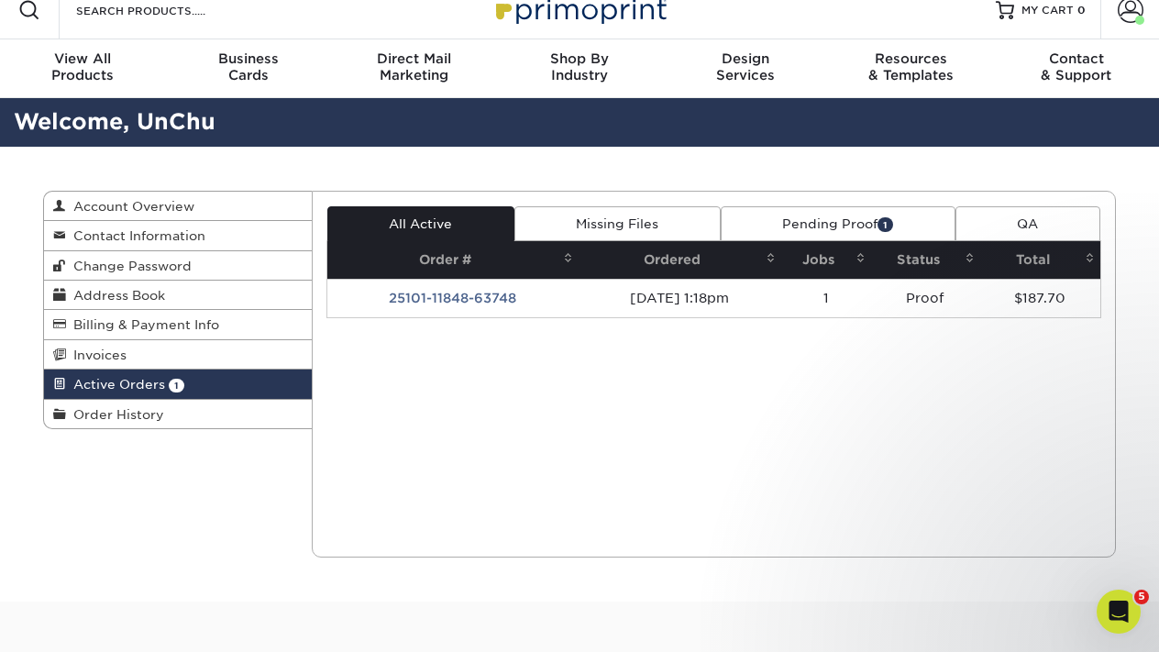
scroll to position [28, 0]
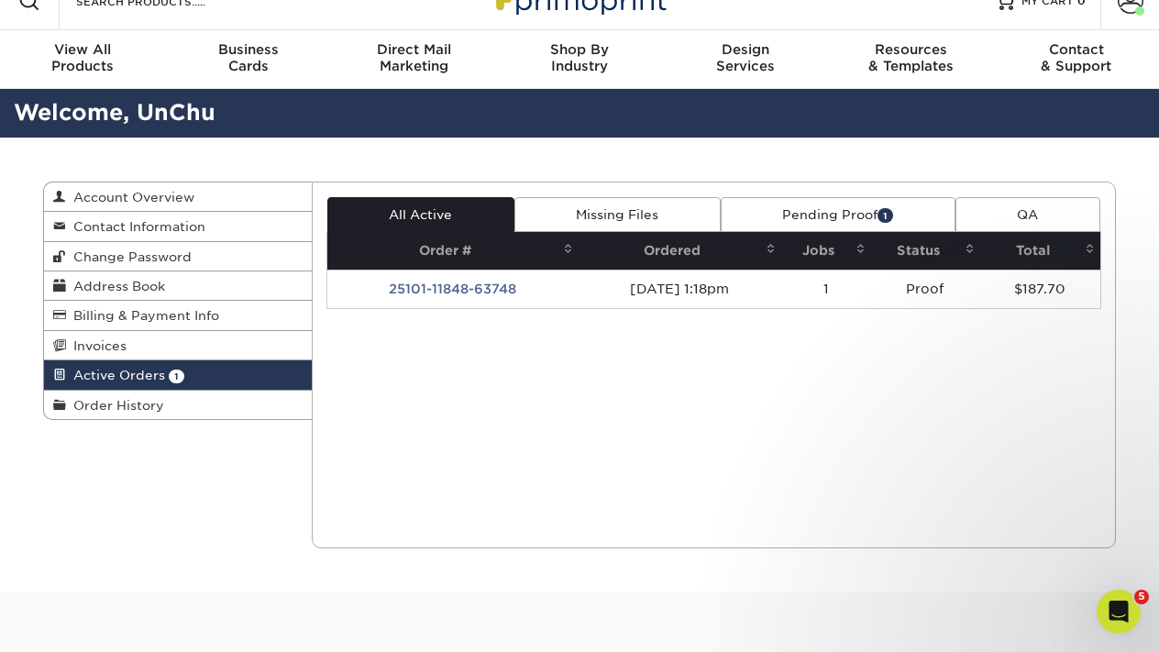
click at [828, 215] on link "Pending Proof 1" at bounding box center [838, 214] width 235 height 35
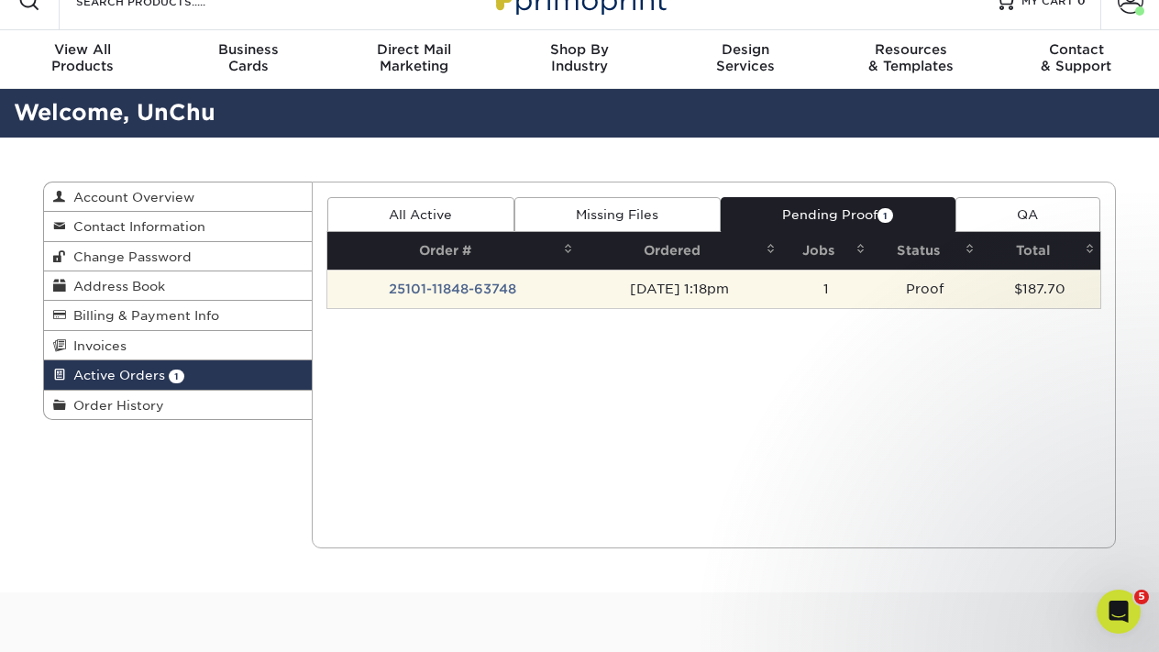
click at [828, 290] on td "1" at bounding box center [826, 289] width 90 height 39
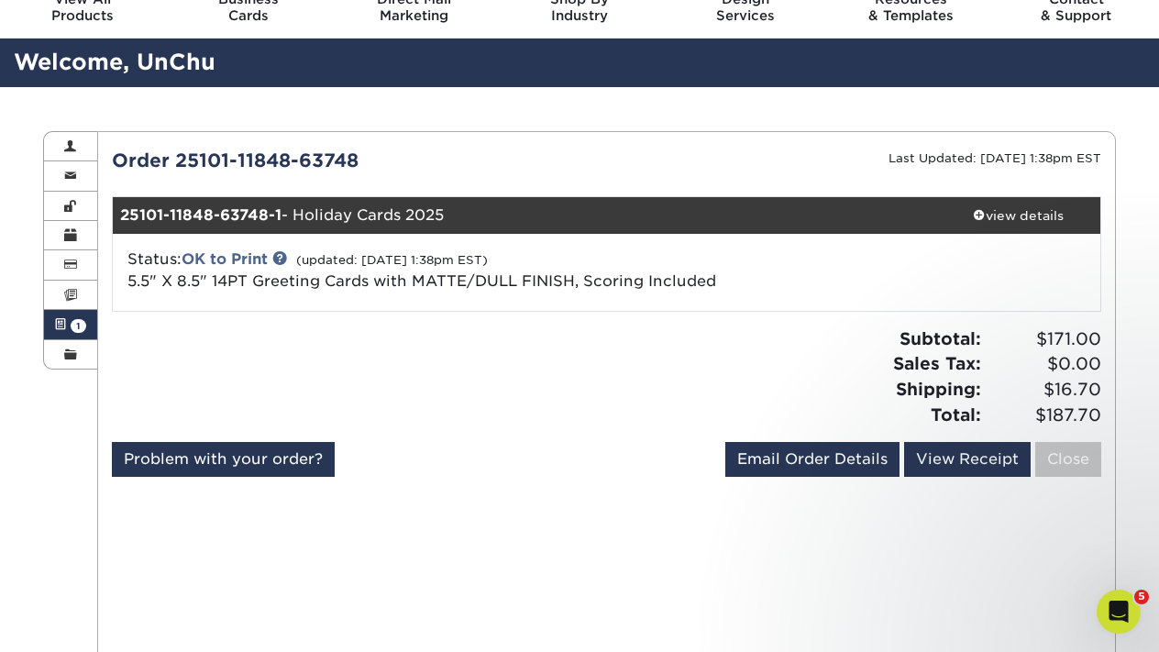
scroll to position [83, 0]
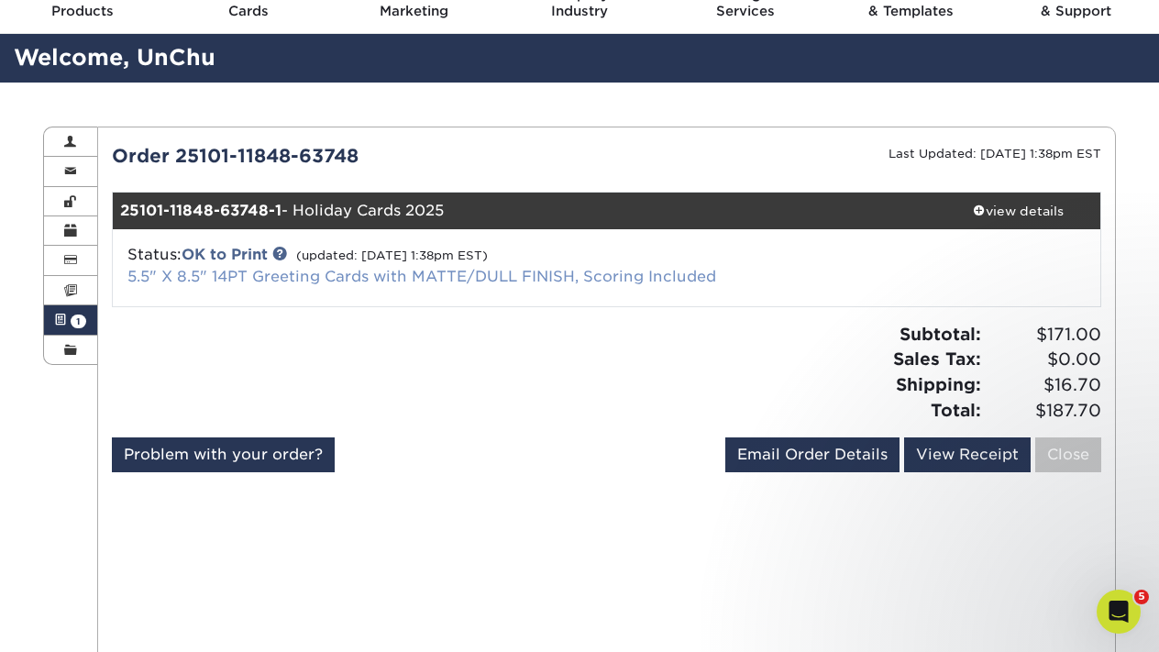
click at [515, 270] on link "5.5" X 8.5" 14PT Greeting Cards with MATTE/DULL FINISH, Scoring Included" at bounding box center [421, 276] width 589 height 17
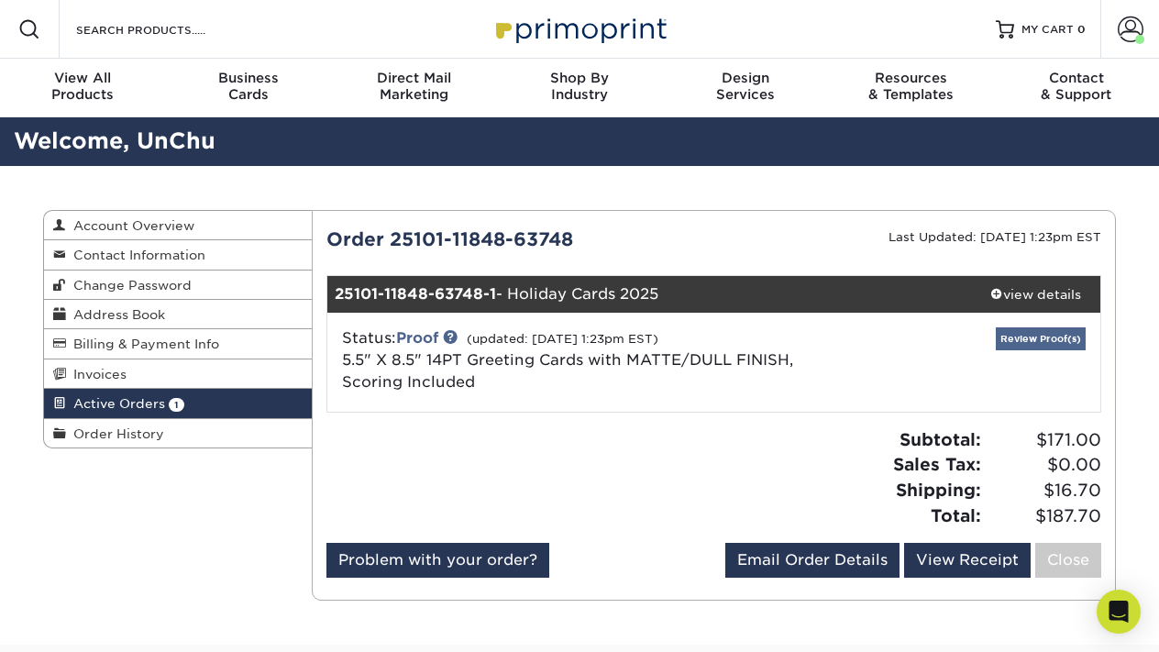
click at [1056, 337] on link "Review Proof(s)" at bounding box center [1041, 338] width 90 height 23
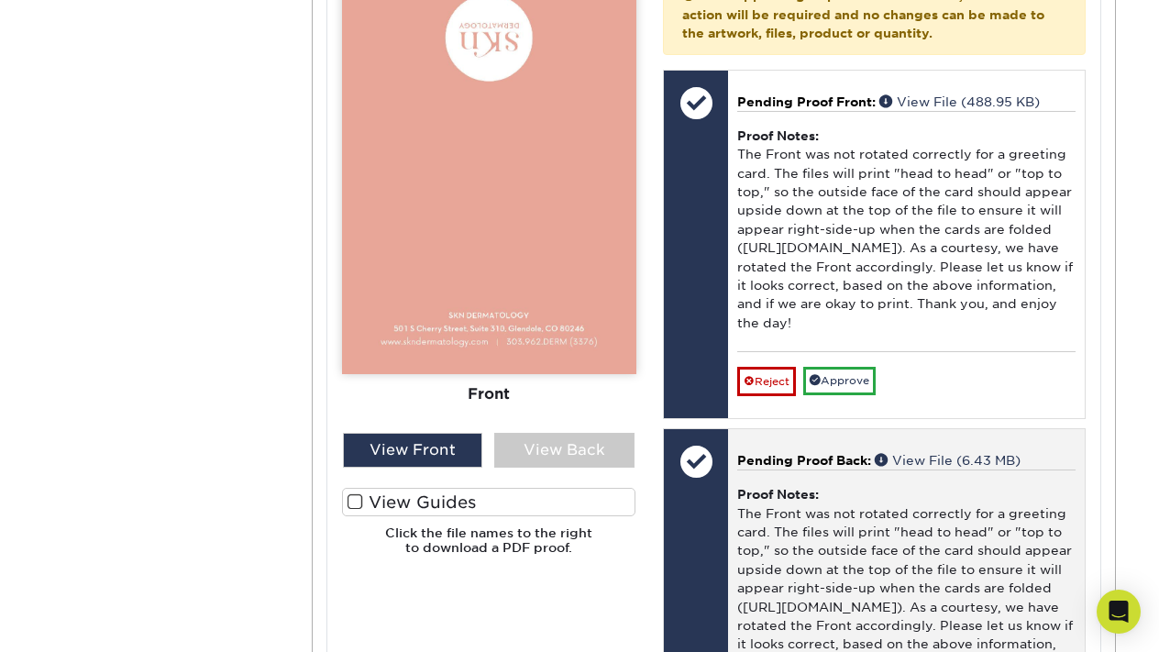
scroll to position [953, 0]
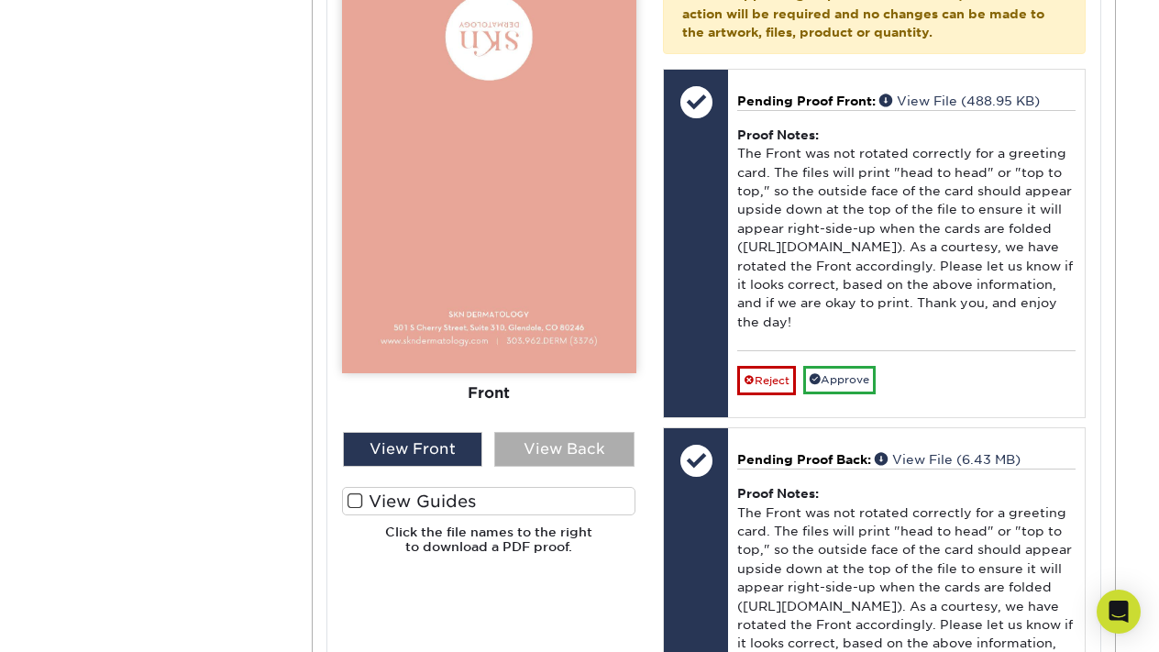
click at [525, 457] on div "View Back" at bounding box center [564, 449] width 140 height 35
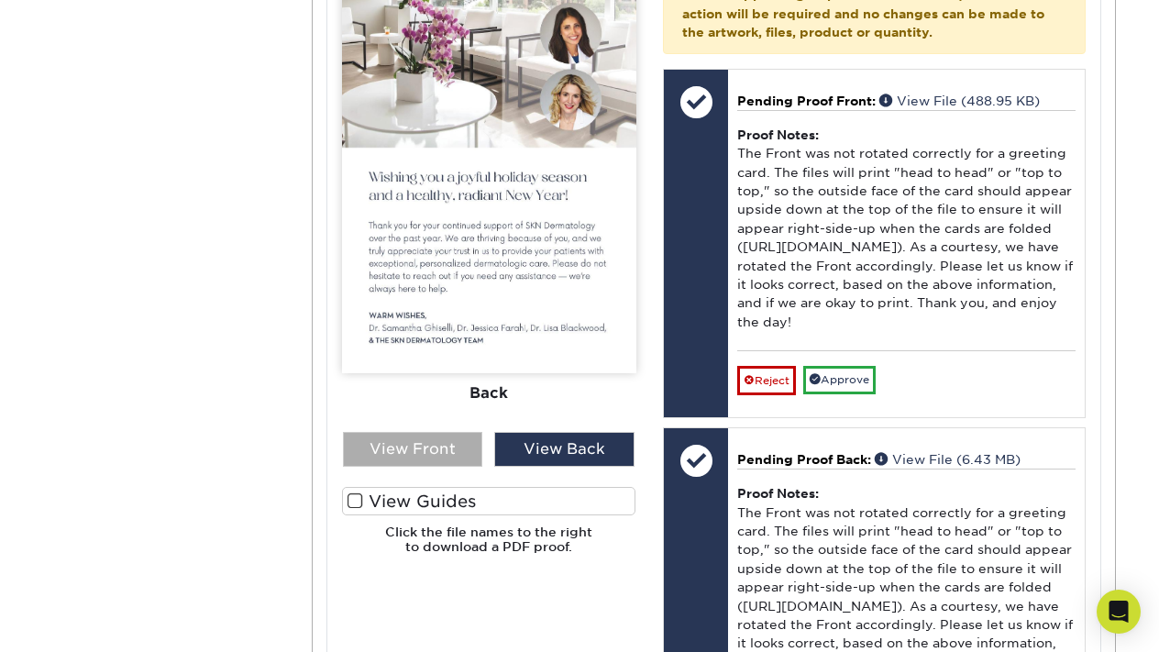
click at [413, 450] on div "View Front" at bounding box center [413, 449] width 140 height 35
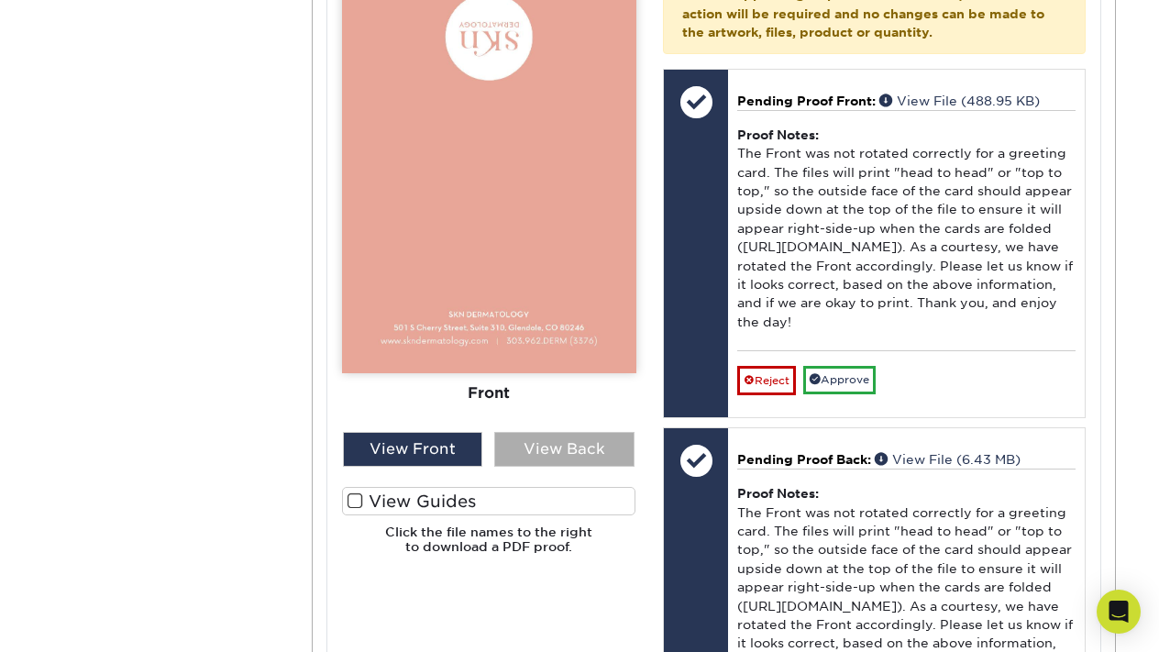
click at [523, 442] on div "View Back" at bounding box center [564, 449] width 140 height 35
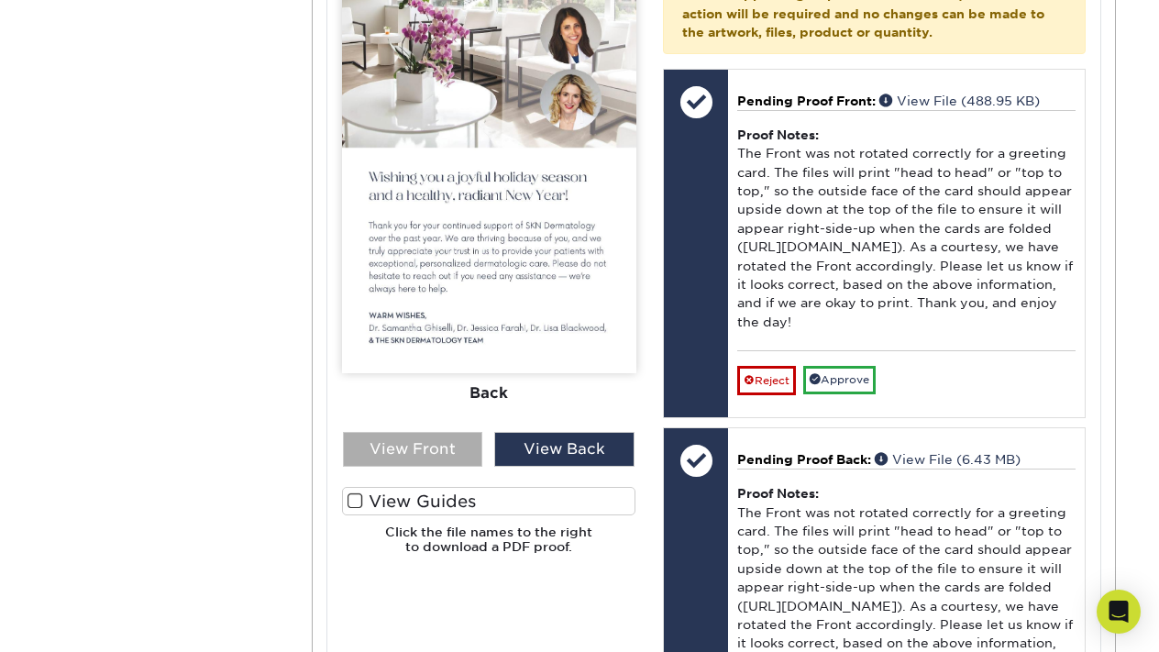
click at [440, 440] on div "View Front" at bounding box center [413, 449] width 140 height 35
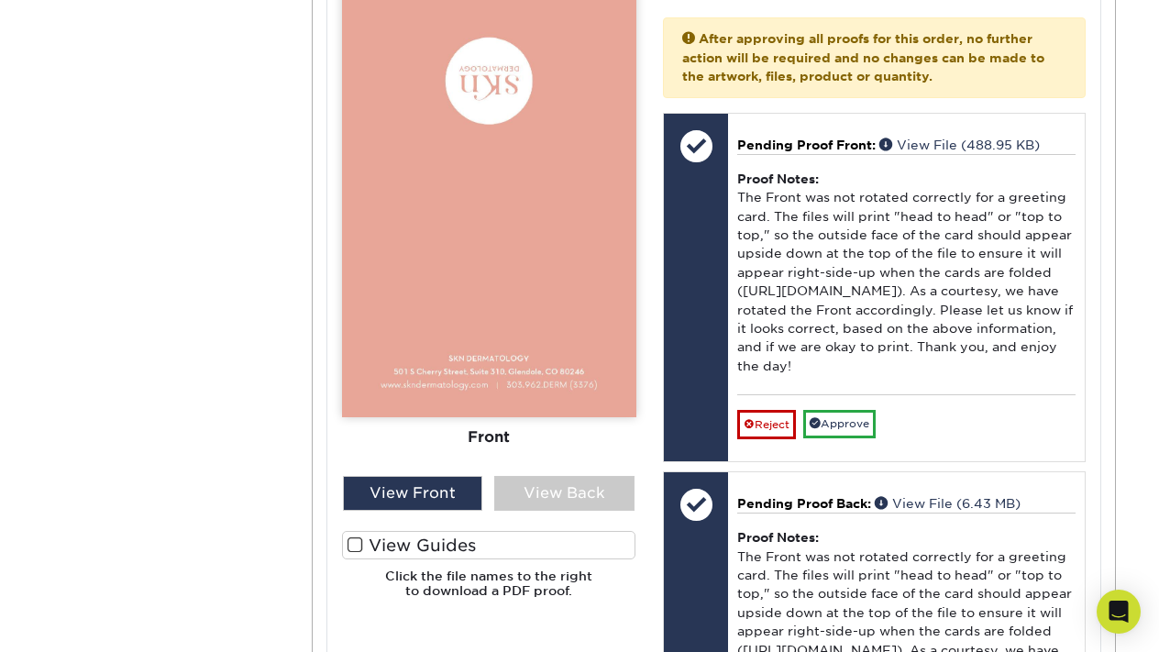
scroll to position [907, 0]
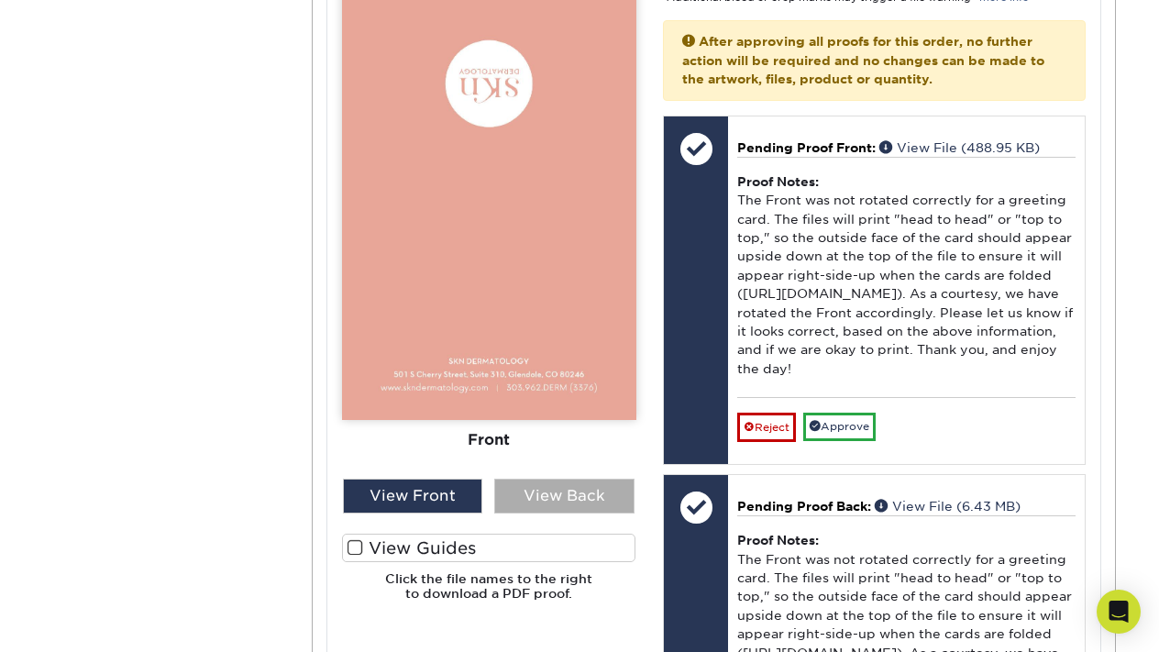
click at [561, 483] on div "View Back" at bounding box center [564, 496] width 140 height 35
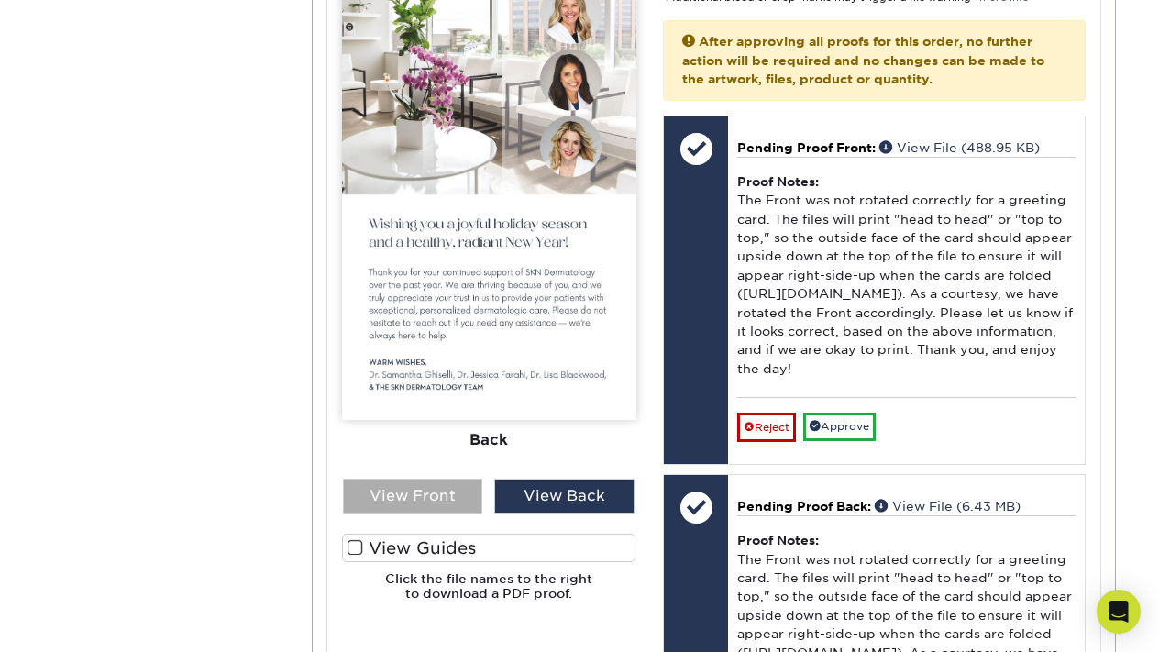
click at [464, 484] on div "View Front" at bounding box center [413, 496] width 140 height 35
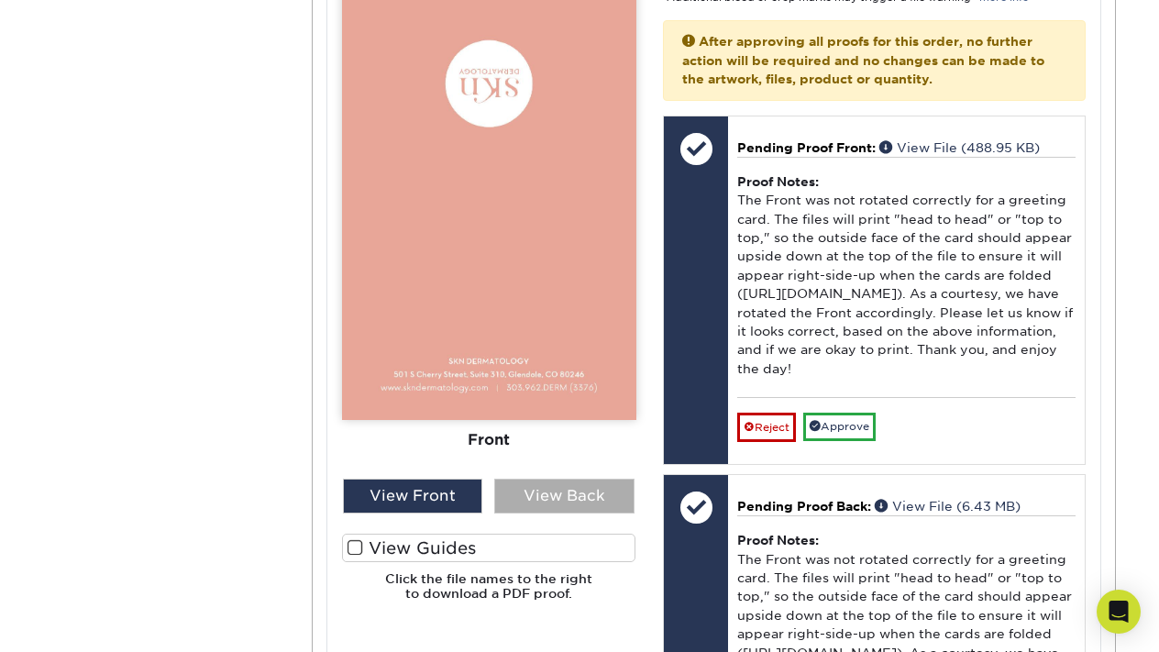
click at [548, 489] on div "View Back" at bounding box center [564, 496] width 140 height 35
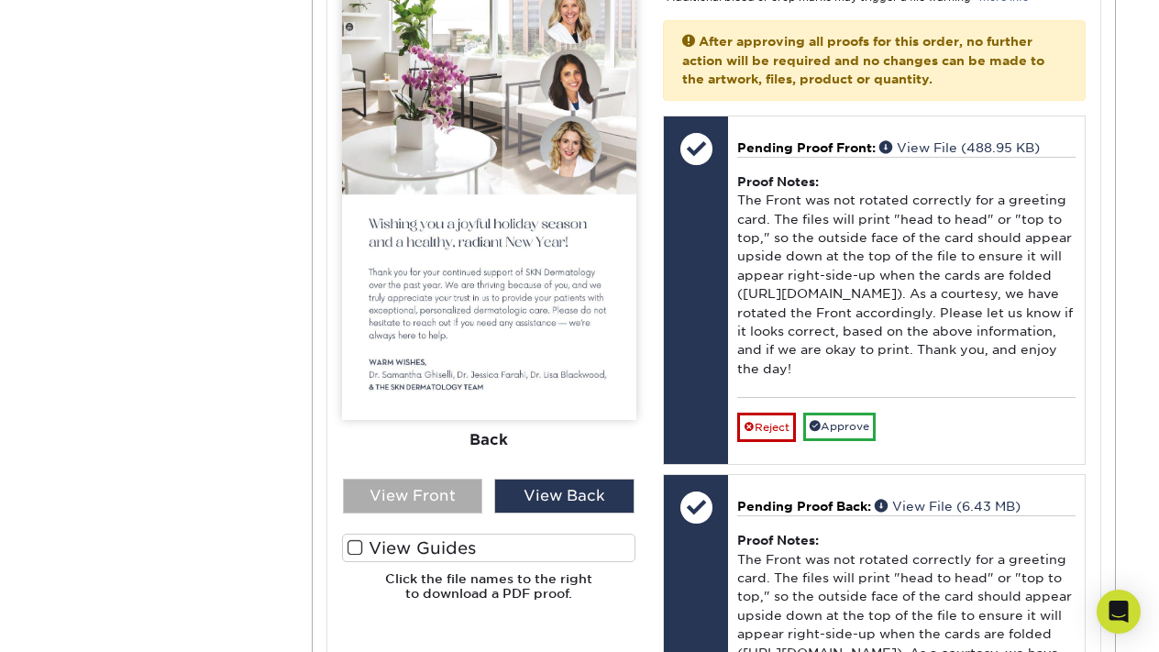
click at [402, 486] on div "View Front" at bounding box center [413, 496] width 140 height 35
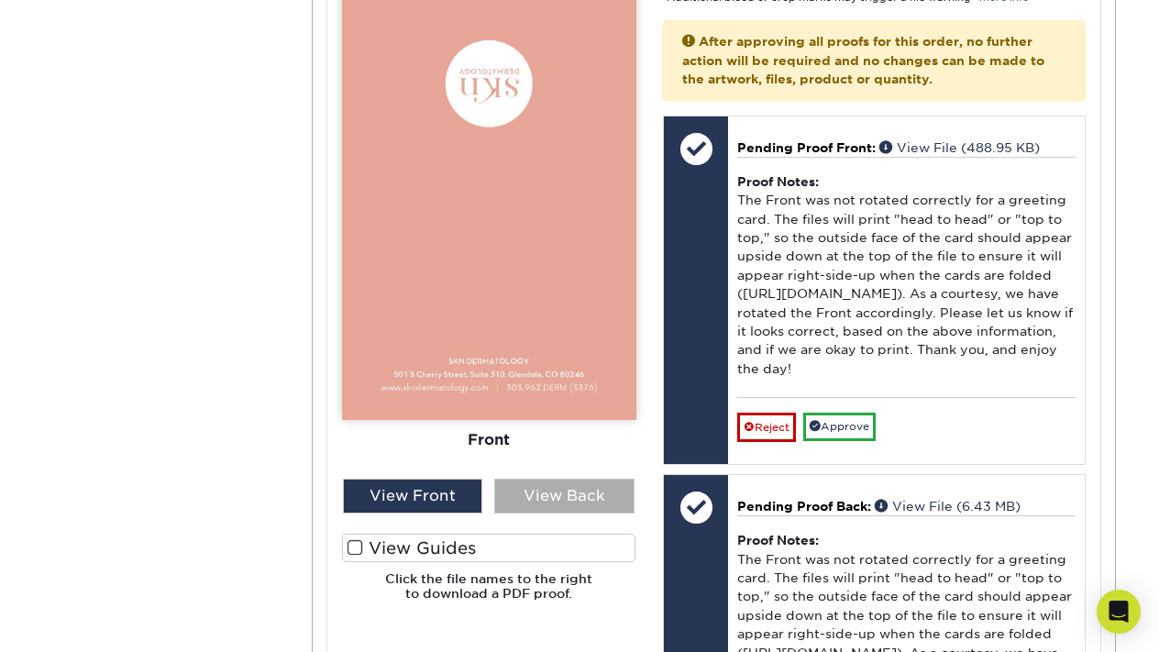
click at [518, 484] on div "View Back" at bounding box center [564, 496] width 140 height 35
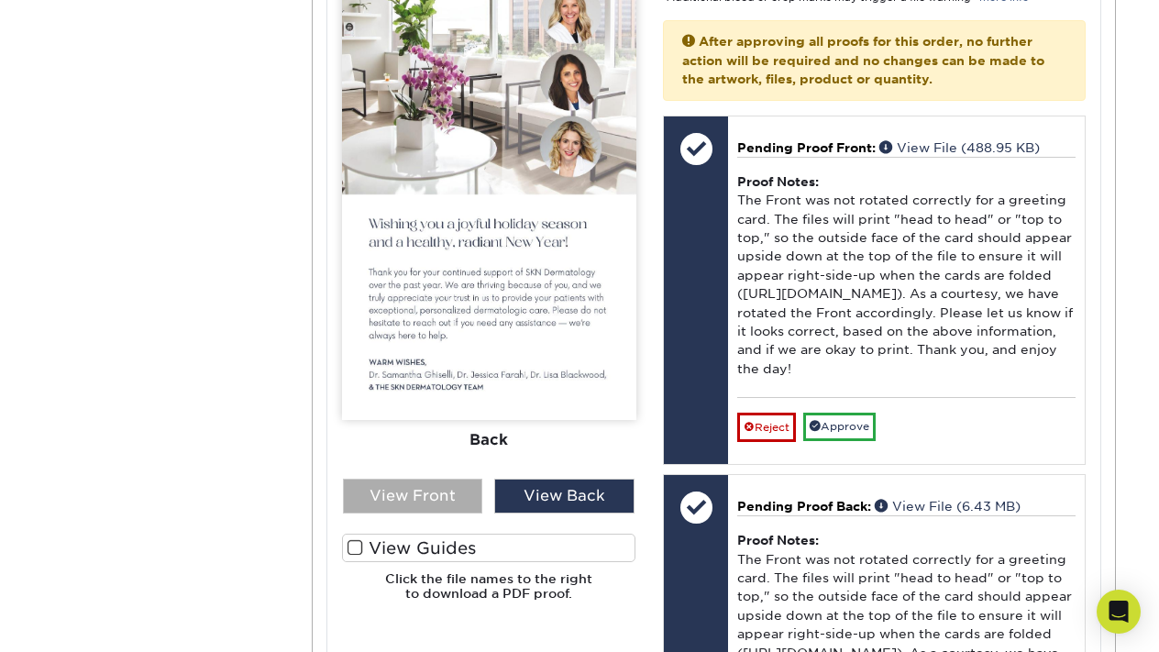
click at [444, 479] on div "View Front" at bounding box center [413, 496] width 140 height 35
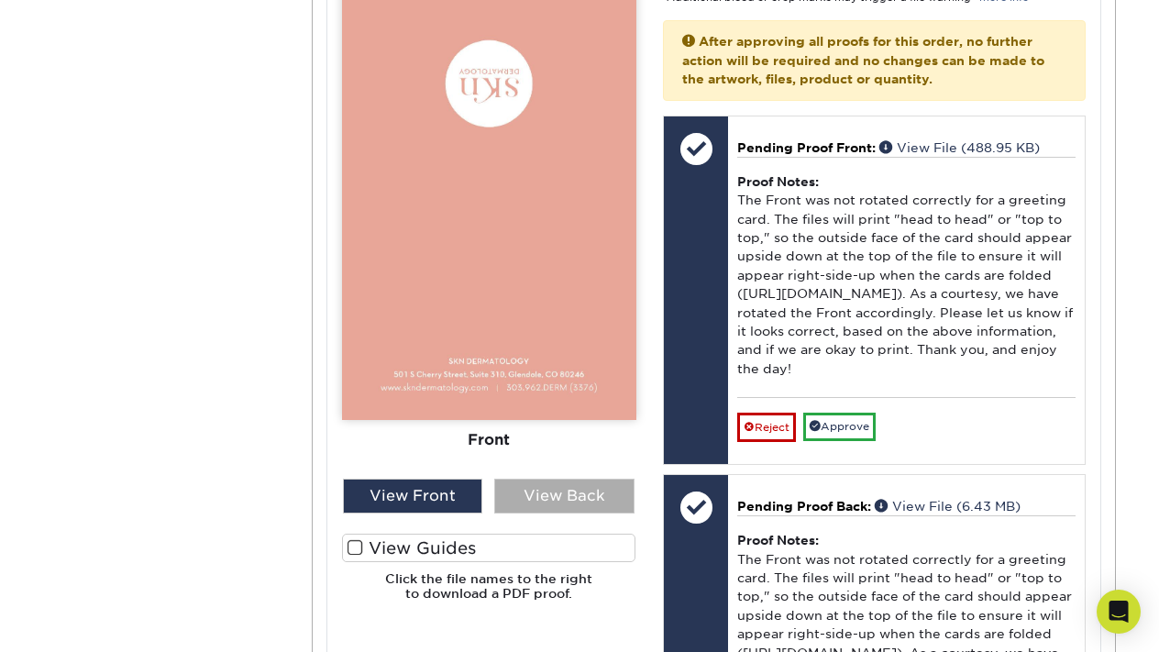
click at [532, 490] on div "View Back" at bounding box center [564, 496] width 140 height 35
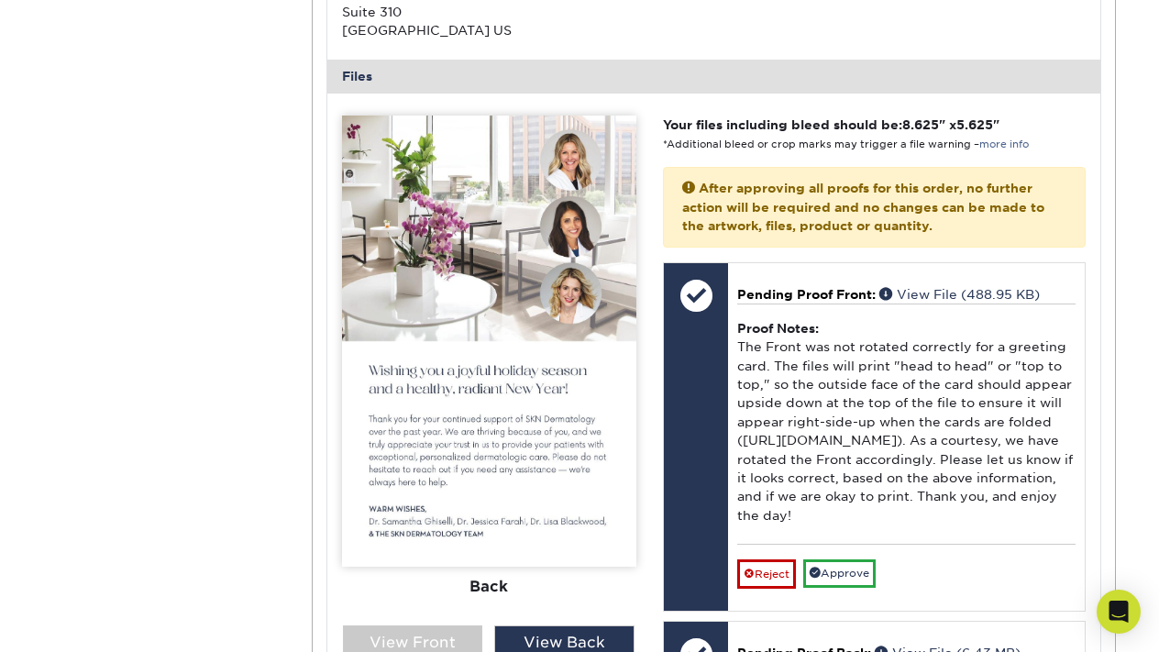
scroll to position [748, 0]
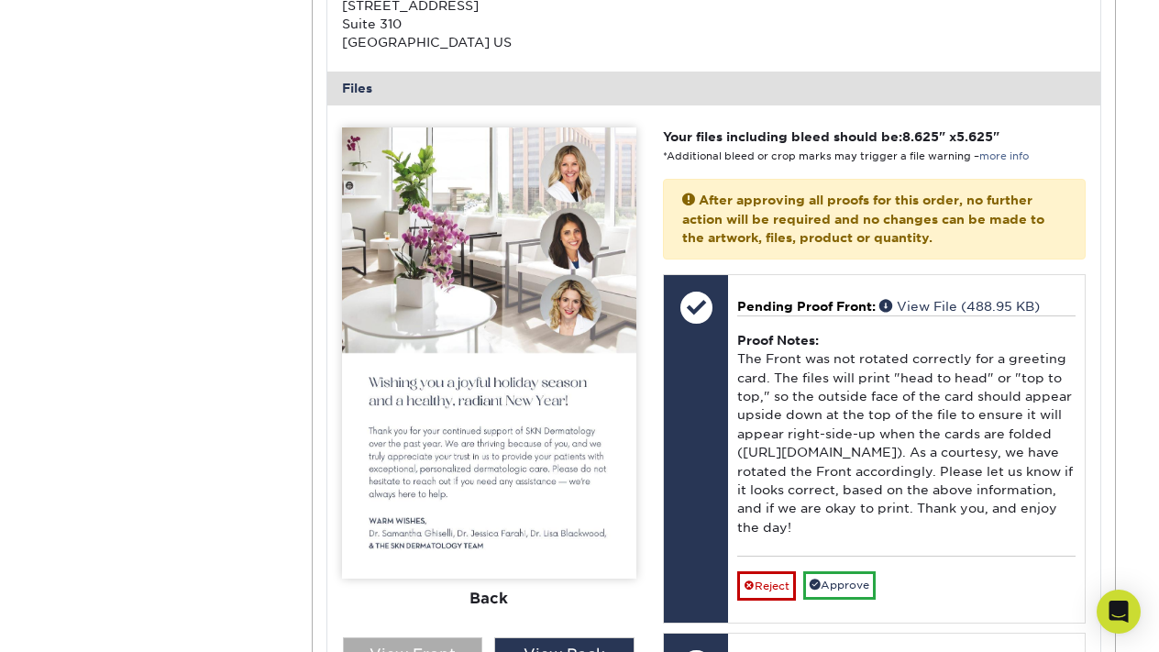
click at [413, 637] on div "View Front" at bounding box center [413, 654] width 140 height 35
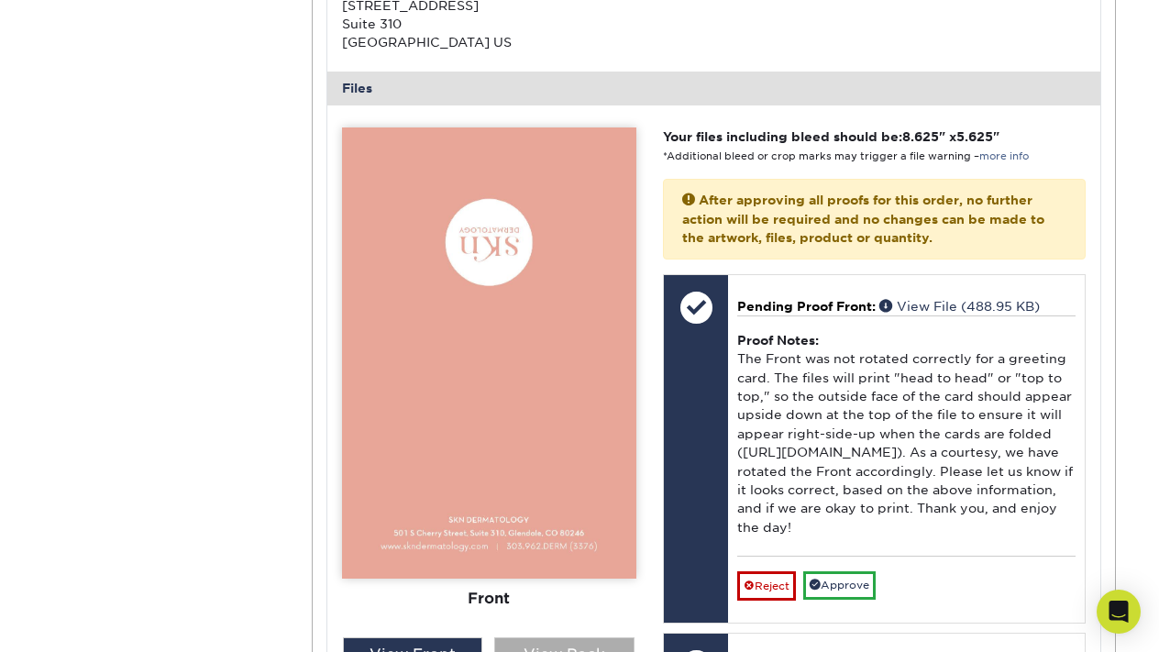
click at [543, 639] on div "View Back" at bounding box center [564, 654] width 140 height 35
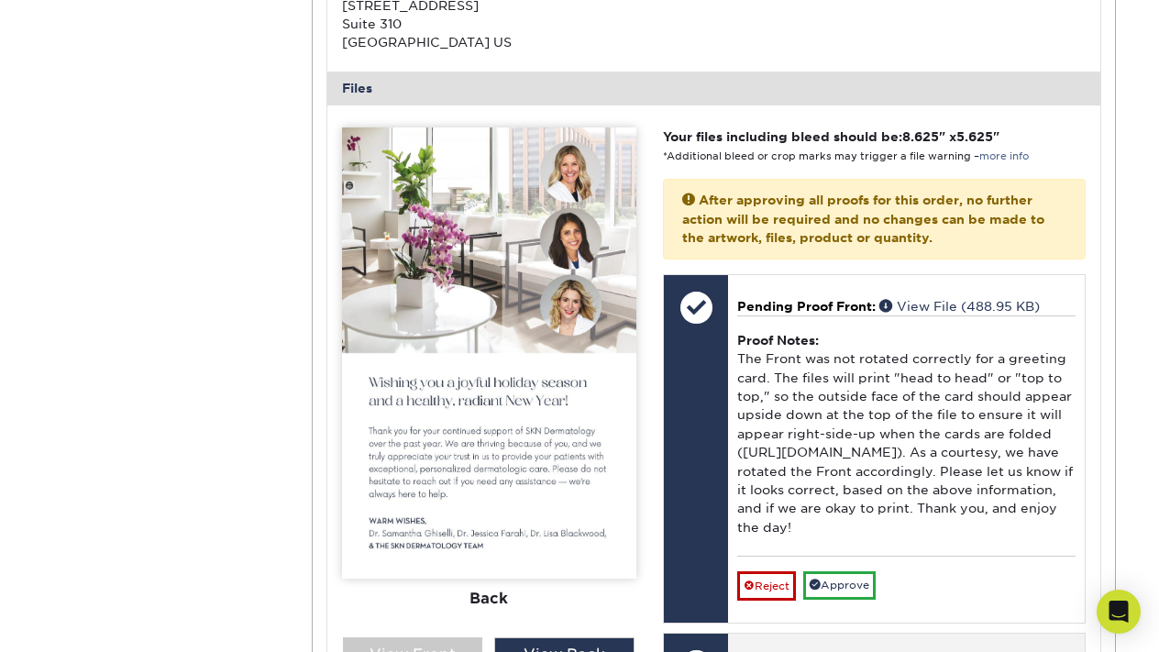
scroll to position [752, 0]
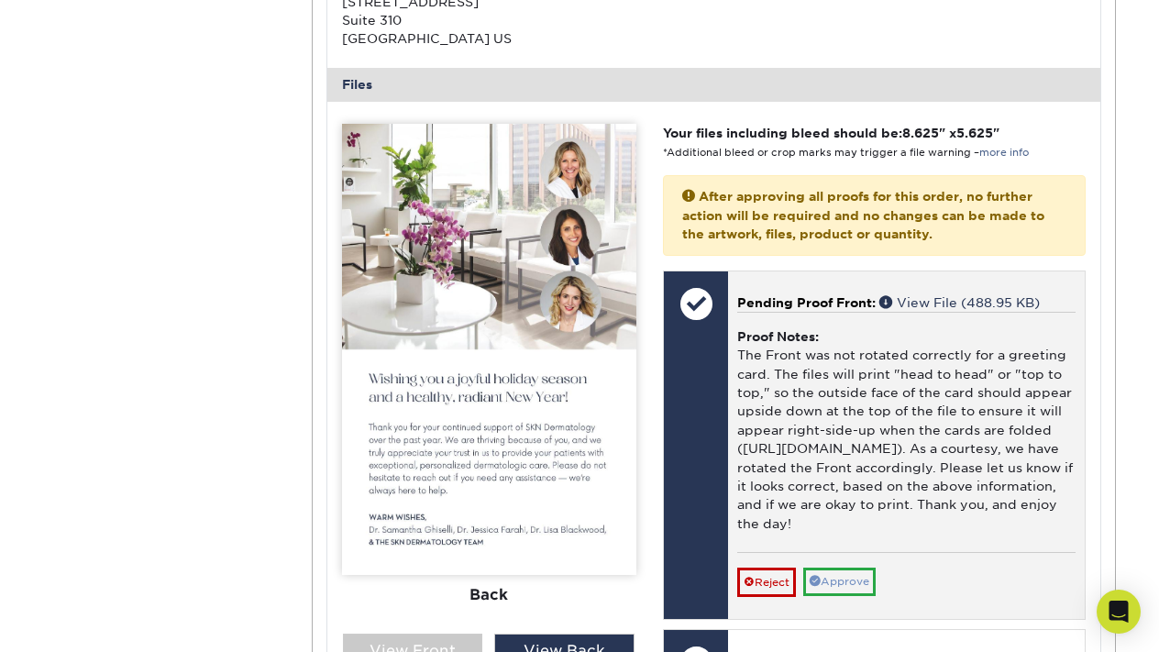
click at [873, 573] on link "Approve" at bounding box center [839, 581] width 72 height 28
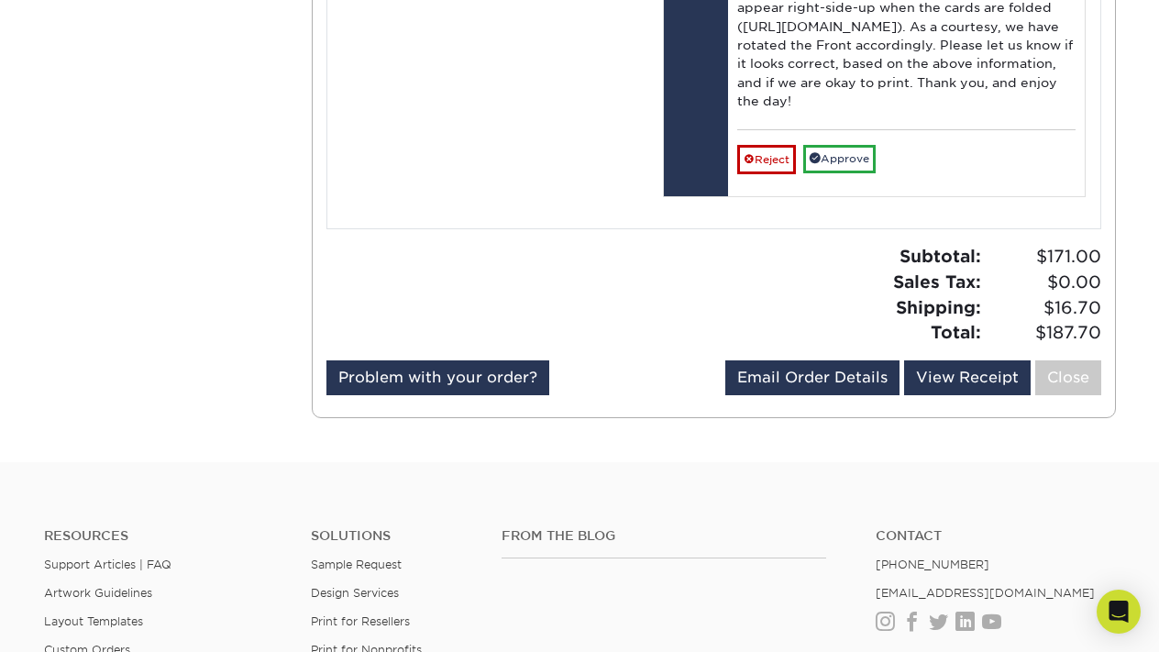
scroll to position [1589, 0]
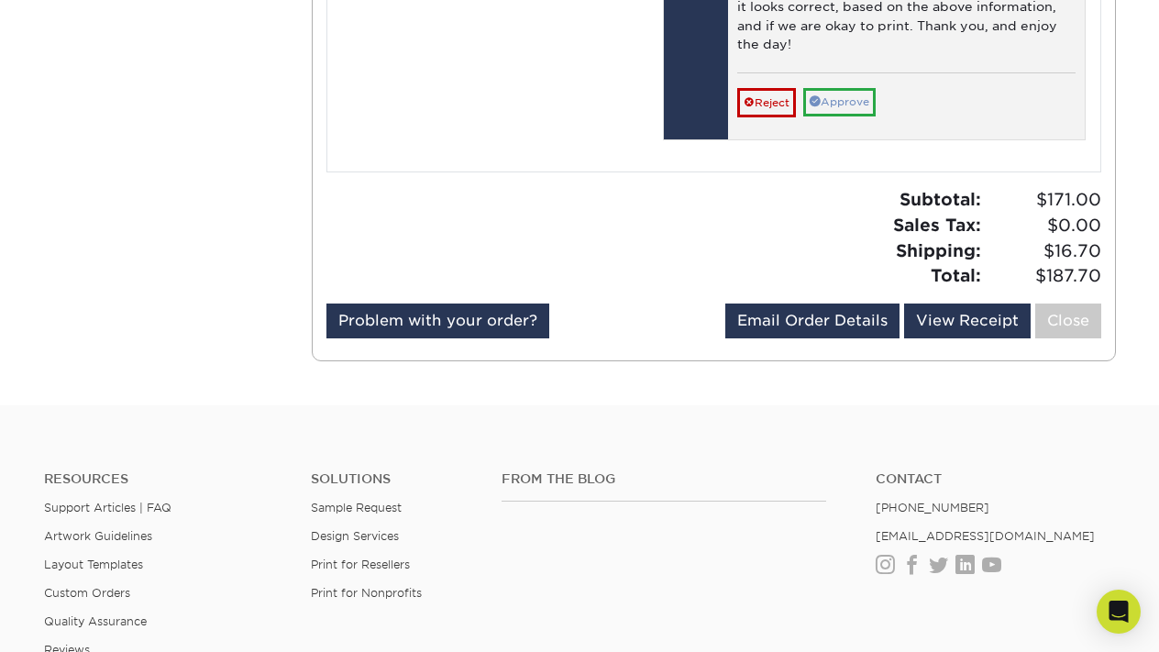
click at [839, 116] on link "Approve" at bounding box center [839, 102] width 72 height 28
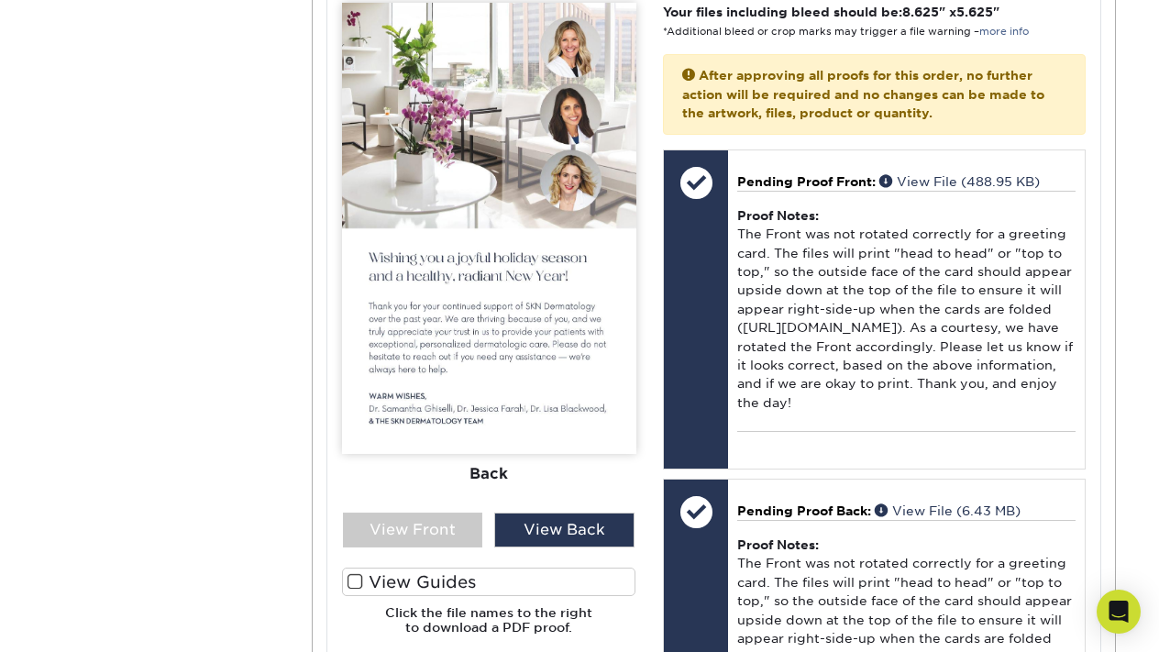
scroll to position [981, 0]
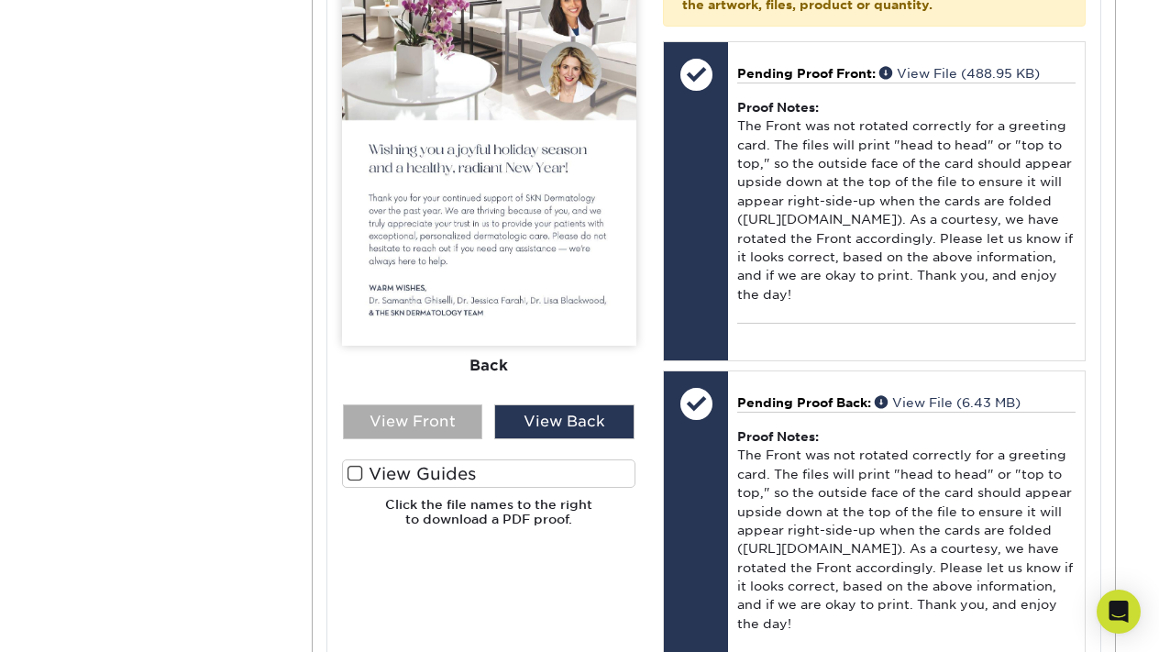
click at [447, 415] on div "View Front" at bounding box center [413, 421] width 140 height 35
